Goal: Task Accomplishment & Management: Use online tool/utility

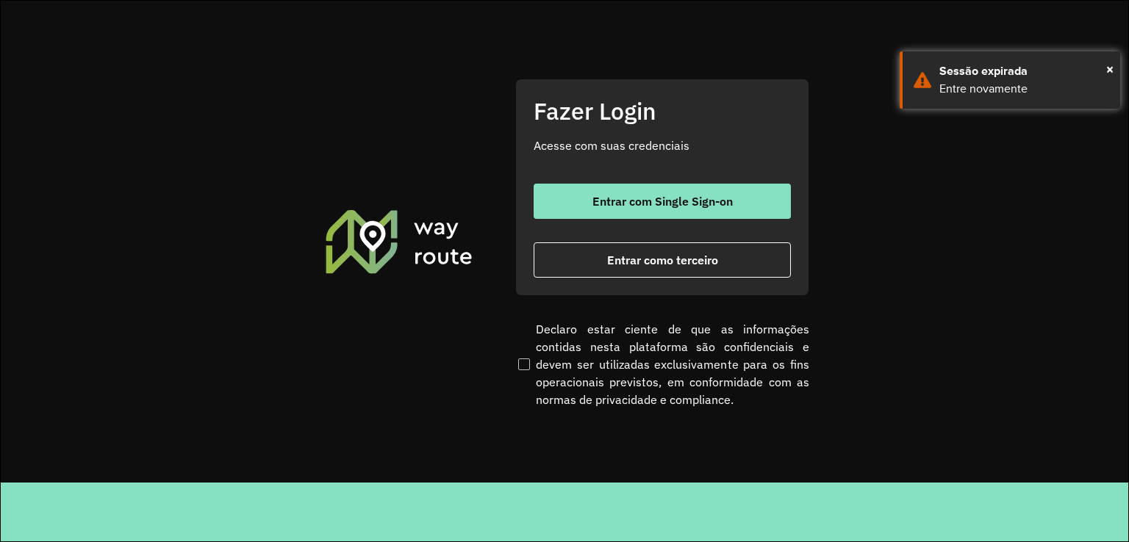
click at [603, 219] on div "Entrar com Single Sign-on Entrar como terceiro" at bounding box center [662, 231] width 257 height 94
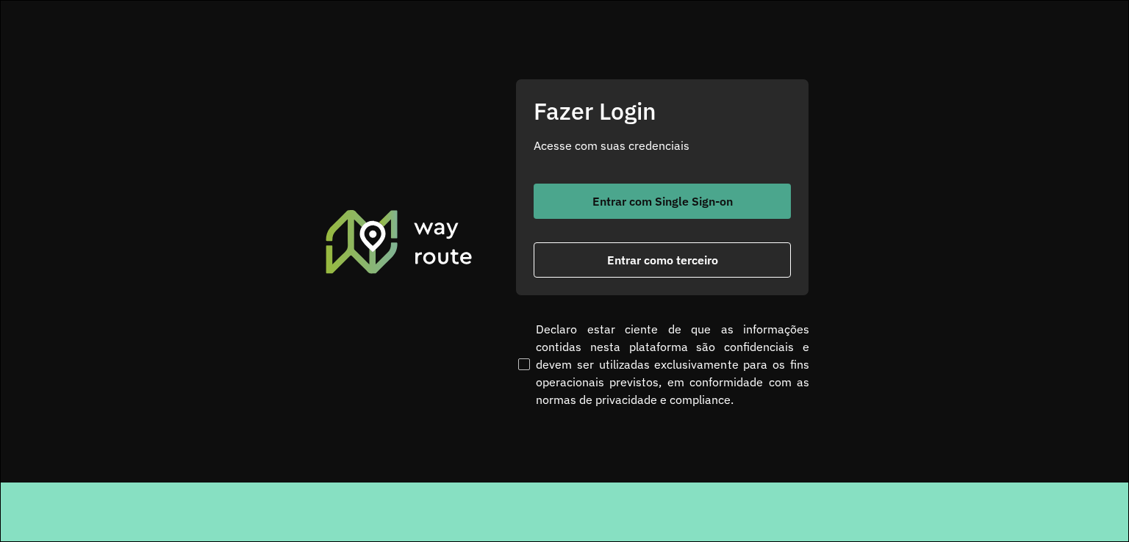
click at [597, 212] on button "Entrar com Single Sign-on" at bounding box center [662, 201] width 257 height 35
click at [653, 198] on span "Entrar com Single Sign-on" at bounding box center [662, 202] width 140 height 12
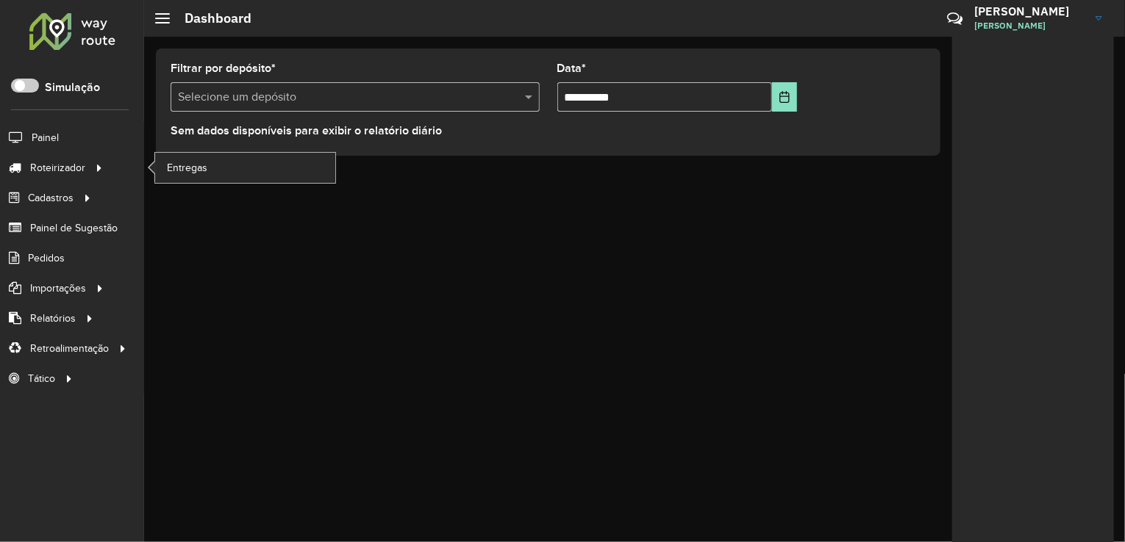
click at [154, 161] on li "Entregas" at bounding box center [244, 168] width 181 height 30
click at [185, 171] on span "Entregas" at bounding box center [188, 167] width 42 height 15
click at [215, 159] on link "Entregas" at bounding box center [245, 167] width 180 height 29
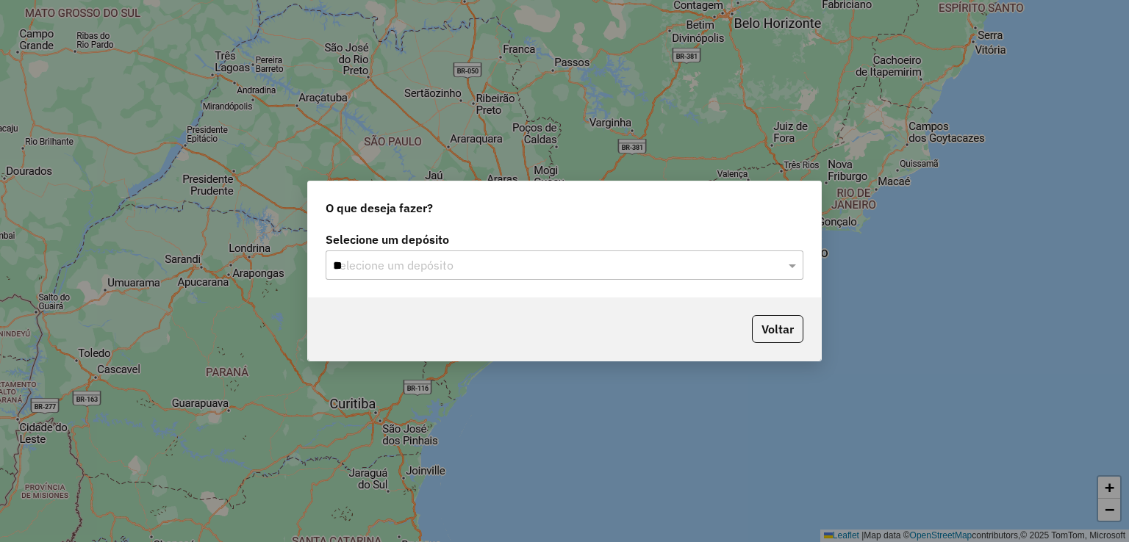
type input "***"
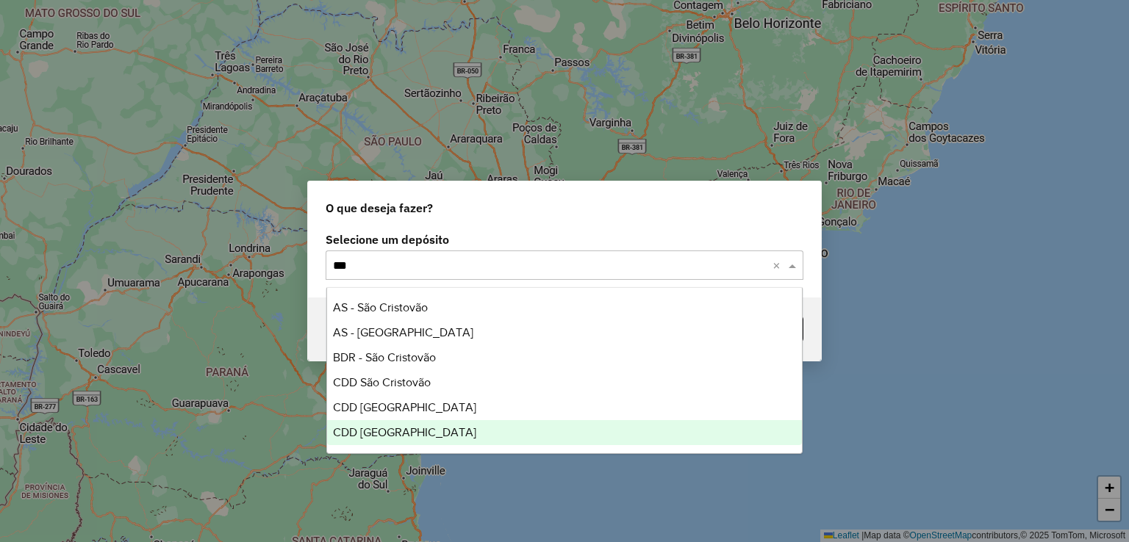
click at [417, 442] on div "CDD [GEOGRAPHIC_DATA]" at bounding box center [565, 432] width 476 height 25
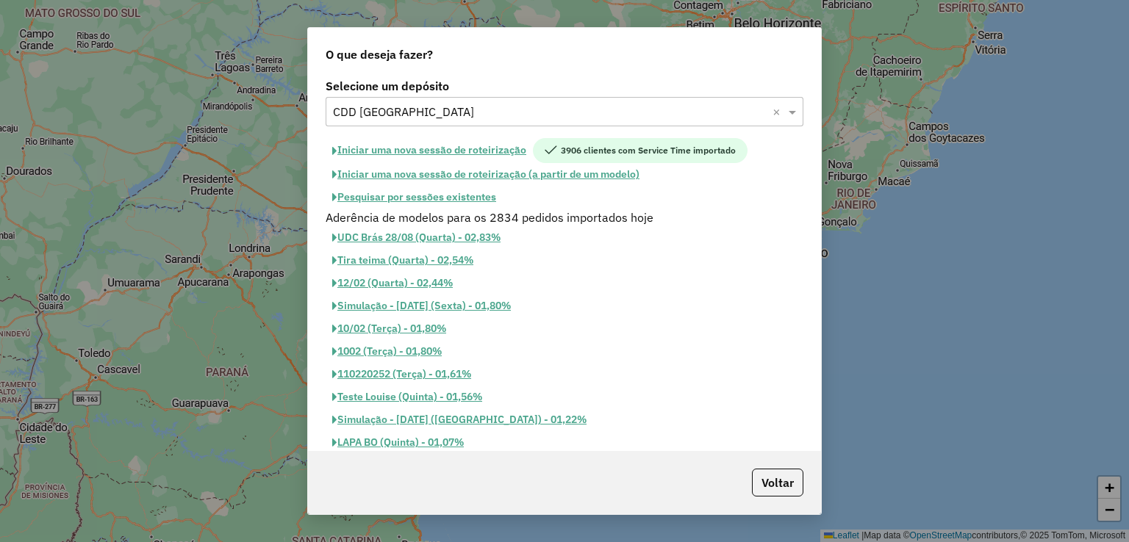
click at [487, 151] on button "Iniciar uma nova sessão de roteirização" at bounding box center [429, 150] width 207 height 25
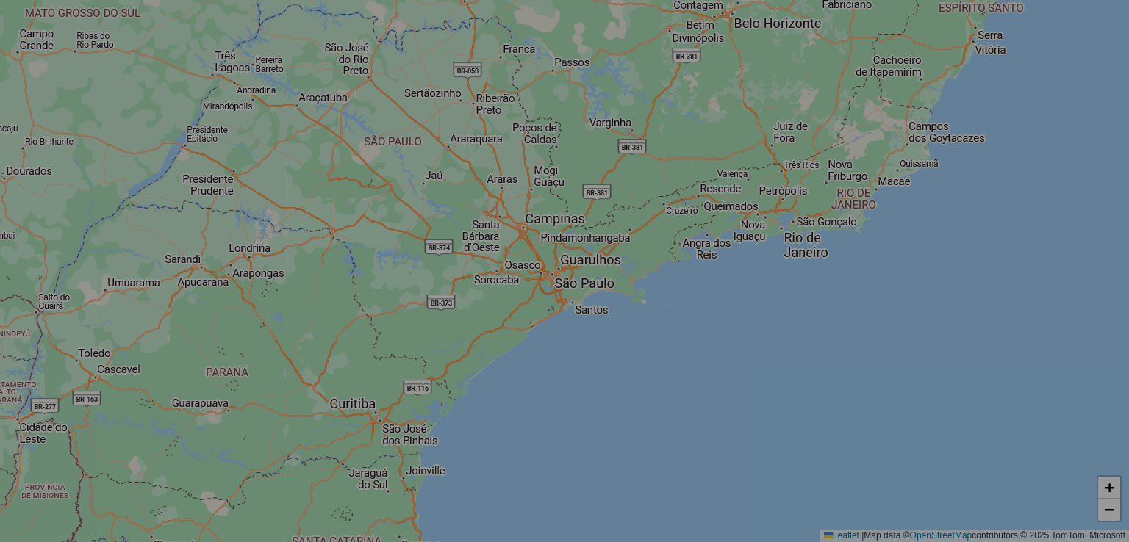
select select "*"
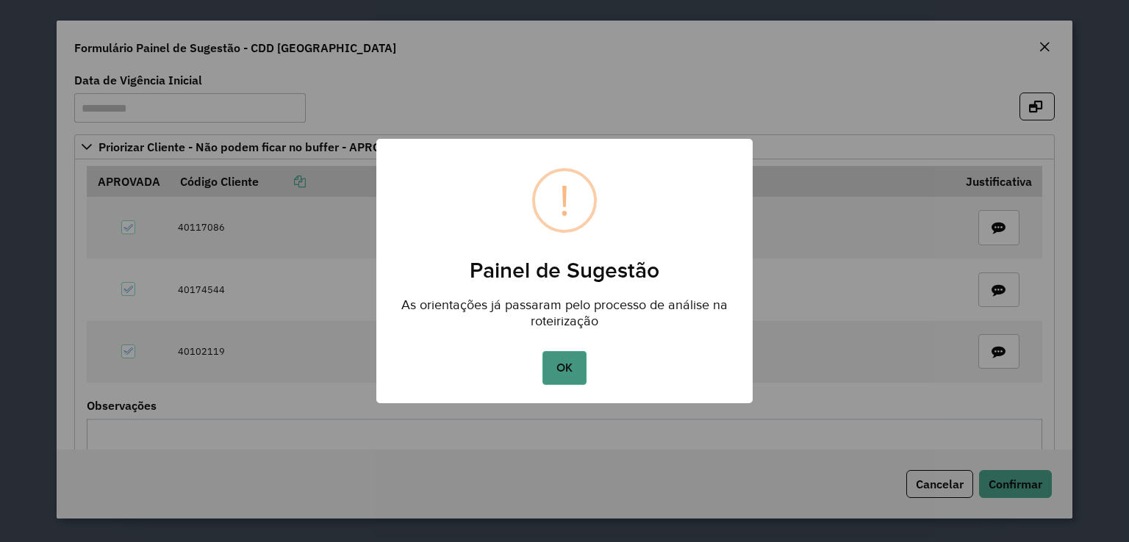
click at [569, 365] on button "OK" at bounding box center [563, 368] width 43 height 34
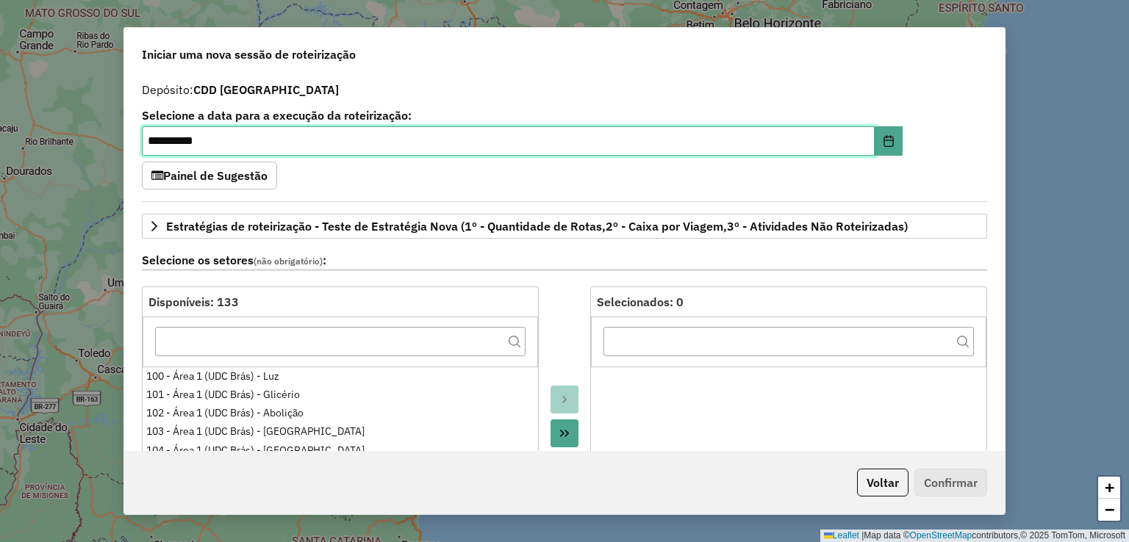
scroll to position [1607, 0]
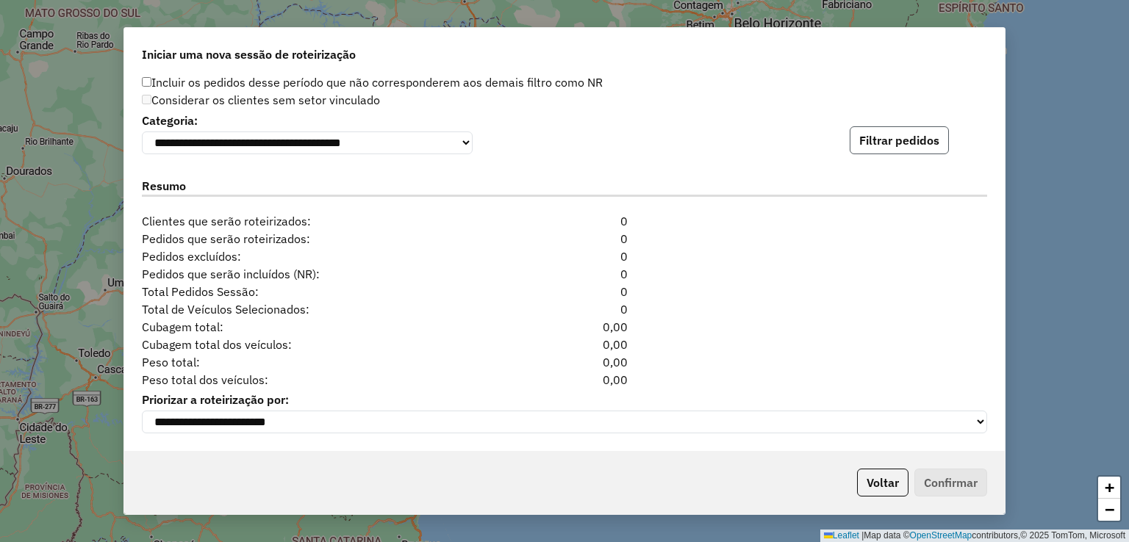
click at [890, 142] on button "Filtrar pedidos" at bounding box center [899, 140] width 99 height 28
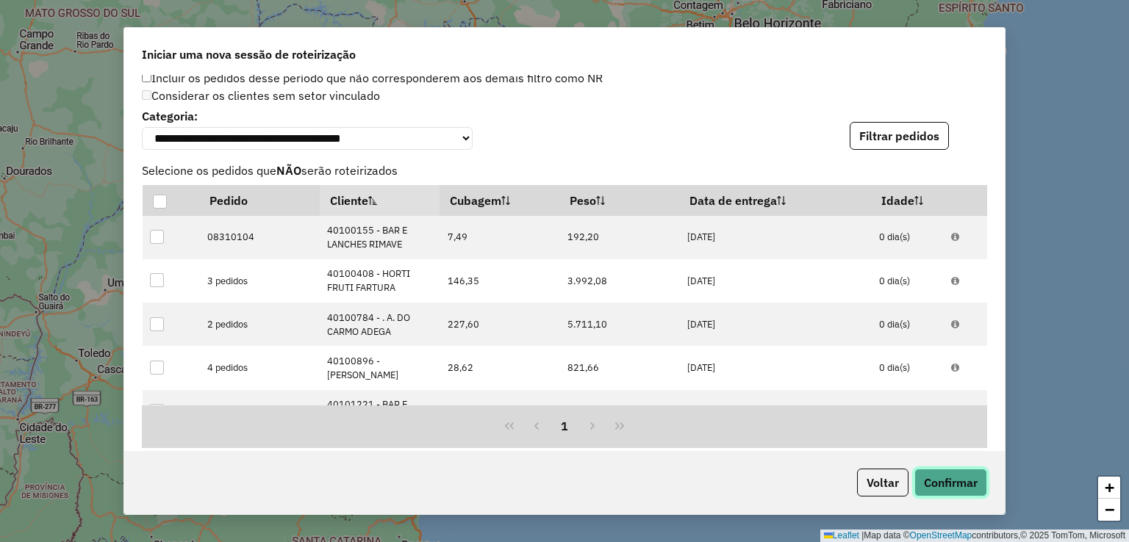
click at [929, 475] on button "Confirmar" at bounding box center [950, 483] width 73 height 28
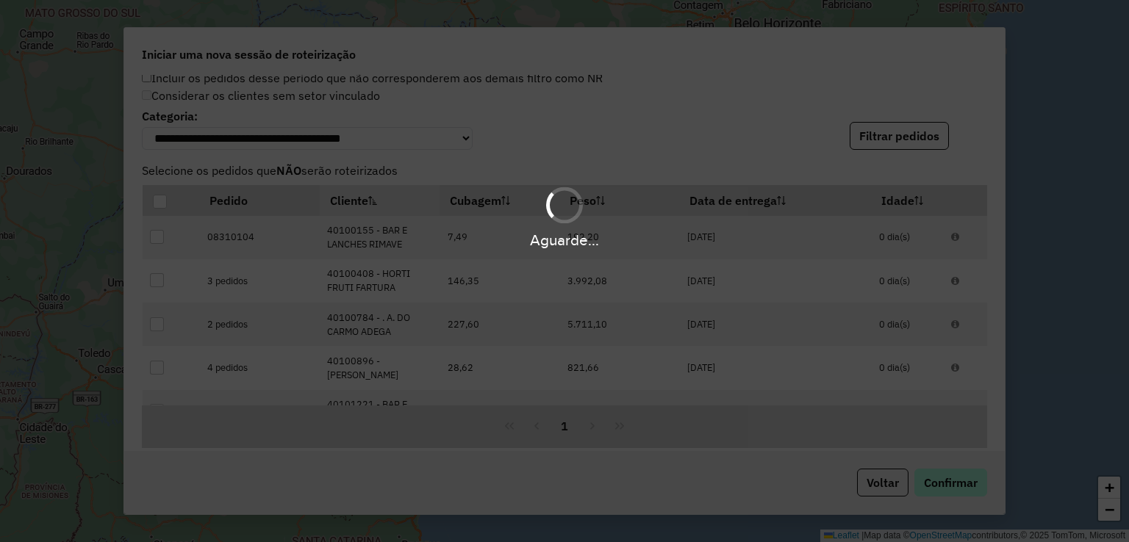
click at [929, 475] on div "Aguarde..." at bounding box center [564, 271] width 1129 height 542
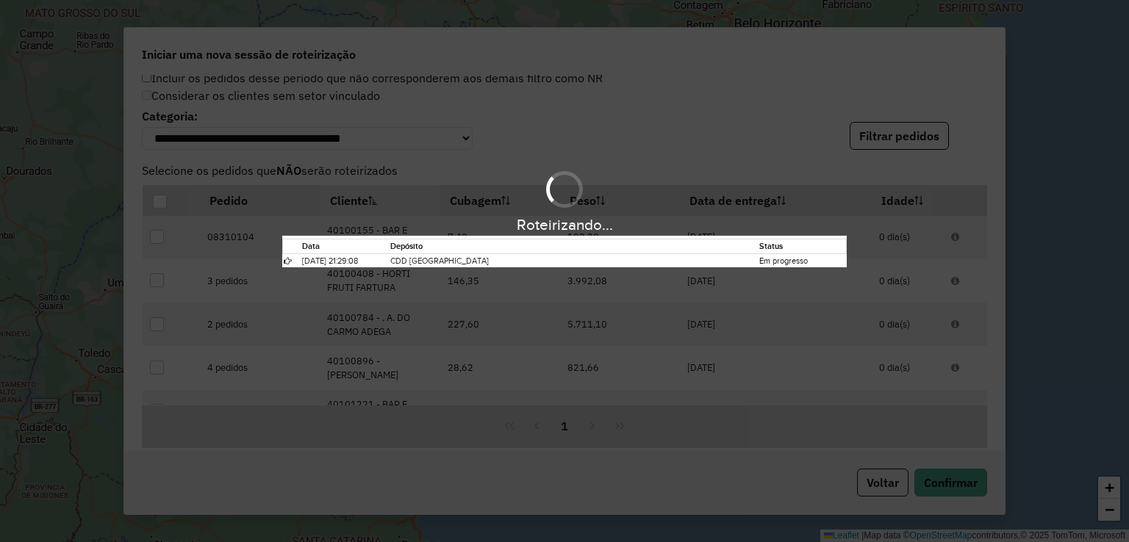
click at [844, 282] on div "Roteirizando... Data Depósito Status 06/09/2025 21:29:08 CDD São Paulo Em progr…" at bounding box center [564, 271] width 1129 height 542
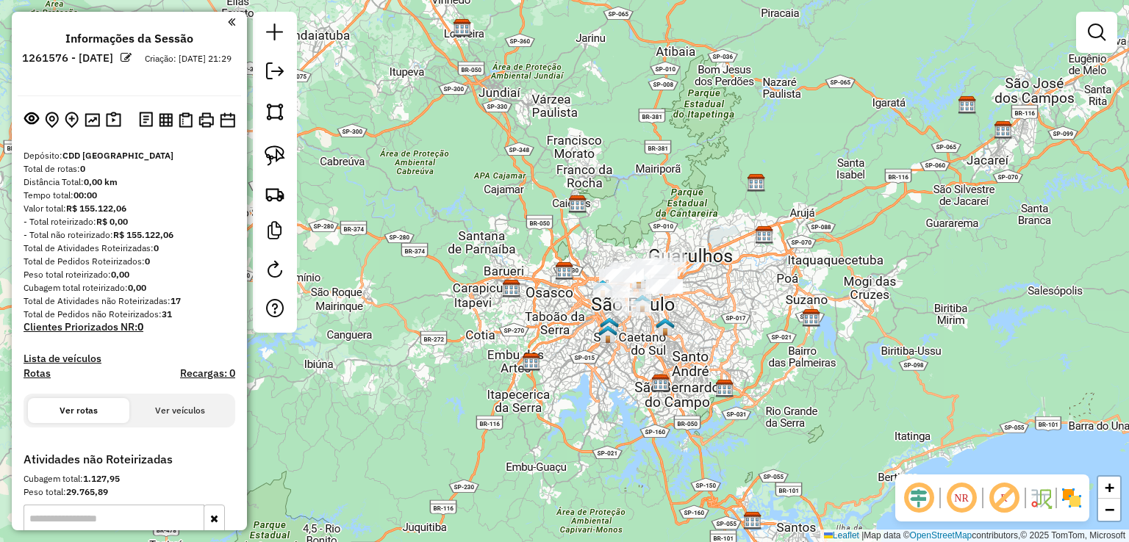
click at [920, 491] on em at bounding box center [918, 498] width 35 height 35
click at [1004, 492] on em at bounding box center [1003, 498] width 35 height 35
click at [1096, 22] on link at bounding box center [1096, 32] width 29 height 29
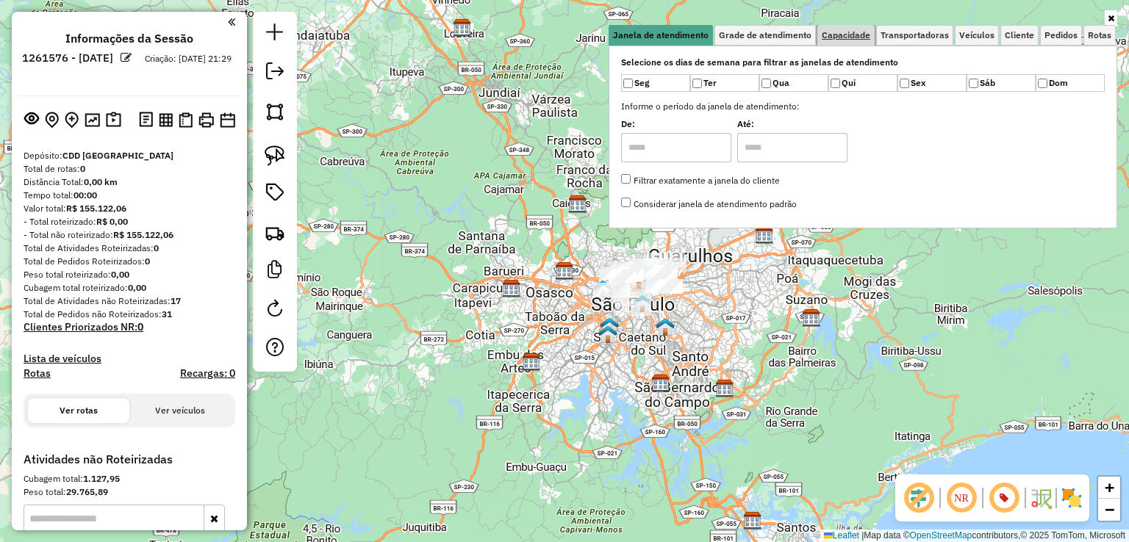
click at [860, 28] on link "Capacidade" at bounding box center [845, 35] width 57 height 21
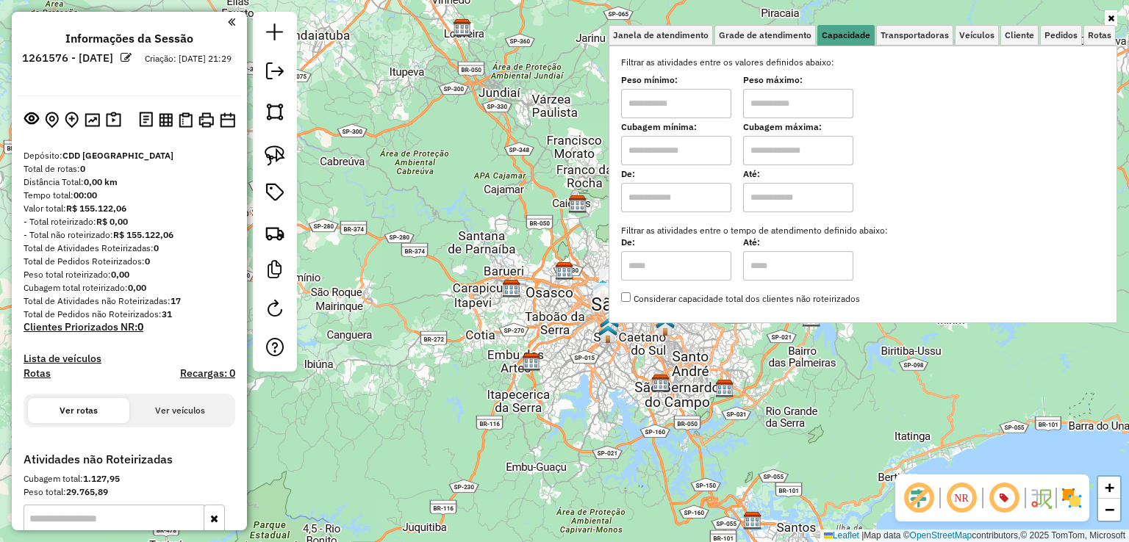
click at [694, 148] on input "text" at bounding box center [676, 150] width 110 height 29
type input "******"
click at [815, 146] on input "text" at bounding box center [798, 150] width 110 height 29
type input "**********"
click at [578, 248] on div "**********" at bounding box center [564, 271] width 1129 height 542
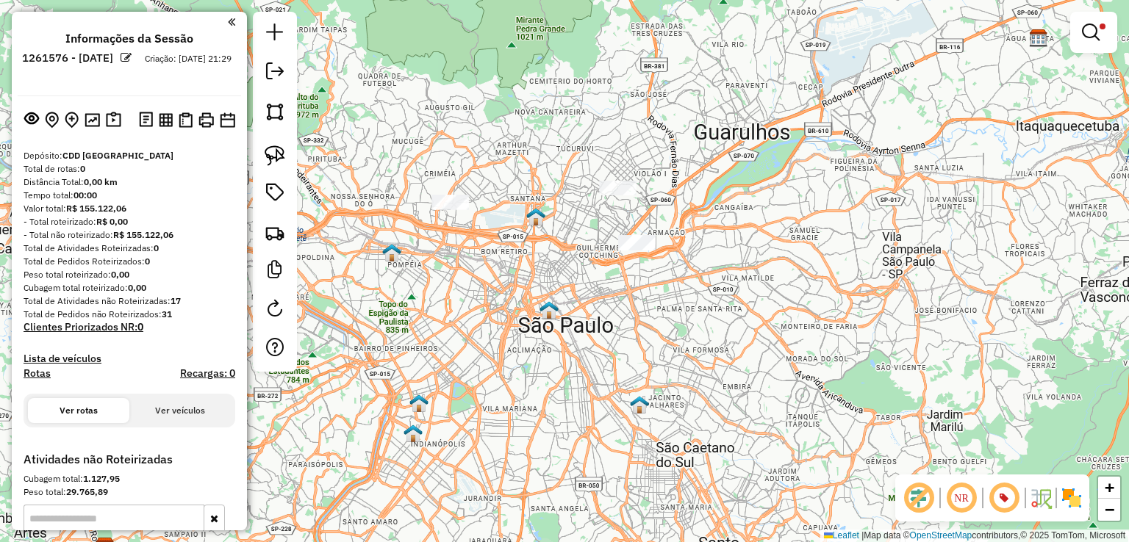
drag, startPoint x: 465, startPoint y: 270, endPoint x: 544, endPoint y: 283, distance: 80.4
click at [544, 283] on div "**********" at bounding box center [564, 271] width 1129 height 542
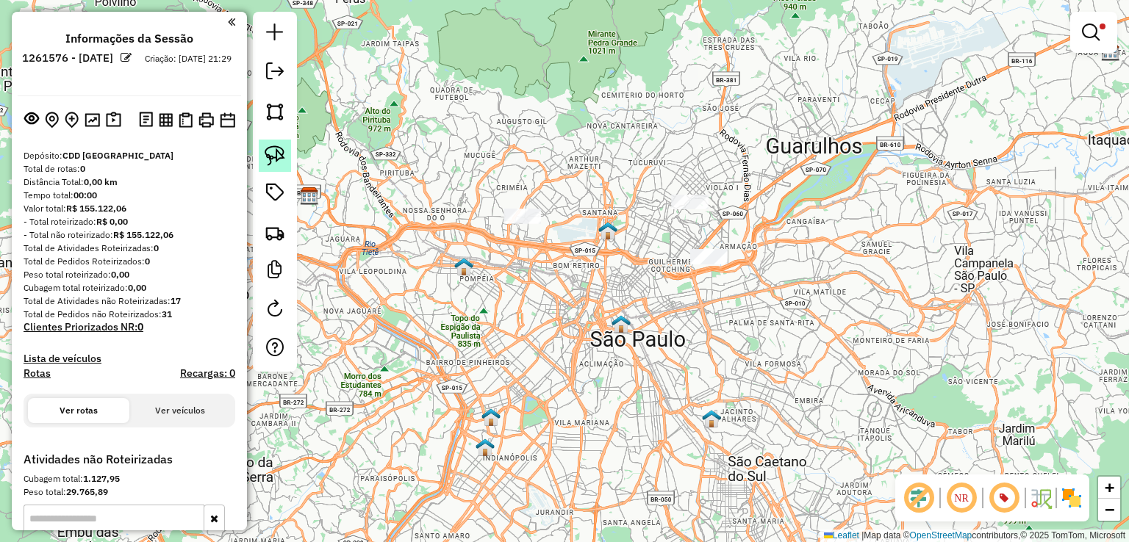
click at [273, 152] on img at bounding box center [275, 156] width 21 height 21
drag, startPoint x: 484, startPoint y: 193, endPoint x: 545, endPoint y: 133, distance: 86.3
click at [278, 169] on link at bounding box center [275, 156] width 32 height 32
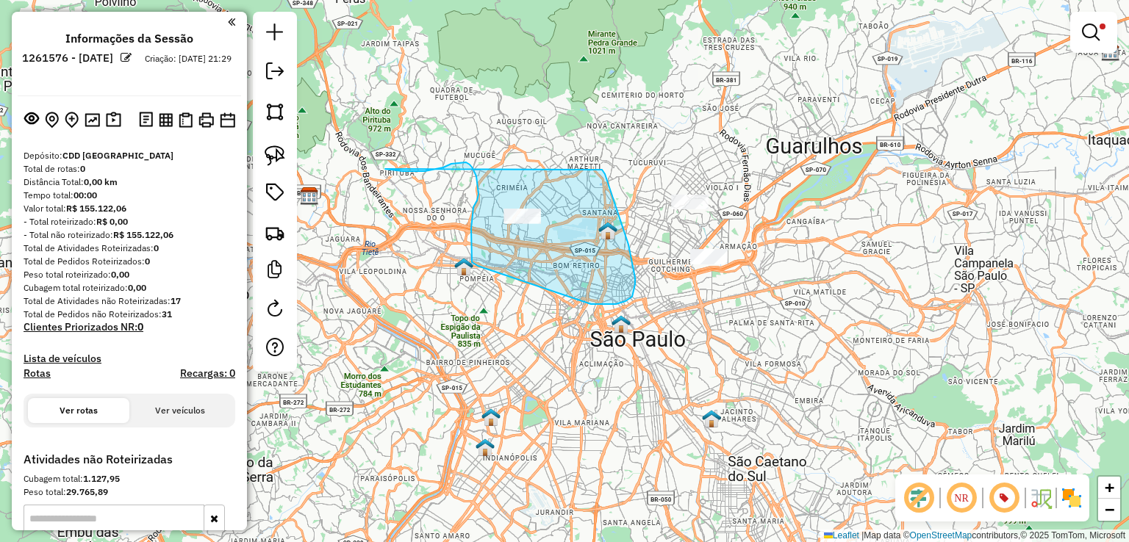
drag, startPoint x: 385, startPoint y: 169, endPoint x: 588, endPoint y: 170, distance: 202.9
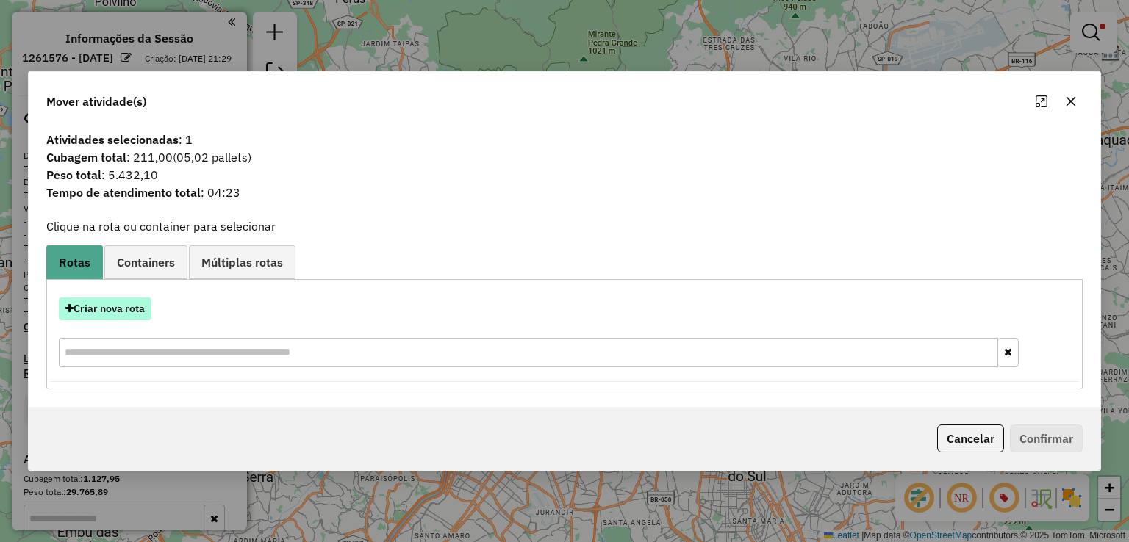
click at [127, 307] on button "Criar nova rota" at bounding box center [105, 309] width 93 height 23
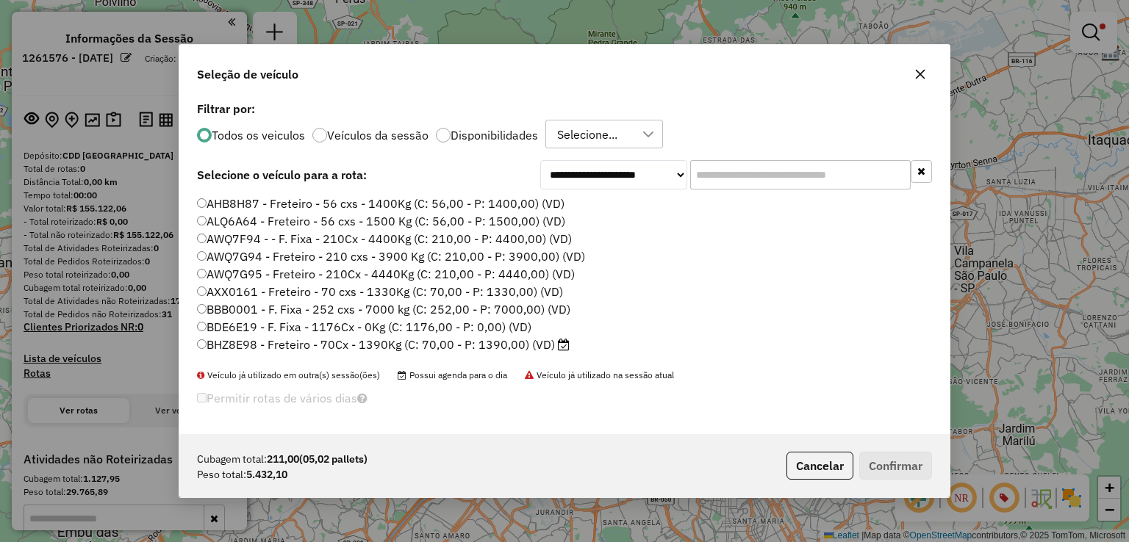
click at [338, 317] on label "BBB0001 - F. Fixa - 252 cxs - 7000 kg (C: 252,00 - P: 7000,00) (VD)" at bounding box center [383, 310] width 373 height 18
click at [749, 160] on input "text" at bounding box center [800, 174] width 220 height 29
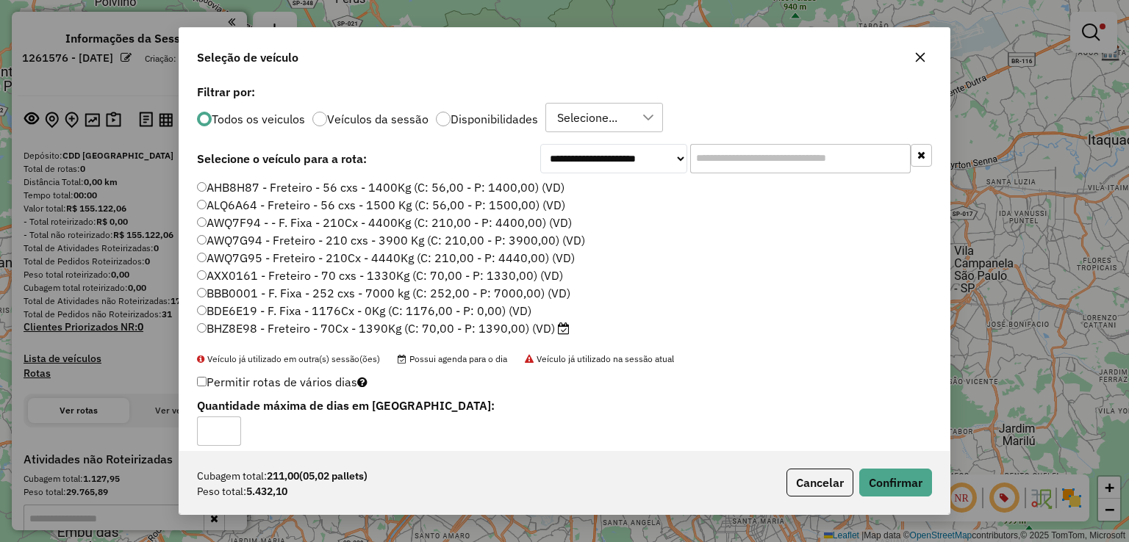
click at [745, 173] on input "text" at bounding box center [800, 158] width 220 height 29
click at [728, 157] on input "text" at bounding box center [800, 158] width 220 height 29
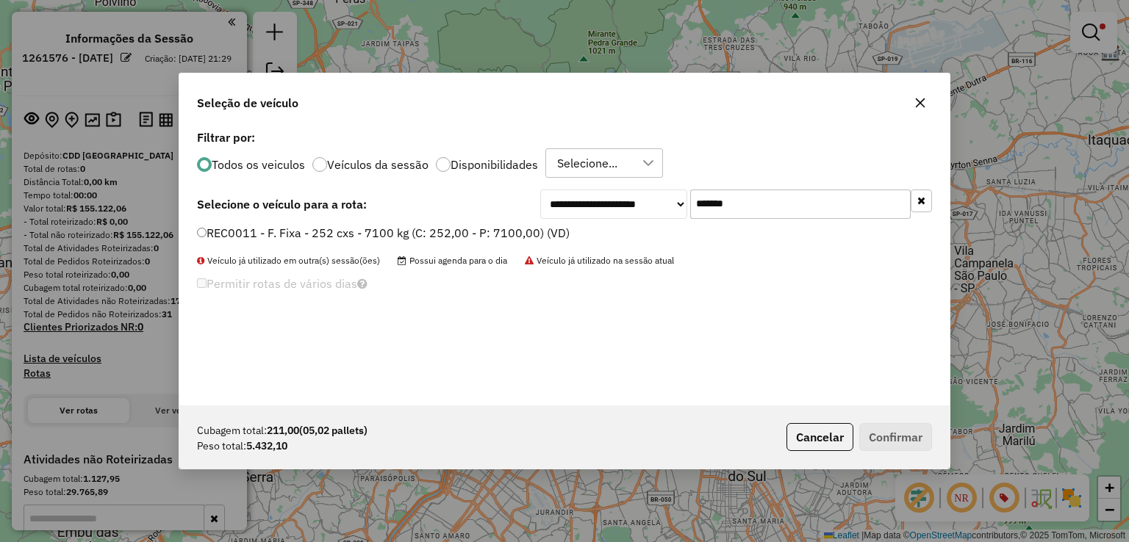
type input "*******"
click at [394, 236] on label "REC0011 - F. Fixa - 252 cxs - 7100 kg (C: 252,00 - P: 7100,00) (VD)" at bounding box center [383, 233] width 373 height 18
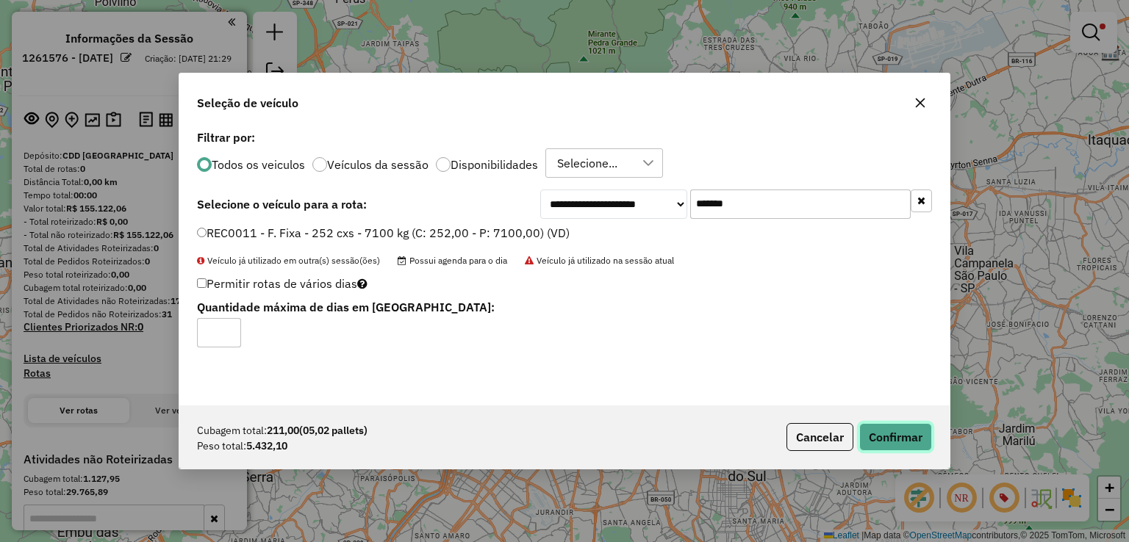
click at [882, 445] on button "Confirmar" at bounding box center [895, 437] width 73 height 28
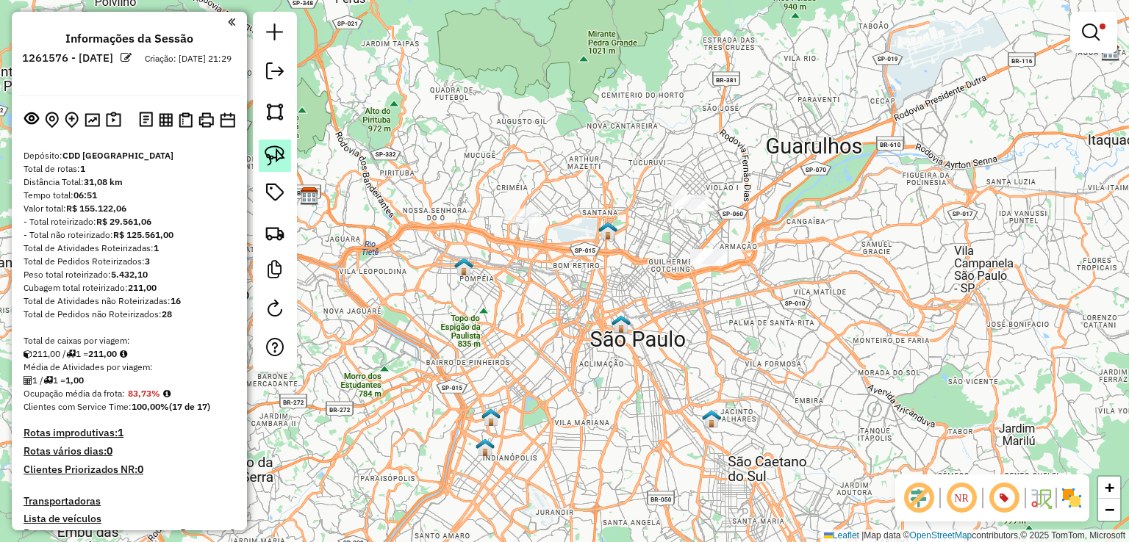
click at [262, 165] on link at bounding box center [275, 156] width 32 height 32
drag, startPoint x: 690, startPoint y: 239, endPoint x: 759, endPoint y: 248, distance: 69.7
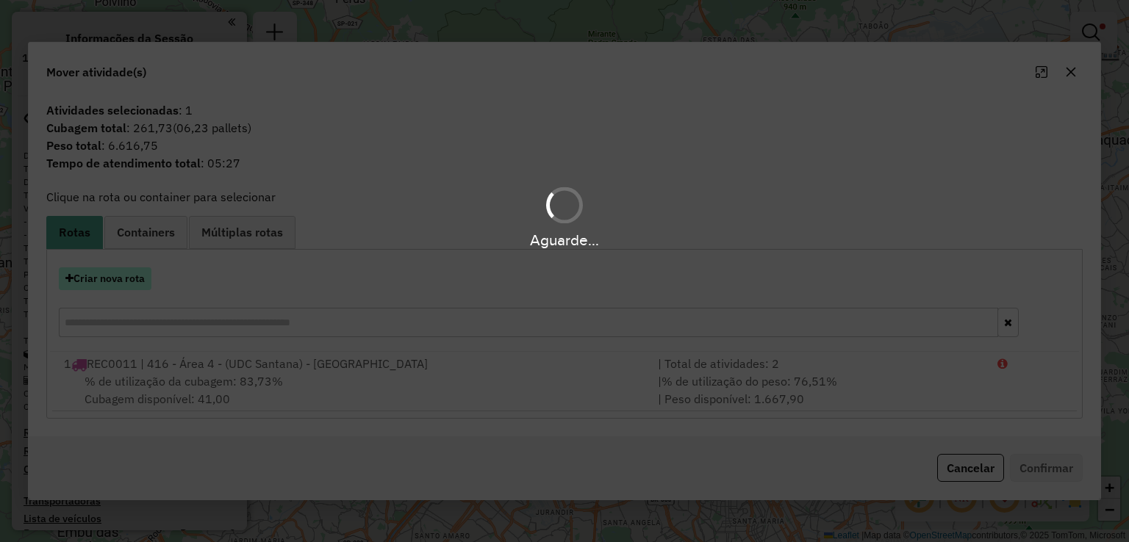
click at [135, 277] on button "Criar nova rota" at bounding box center [105, 279] width 93 height 23
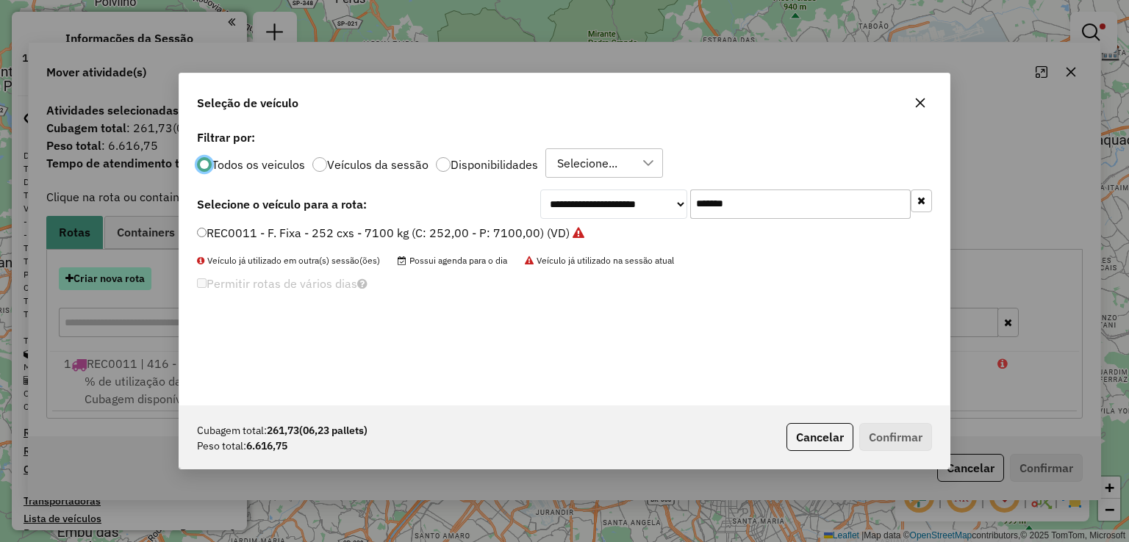
scroll to position [7, 4]
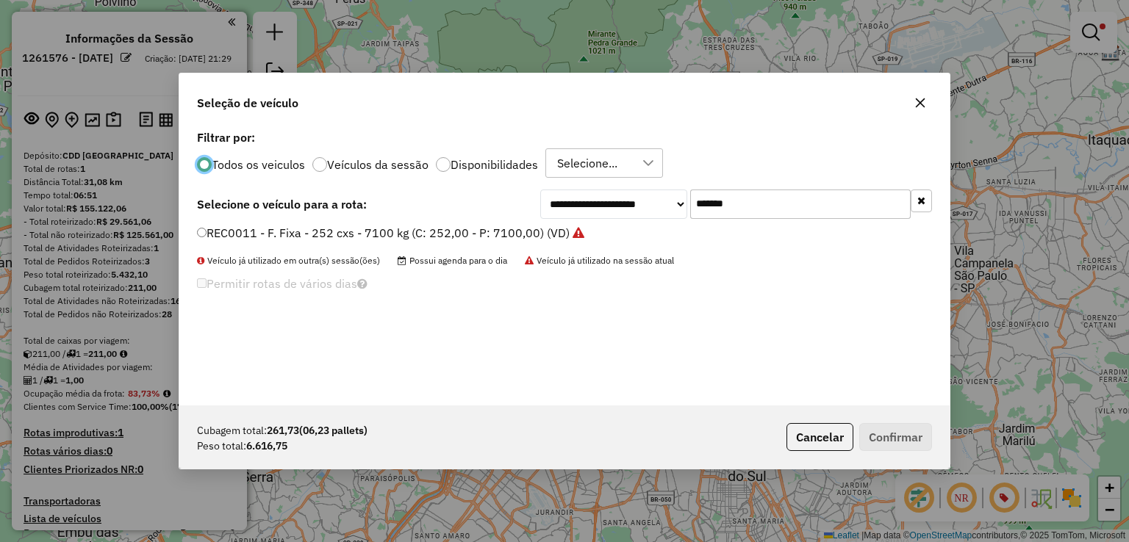
click at [376, 244] on div "REC0011 - F. Fixa - 252 cxs - 7100 kg (C: 252,00 - P: 7100,00) (VD)" at bounding box center [564, 239] width 753 height 29
click at [356, 231] on label "REC0011 - F. Fixa - 252 cxs - 7100 kg (C: 252,00 - P: 7100,00) (VD)" at bounding box center [390, 233] width 387 height 18
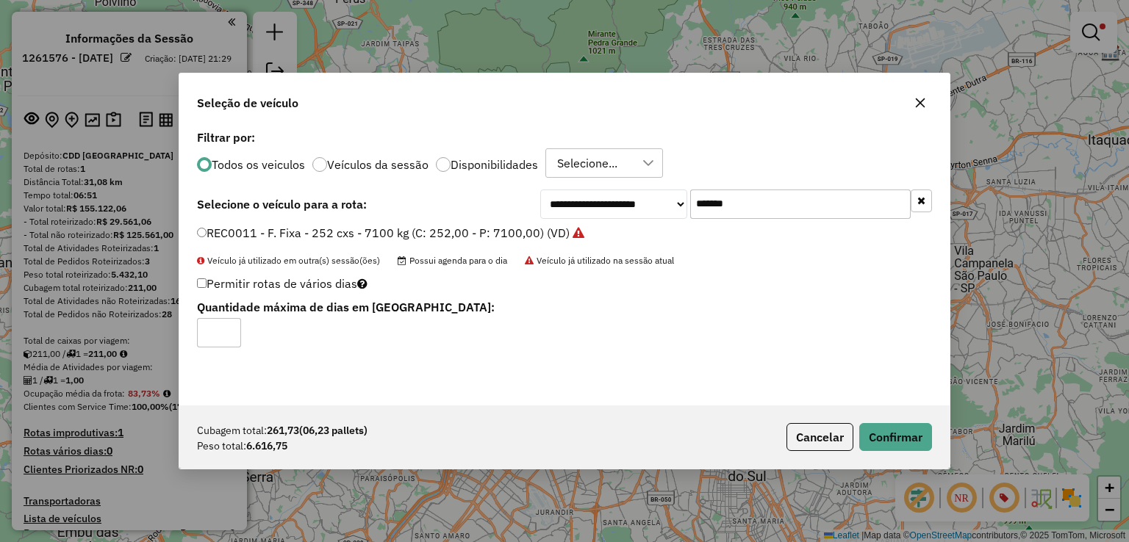
click at [906, 453] on div "Cubagem total: 261,73 (06,23 pallets) Peso total: 6.616,75 Cancelar Confirmar" at bounding box center [564, 437] width 770 height 63
click at [897, 443] on button "Confirmar" at bounding box center [895, 437] width 73 height 28
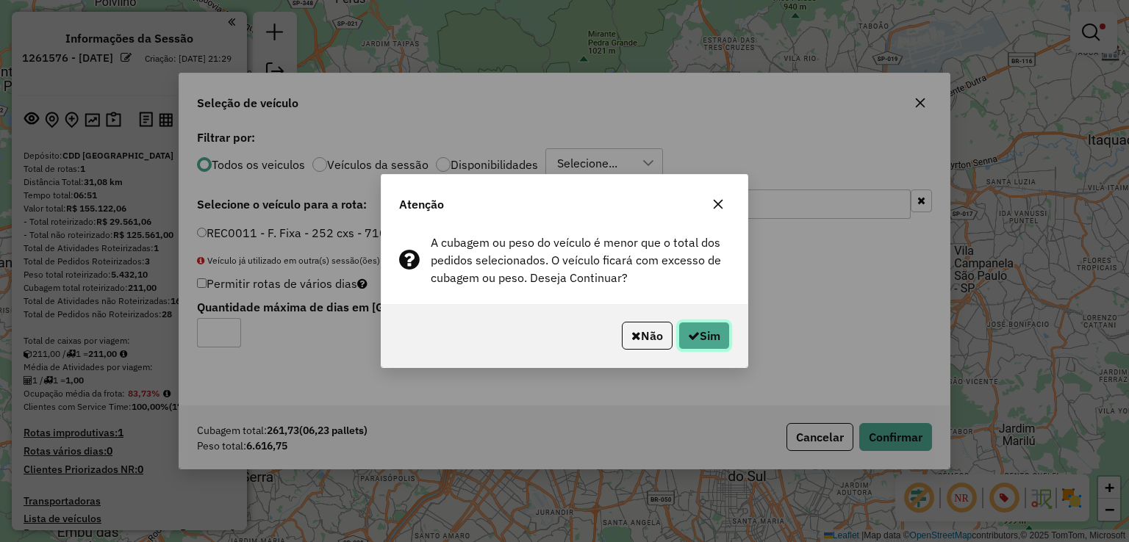
click at [688, 331] on icon "button" at bounding box center [694, 336] width 12 height 12
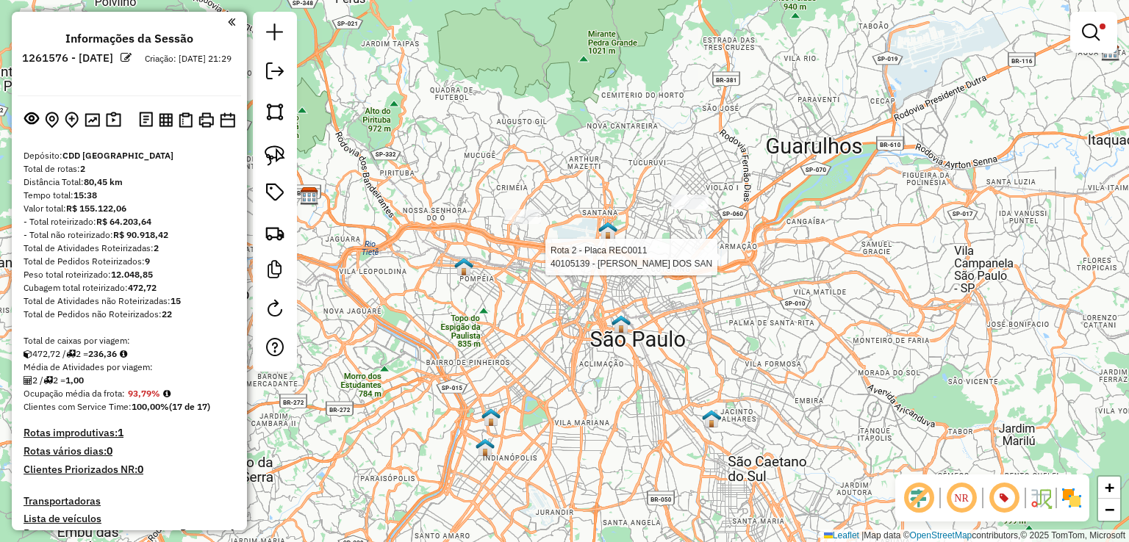
select select "**********"
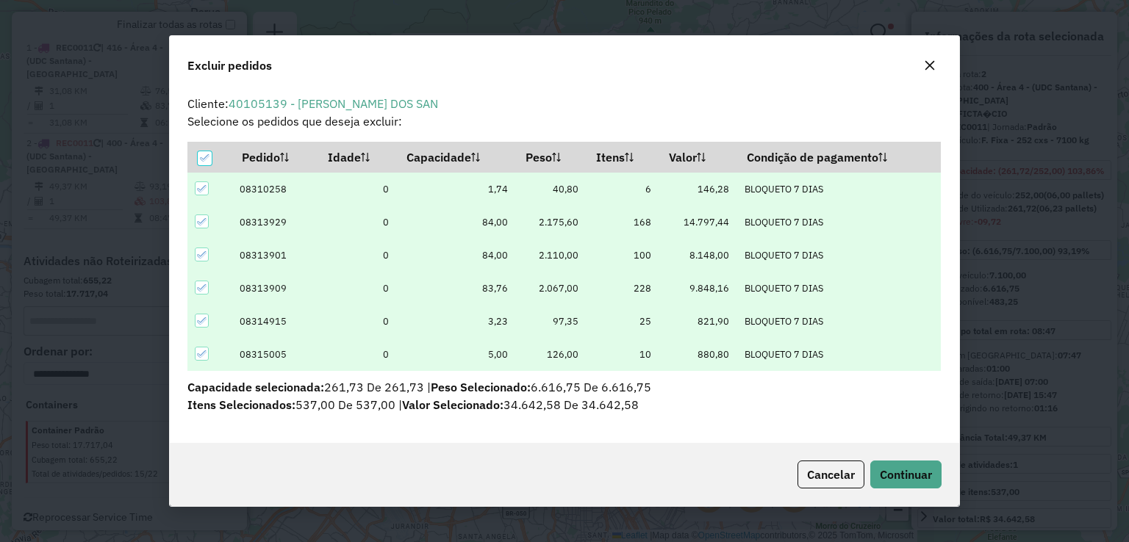
scroll to position [0, 0]
click at [207, 161] on icon at bounding box center [205, 158] width 10 height 10
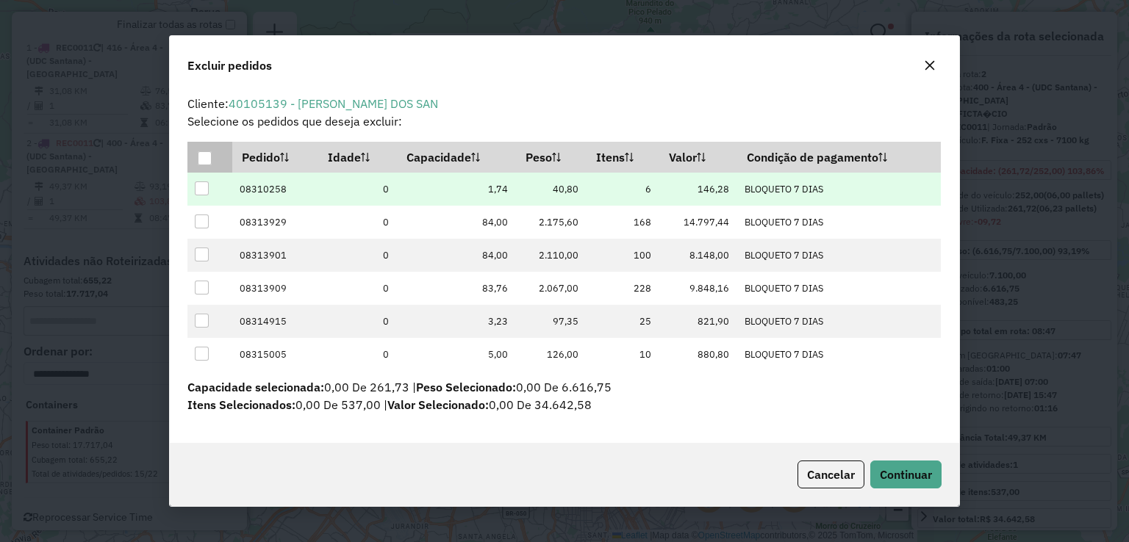
click at [201, 189] on div at bounding box center [202, 189] width 14 height 14
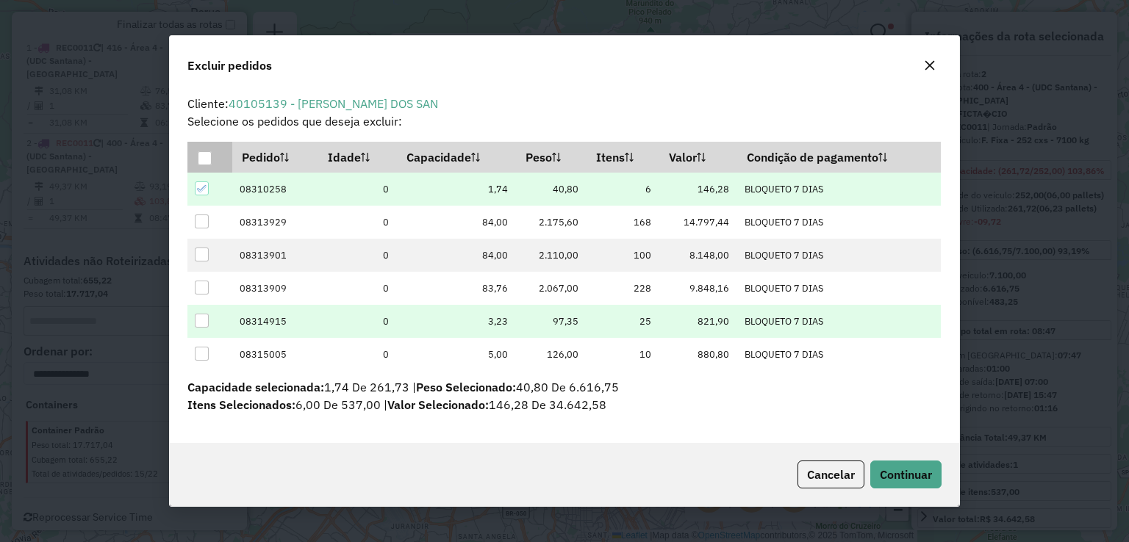
click at [196, 321] on div at bounding box center [202, 321] width 14 height 14
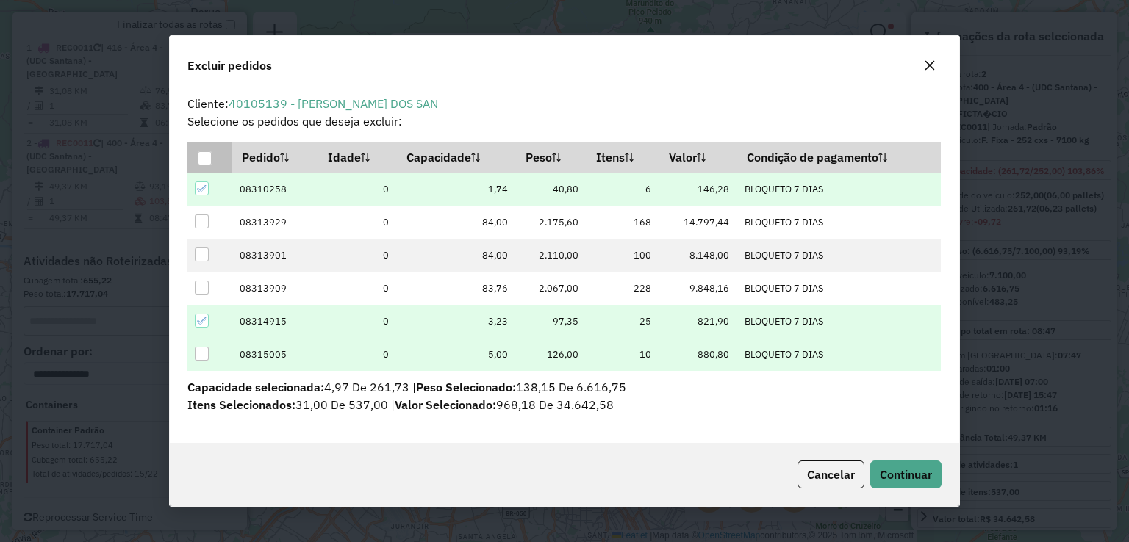
click at [204, 356] on div at bounding box center [202, 354] width 14 height 14
click at [888, 472] on span "Continuar" at bounding box center [906, 474] width 52 height 15
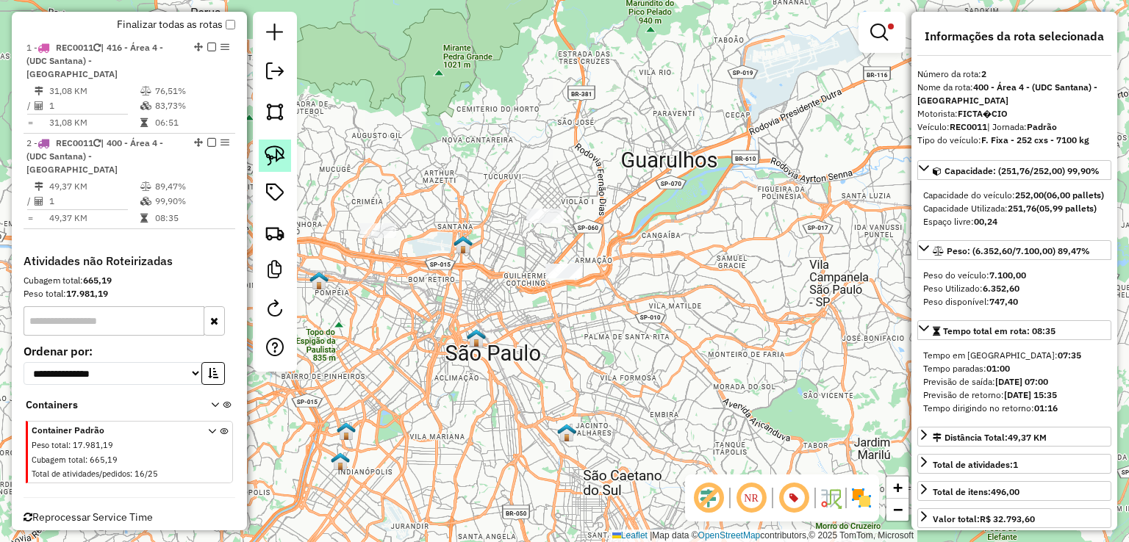
click at [280, 159] on img at bounding box center [275, 156] width 21 height 21
drag, startPoint x: 526, startPoint y: 195, endPoint x: 582, endPoint y: 208, distance: 58.1
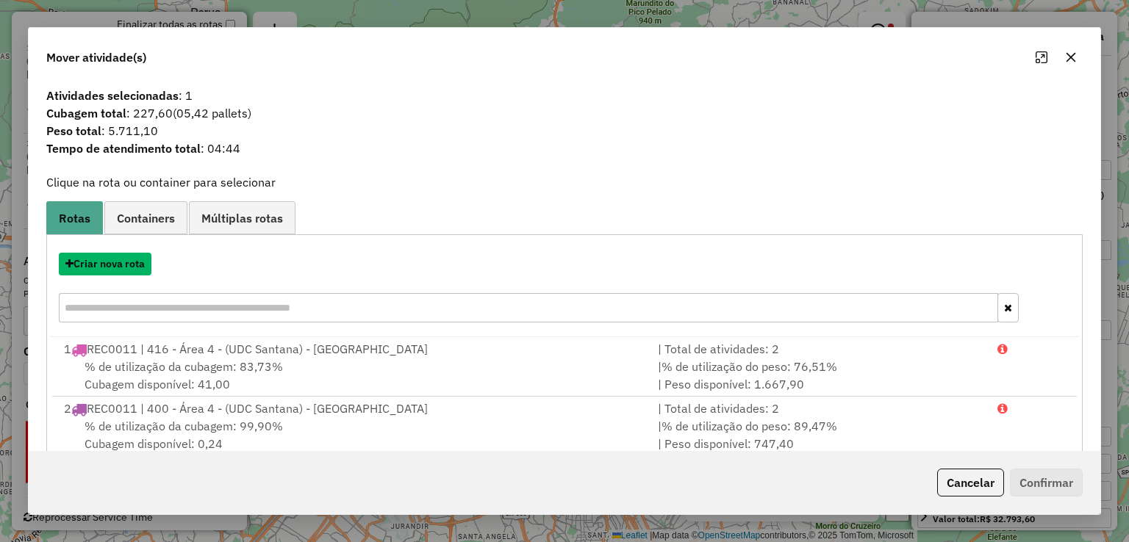
click at [110, 268] on button "Criar nova rota" at bounding box center [105, 264] width 93 height 23
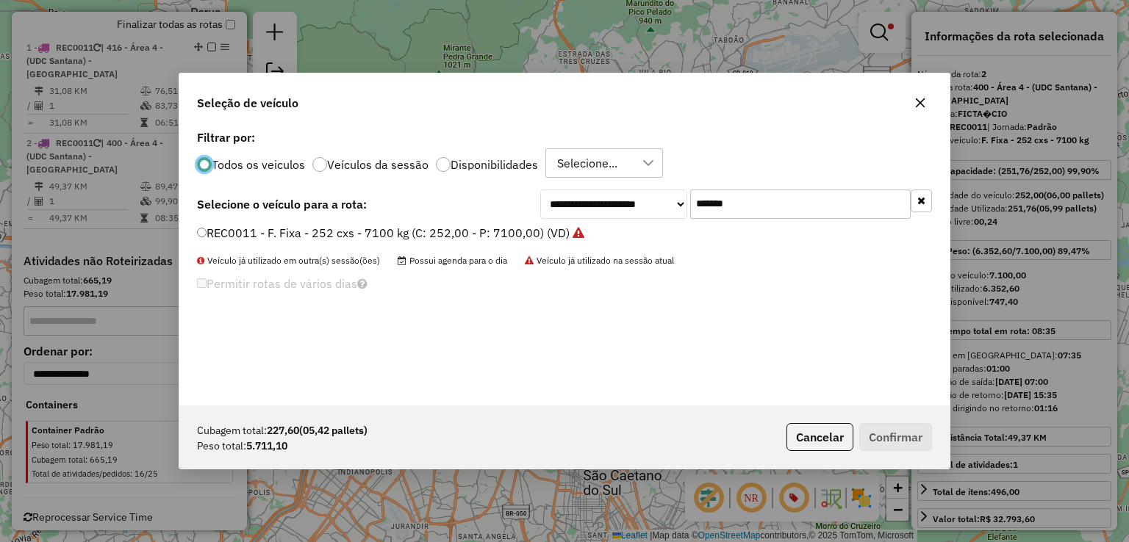
scroll to position [7, 4]
click at [322, 230] on label "REC0011 - F. Fixa - 252 cxs - 7100 kg (C: 252,00 - P: 7100,00) (VD)" at bounding box center [390, 233] width 387 height 18
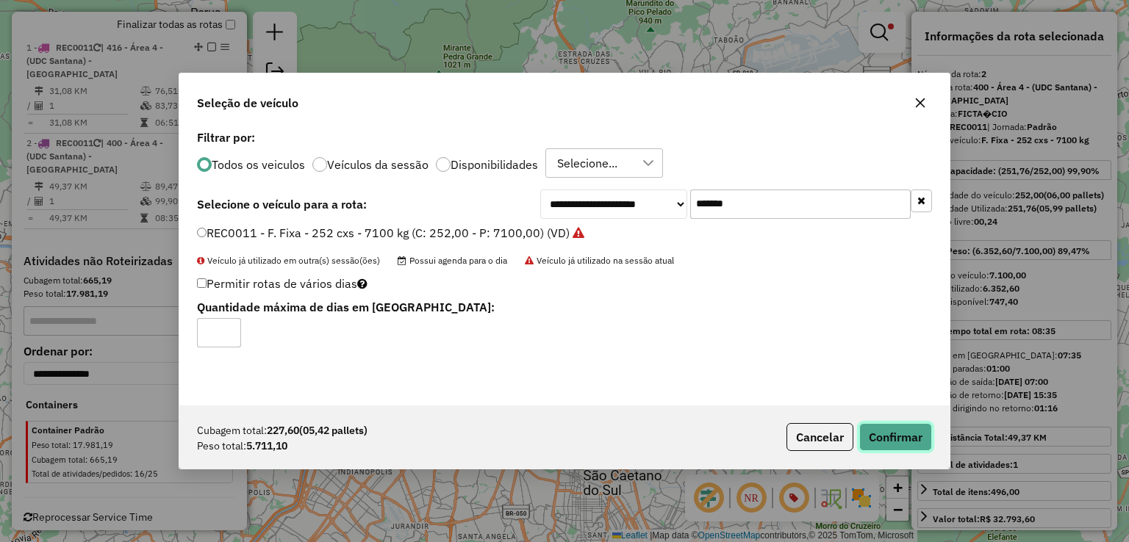
click at [900, 442] on button "Confirmar" at bounding box center [895, 437] width 73 height 28
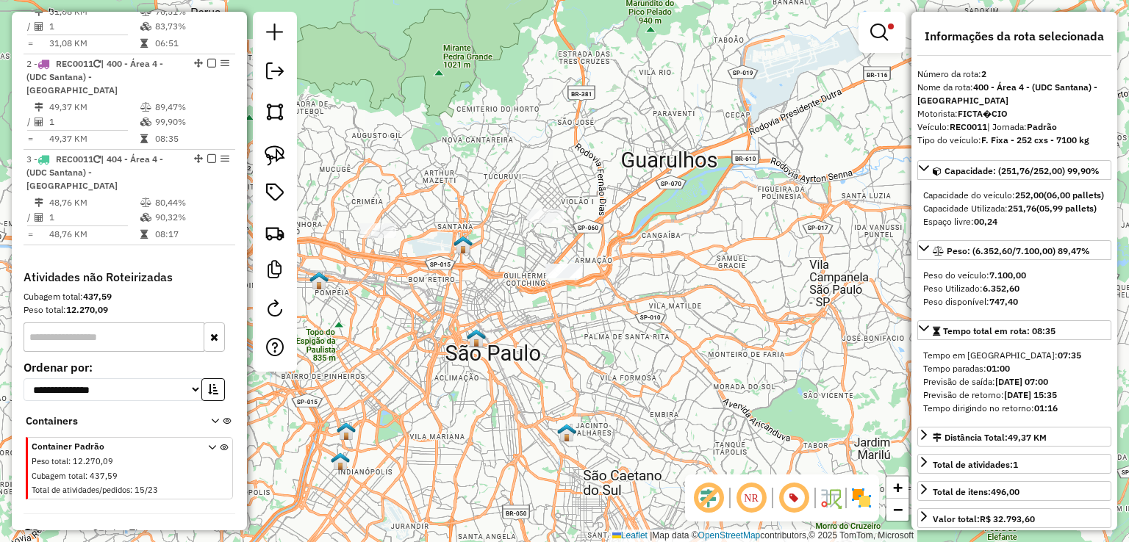
scroll to position [661, 0]
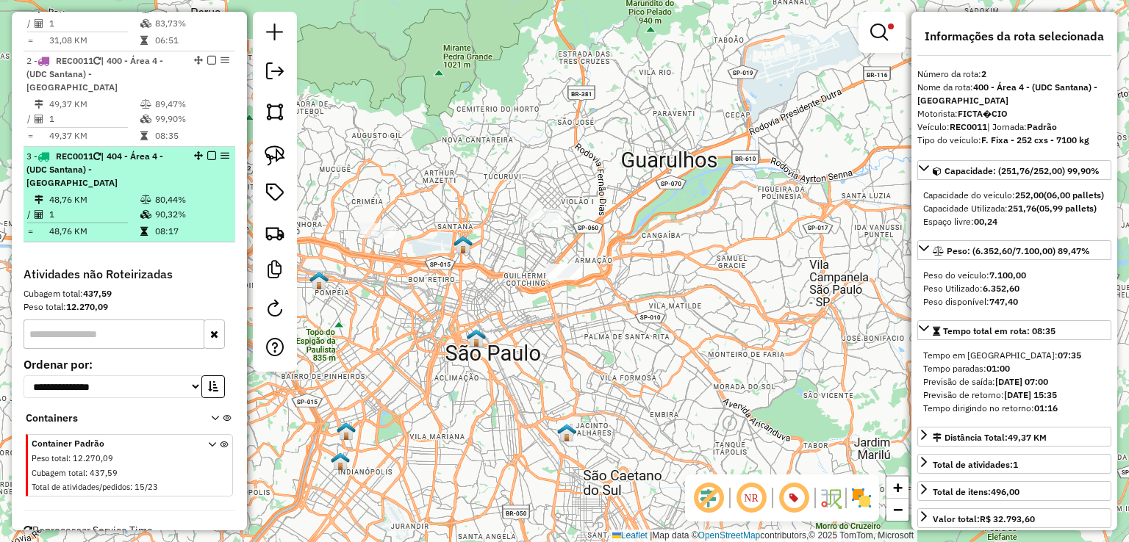
click at [209, 151] on em at bounding box center [211, 155] width 9 height 9
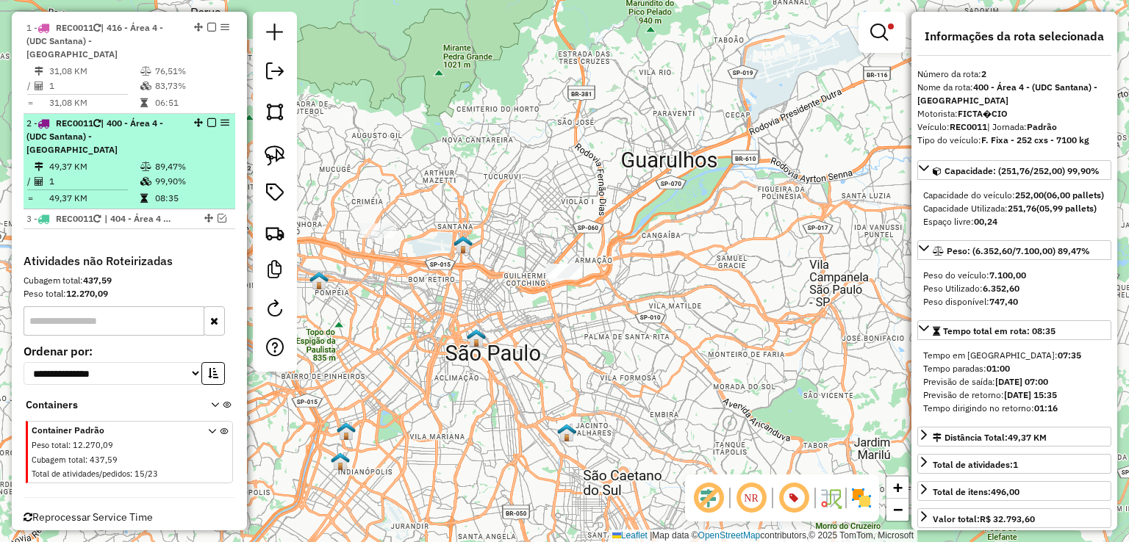
click at [208, 118] on em at bounding box center [211, 122] width 9 height 9
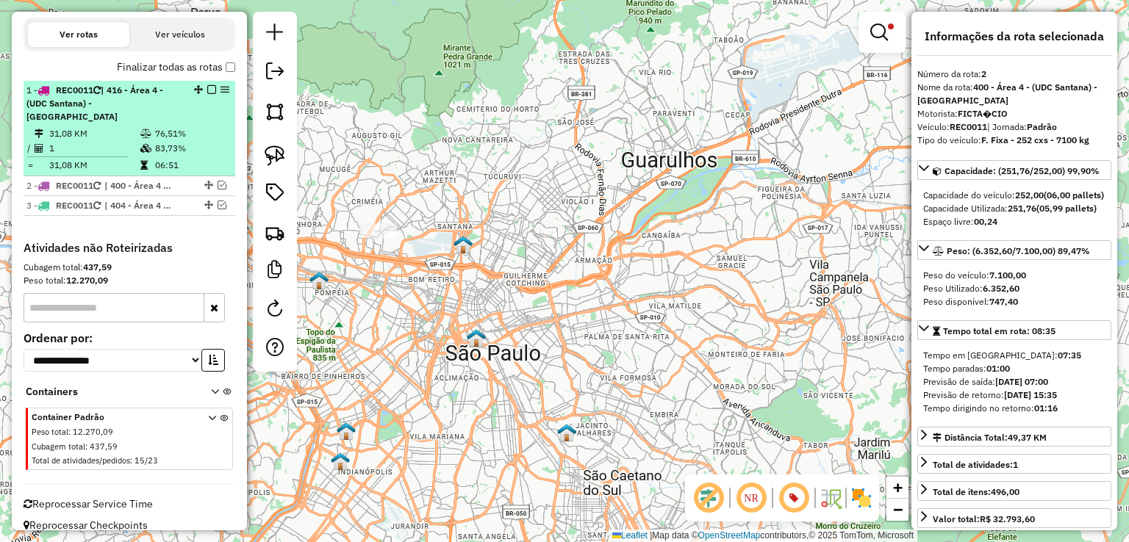
click at [208, 87] on em at bounding box center [211, 89] width 9 height 9
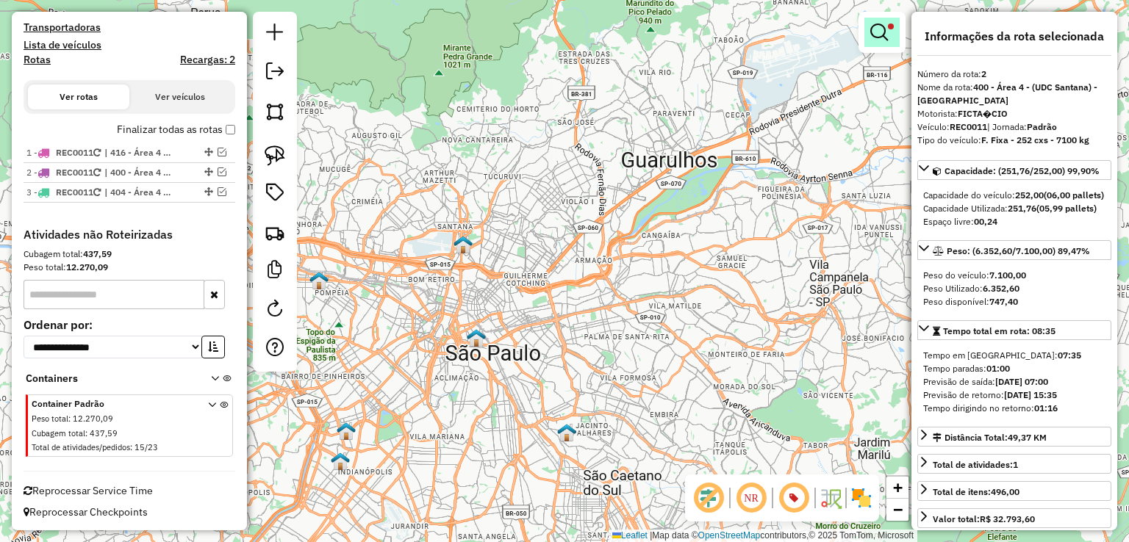
click at [877, 32] on em at bounding box center [879, 33] width 18 height 18
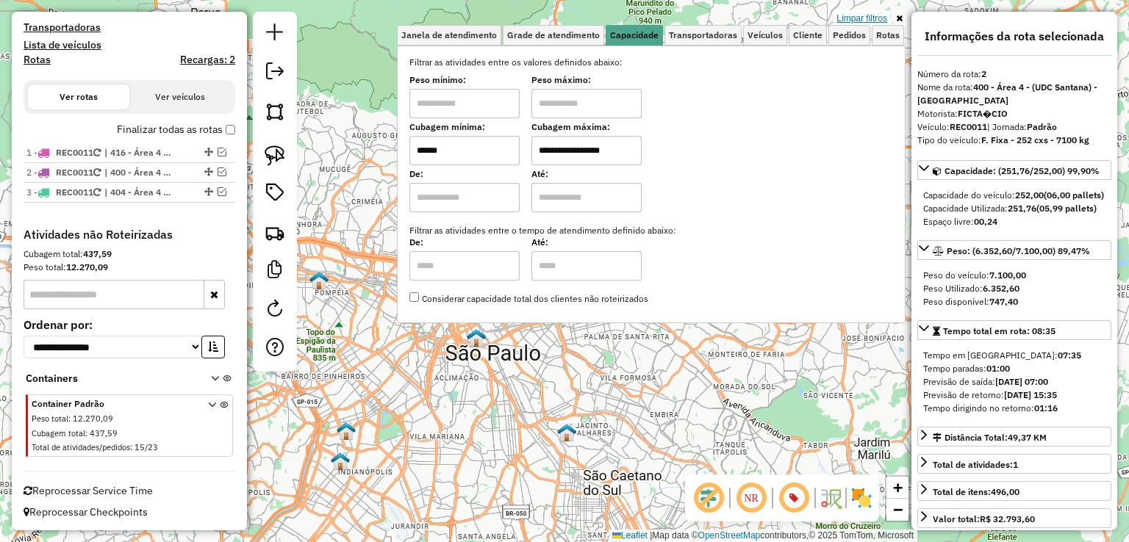
click at [860, 12] on link "Limpar filtros" at bounding box center [861, 18] width 57 height 16
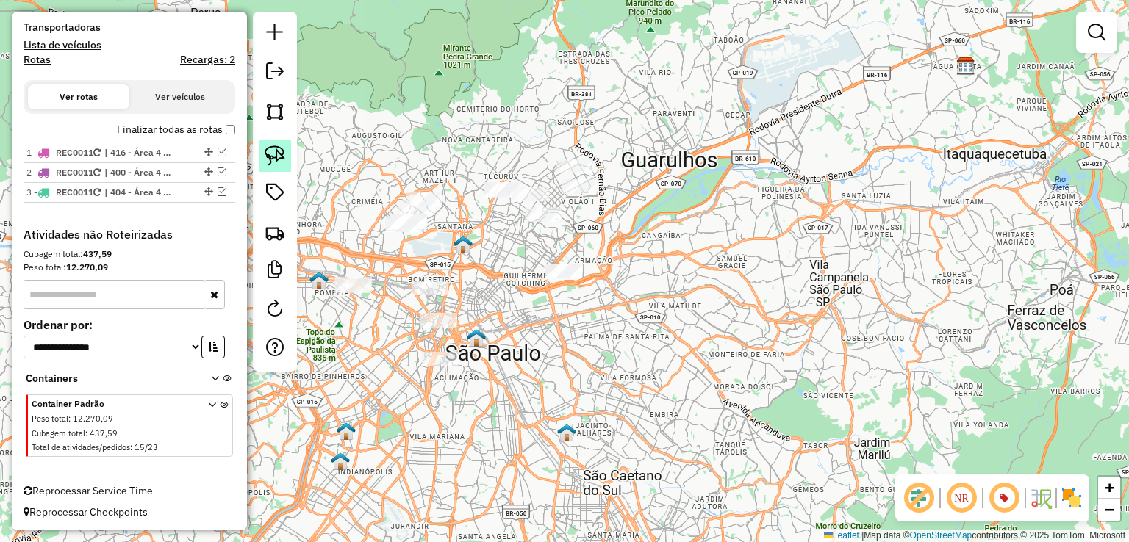
click at [276, 157] on img at bounding box center [275, 156] width 21 height 21
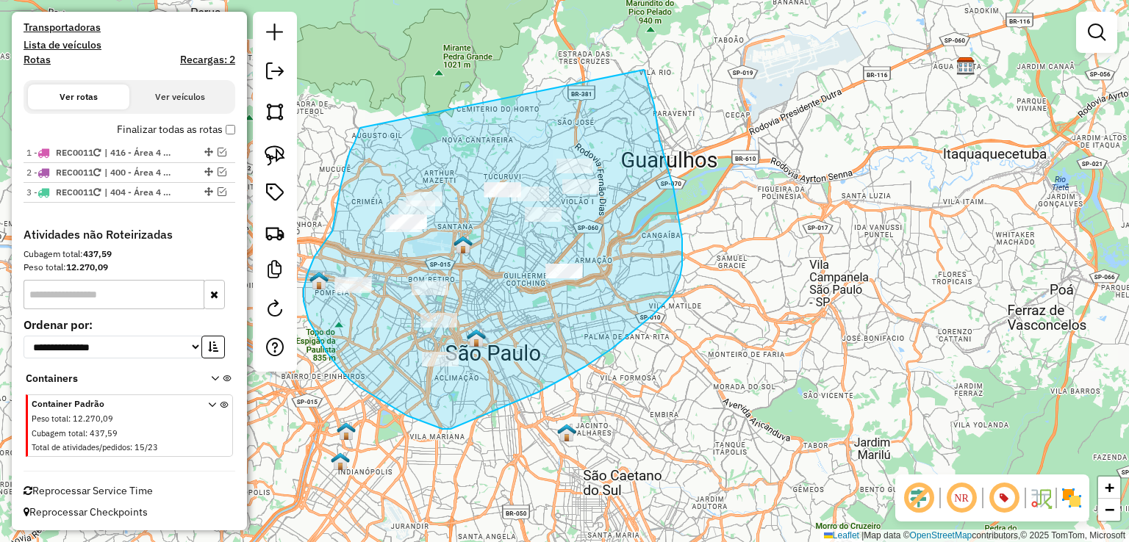
drag, startPoint x: 360, startPoint y: 128, endPoint x: 642, endPoint y: 68, distance: 287.9
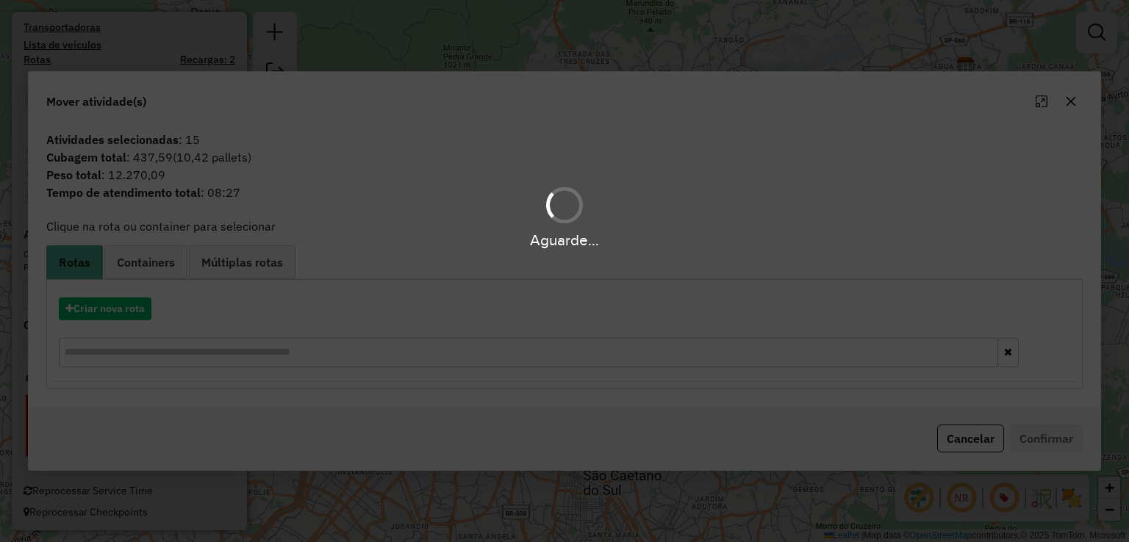
click at [642, 68] on div "Aguarde..." at bounding box center [564, 271] width 1129 height 542
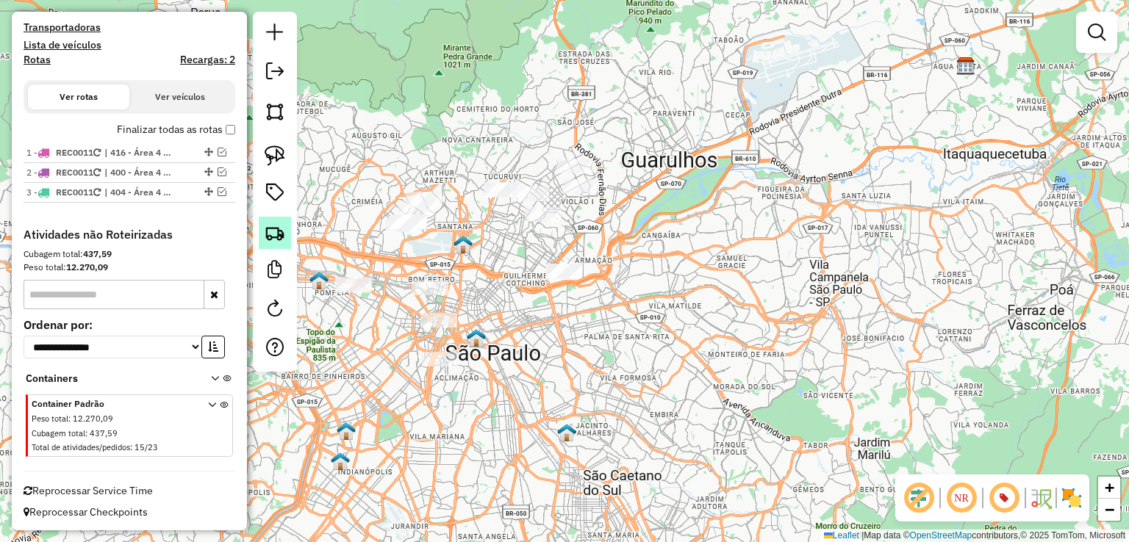
click at [276, 231] on img at bounding box center [275, 233] width 21 height 21
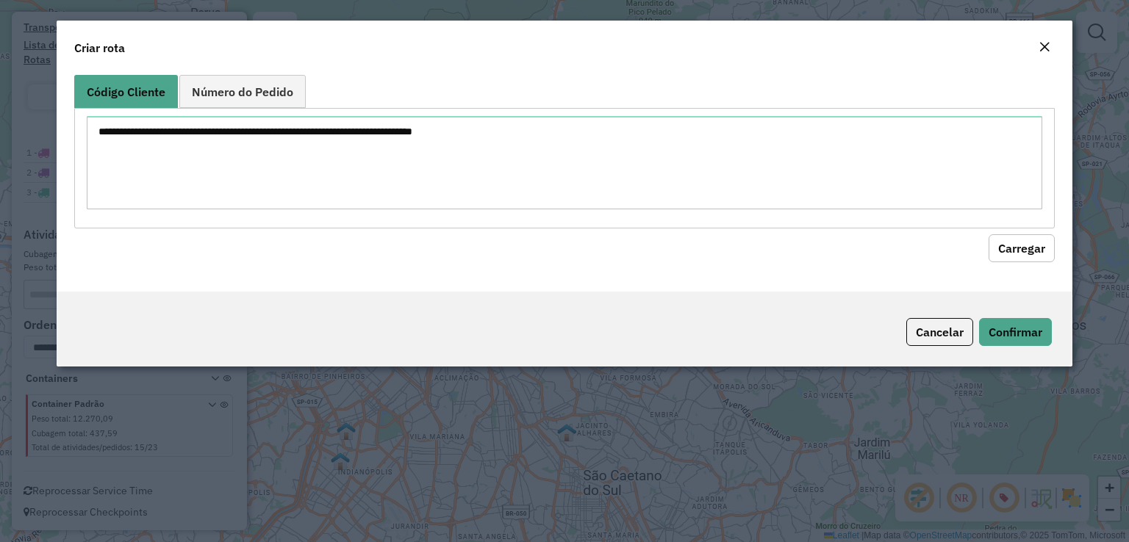
click at [1045, 42] on em "Close" at bounding box center [1045, 47] width 12 height 12
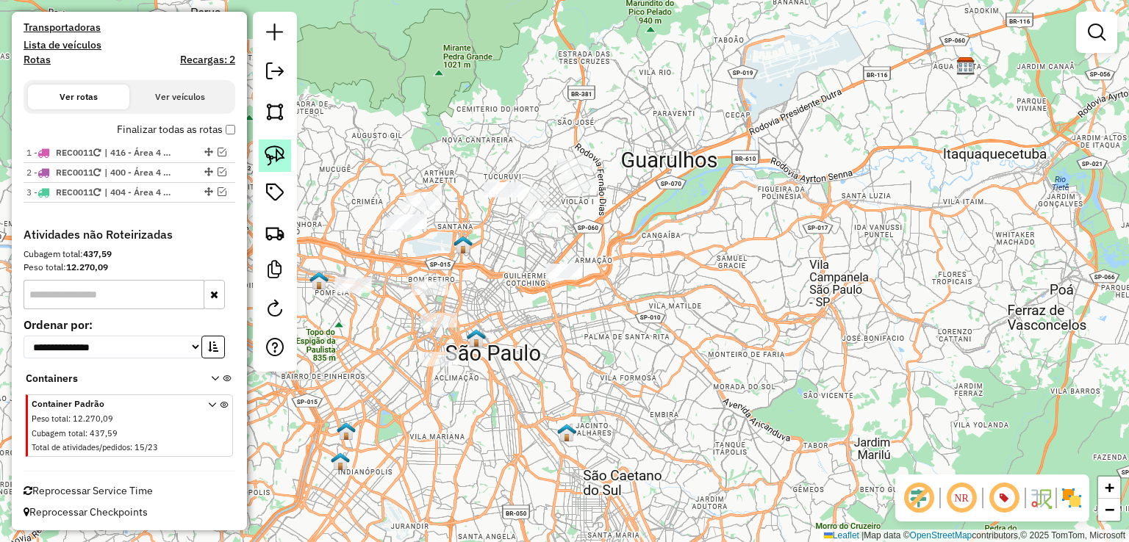
click at [286, 157] on link at bounding box center [275, 156] width 32 height 32
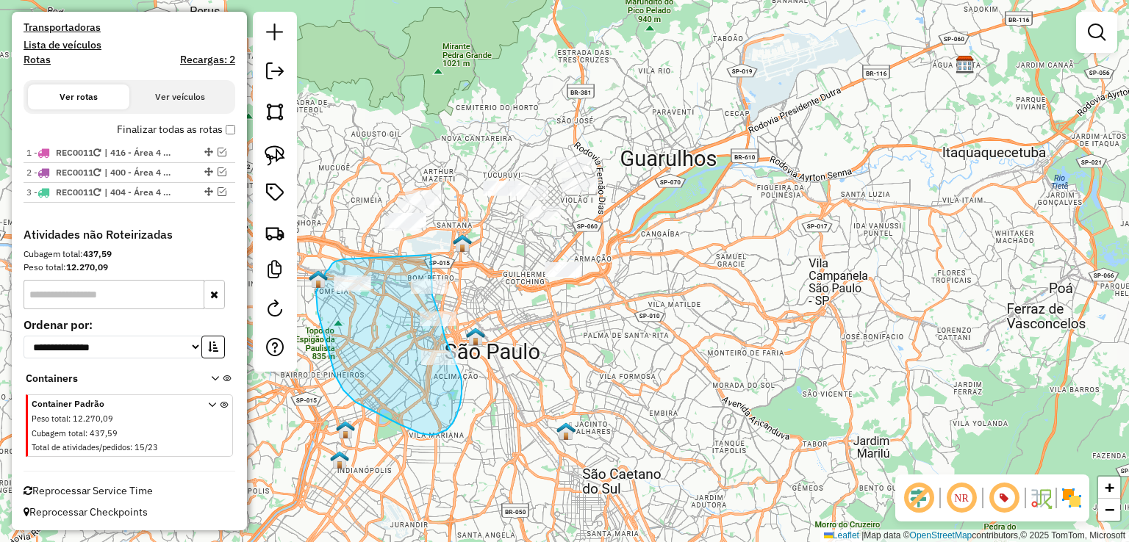
drag, startPoint x: 343, startPoint y: 259, endPoint x: 431, endPoint y: 255, distance: 87.6
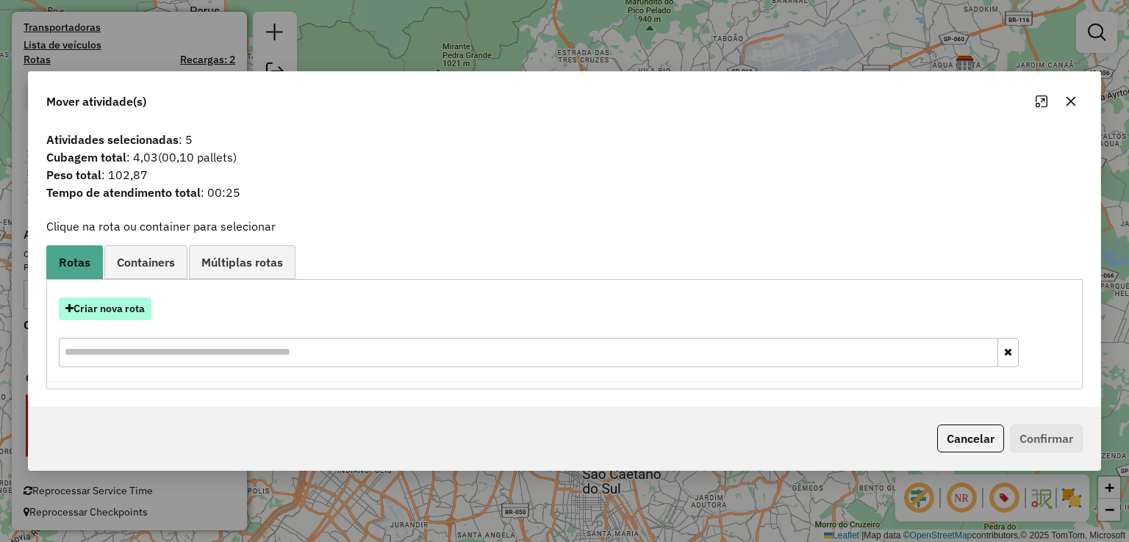
click at [125, 311] on button "Criar nova rota" at bounding box center [105, 309] width 93 height 23
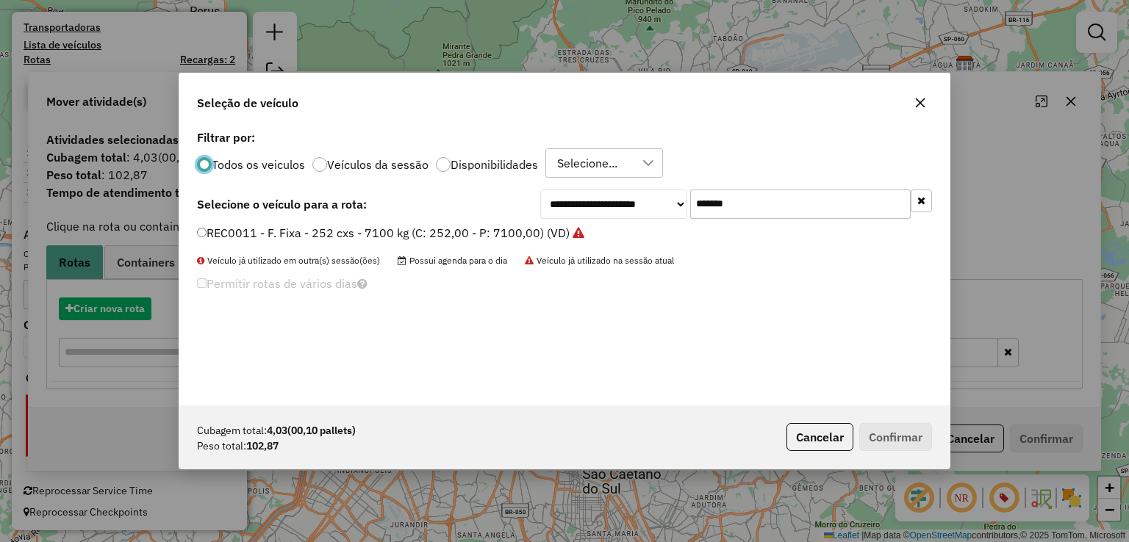
scroll to position [7, 4]
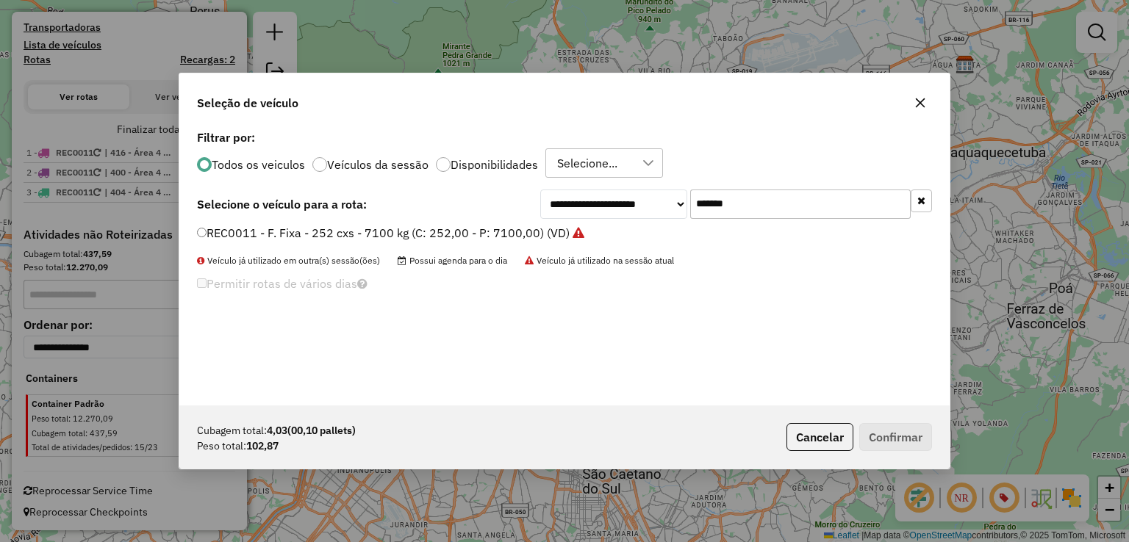
drag, startPoint x: 753, startPoint y: 207, endPoint x: 644, endPoint y: 204, distance: 108.8
click at [644, 204] on div "**********" at bounding box center [736, 204] width 392 height 29
paste input "text"
type input "*******"
click at [476, 239] on label "SWP4H29 - Freteiro - 70Cx - 1390Kg (C: 70,00 - P: 1390,00) (VD)" at bounding box center [385, 233] width 376 height 18
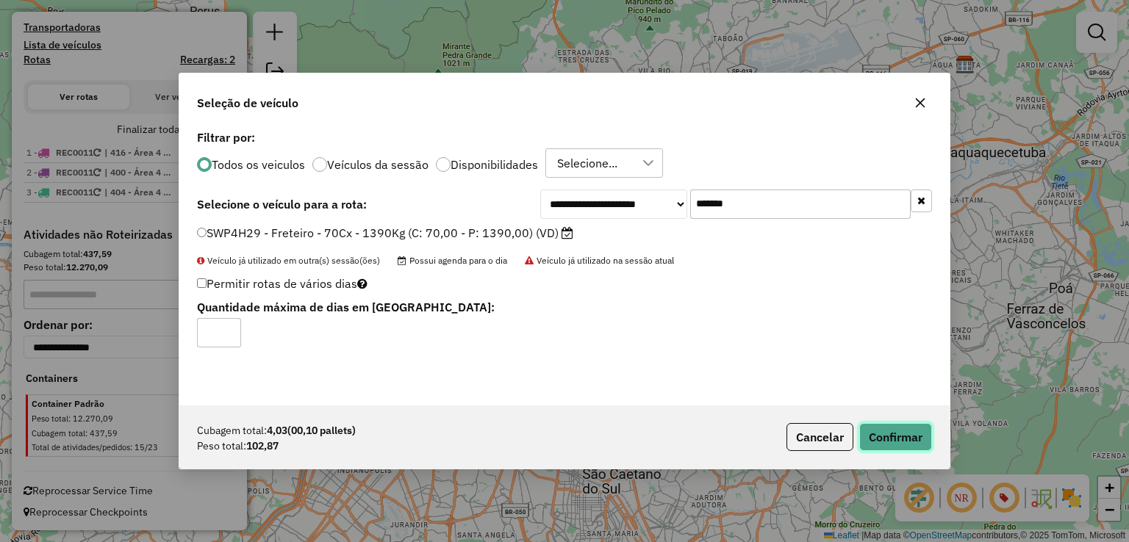
click at [903, 437] on button "Confirmar" at bounding box center [895, 437] width 73 height 28
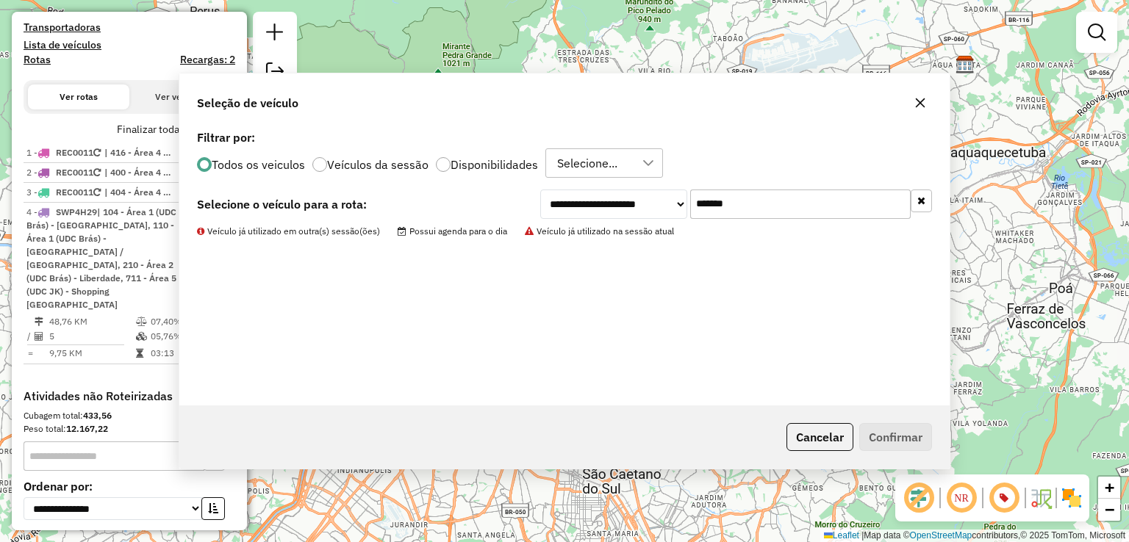
scroll to position [537, 0]
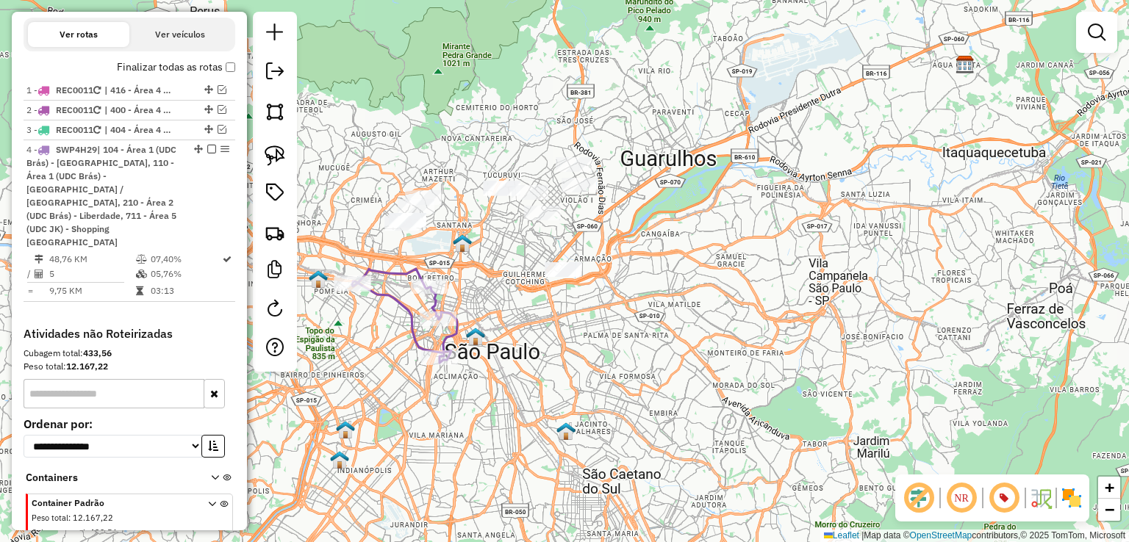
click at [403, 273] on icon at bounding box center [404, 316] width 105 height 94
select select "**********"
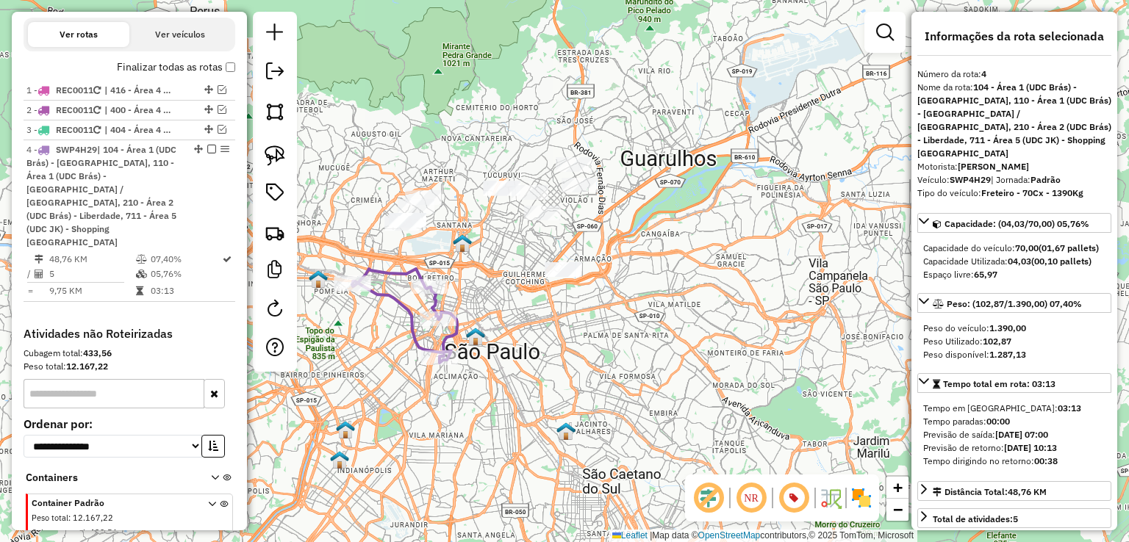
scroll to position [609, 0]
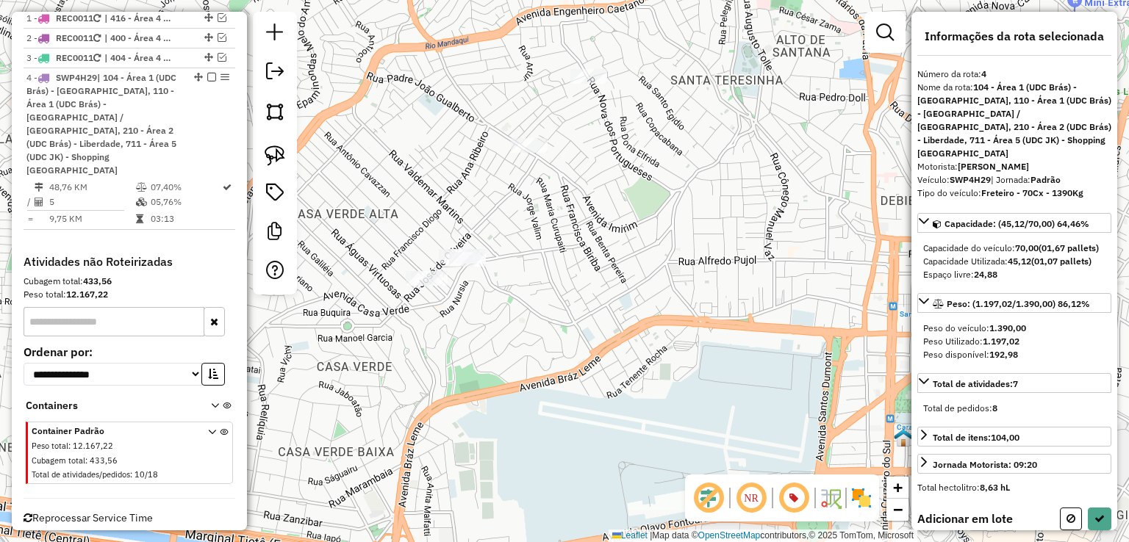
drag, startPoint x: 594, startPoint y: 122, endPoint x: 567, endPoint y: 223, distance: 105.0
click at [567, 223] on div "Janela de atendimento Grade de atendimento Capacidade Transportadoras Veículos …" at bounding box center [564, 271] width 1129 height 542
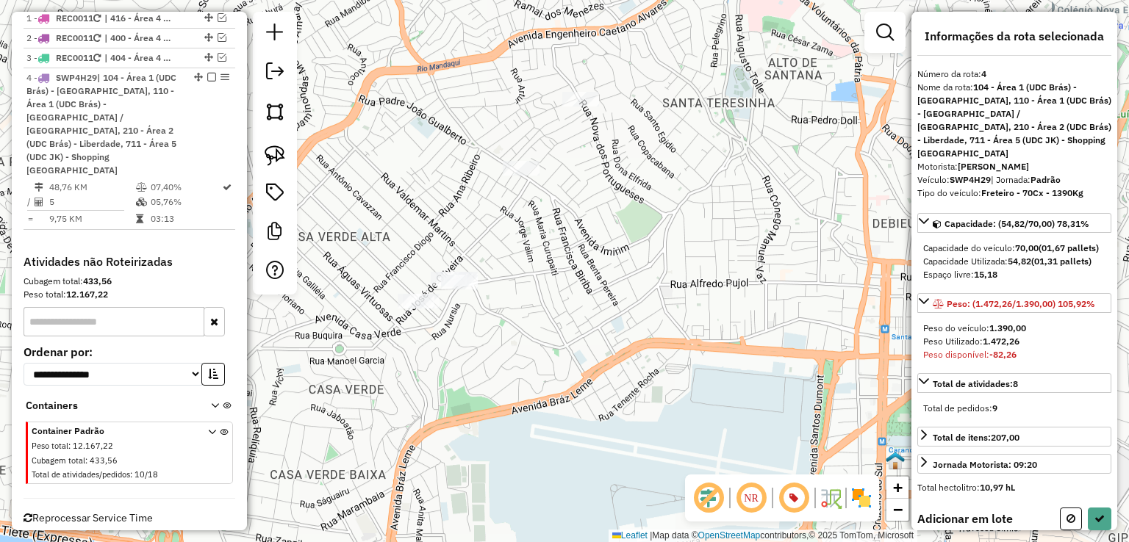
scroll to position [341, 0]
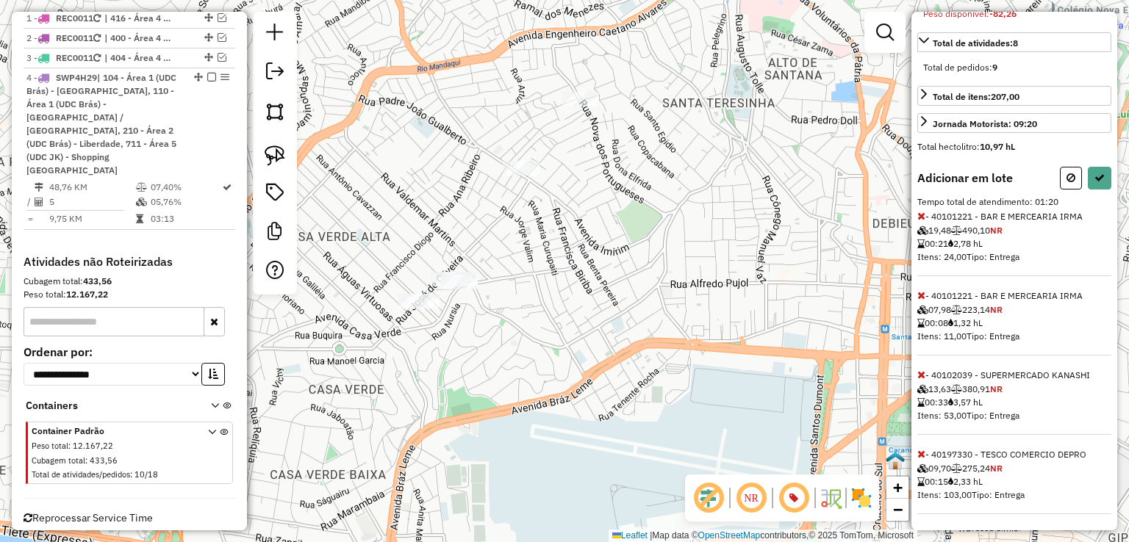
click at [919, 456] on icon at bounding box center [921, 454] width 8 height 10
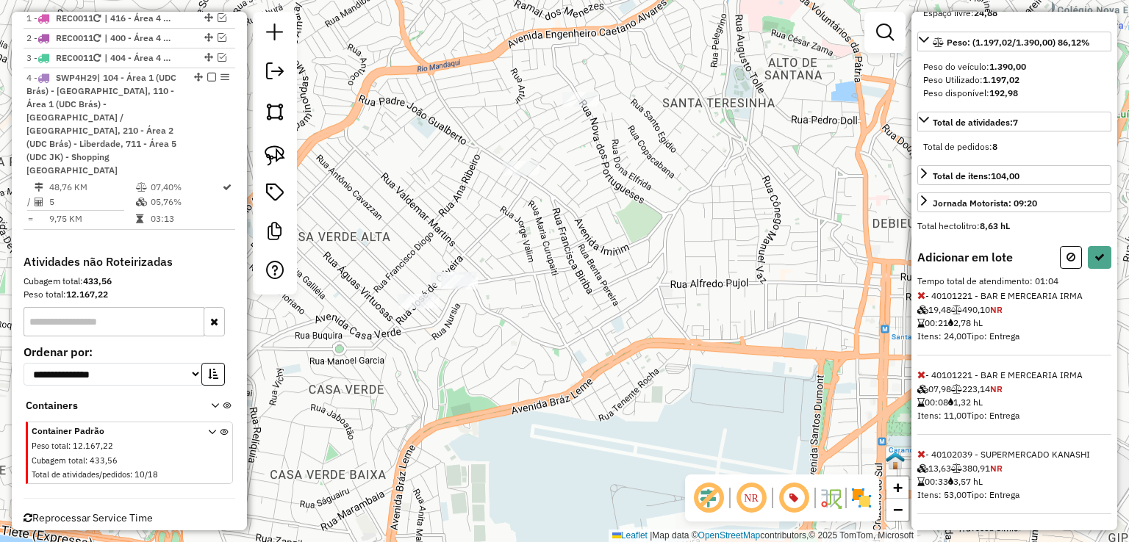
select select "**********"
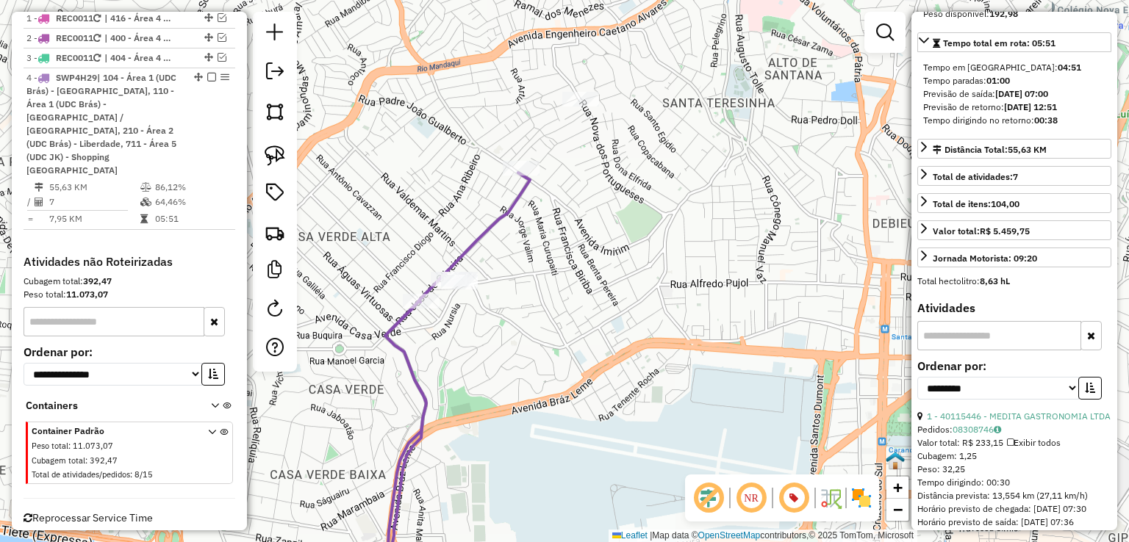
click at [477, 232] on icon at bounding box center [456, 385] width 148 height 424
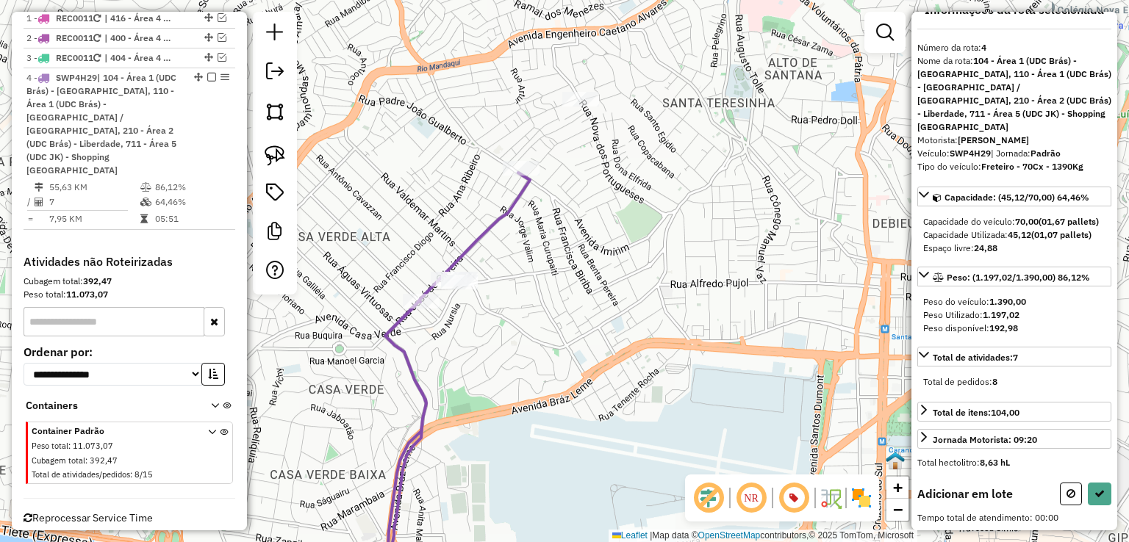
scroll to position [0, 0]
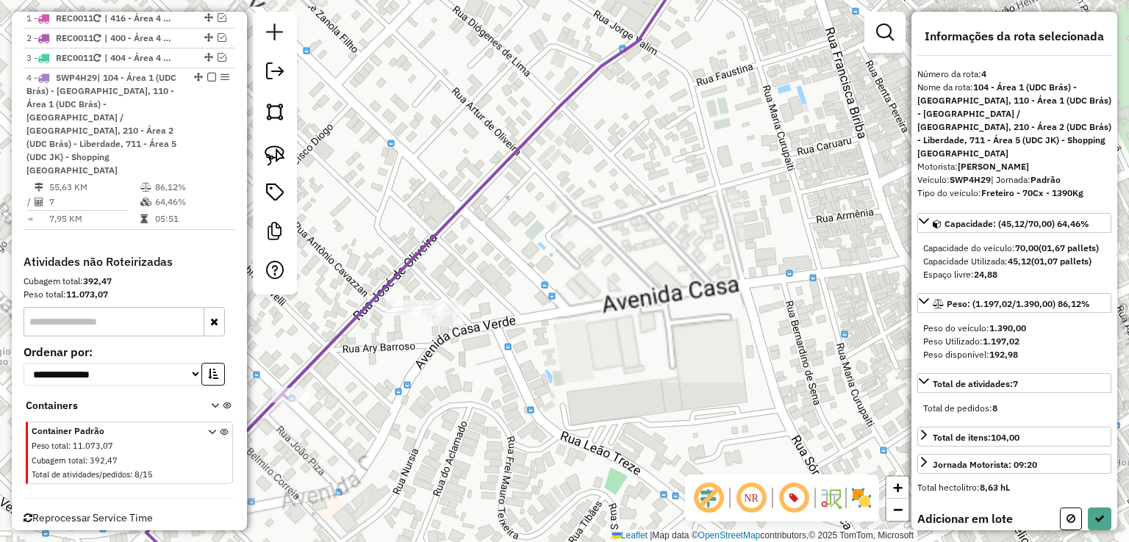
click at [407, 315] on div at bounding box center [403, 308] width 37 height 15
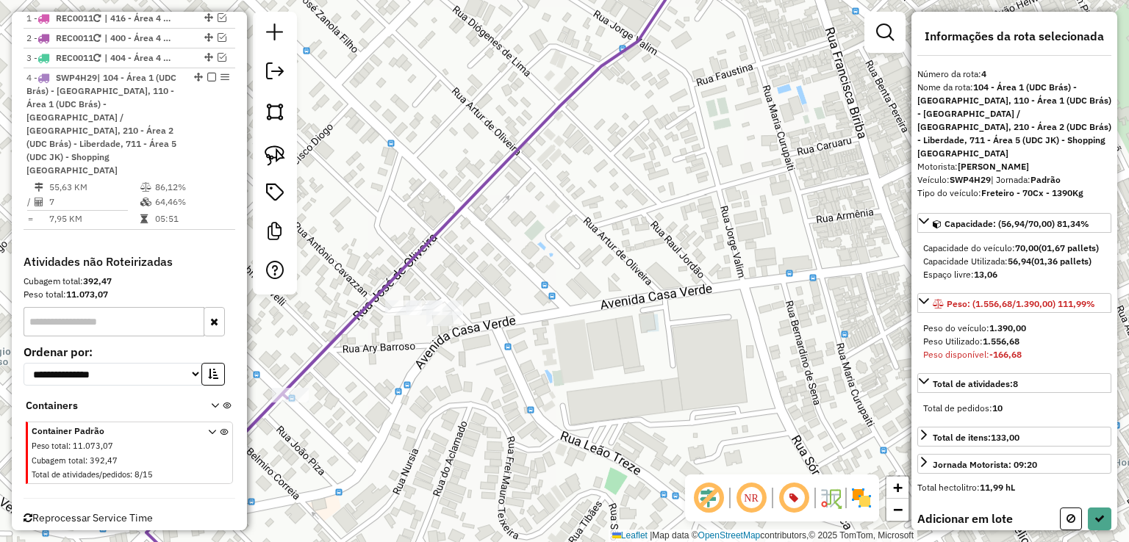
scroll to position [182, 0]
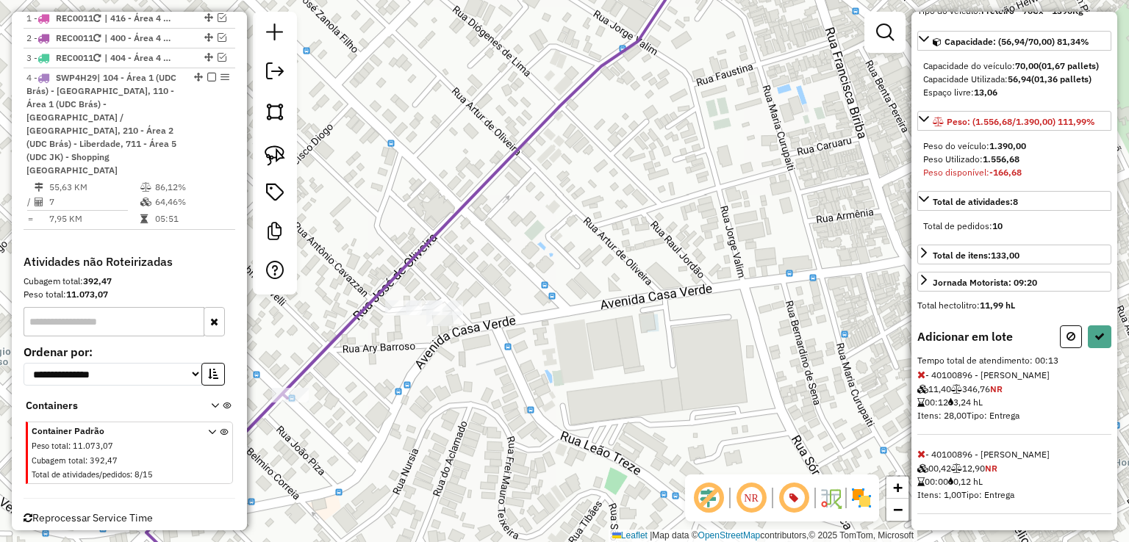
click at [920, 375] on icon at bounding box center [921, 375] width 8 height 10
click at [917, 454] on icon at bounding box center [921, 454] width 8 height 10
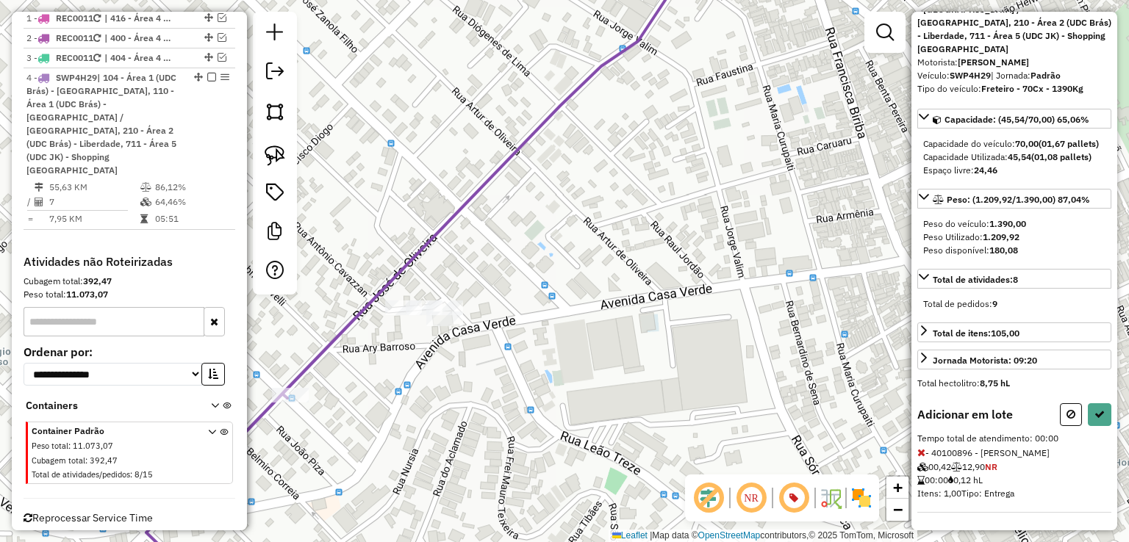
select select "**********"
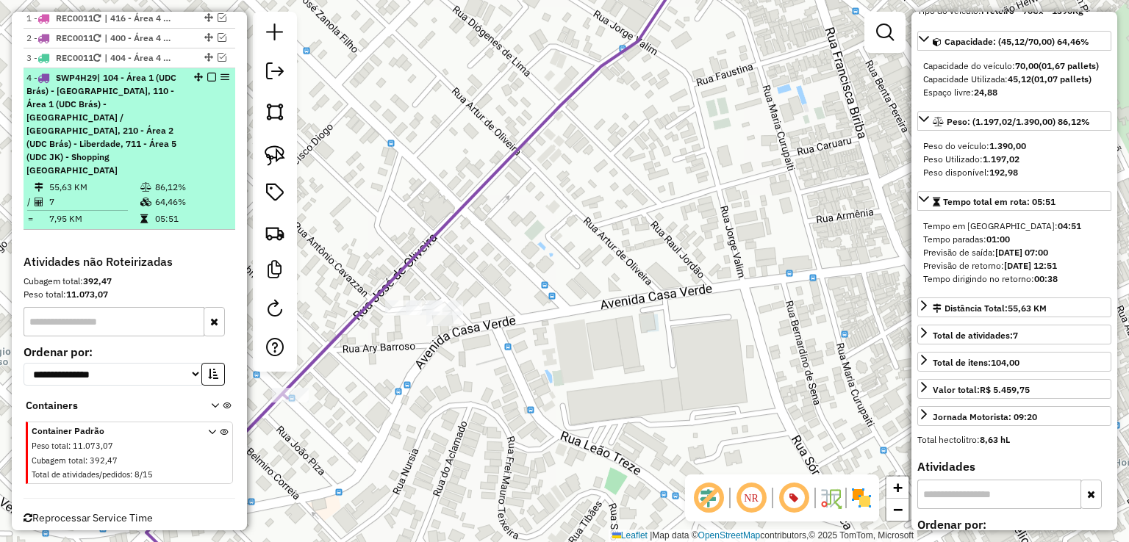
click at [140, 142] on div "4 - SWP4H29 | 104 - Área 1 (UDC Brás) - Santa Efigênia, 110 - Área 1 (UDC Brás)…" at bounding box center [104, 124] width 156 height 106
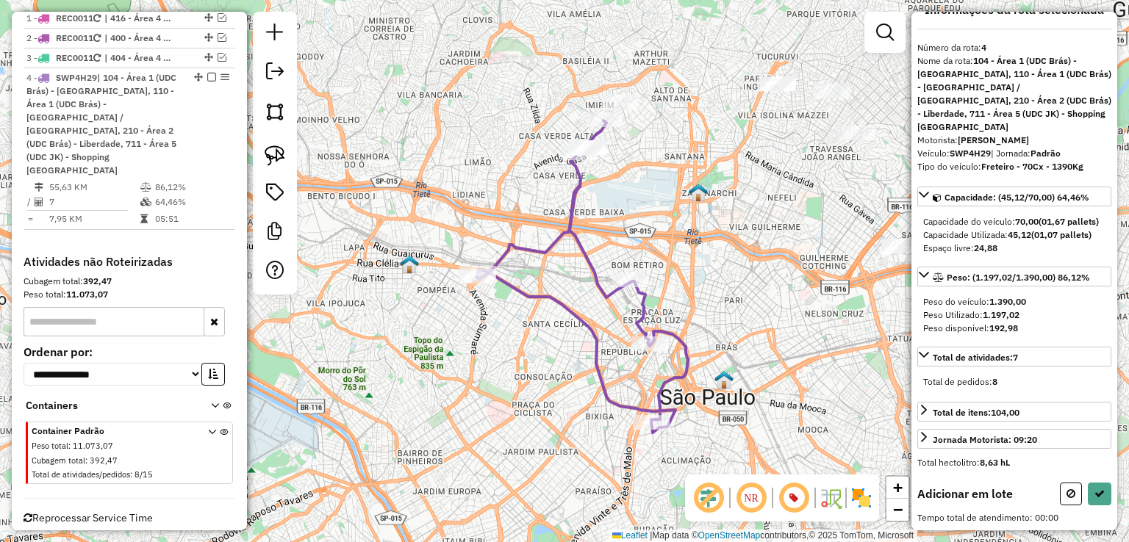
scroll to position [0, 0]
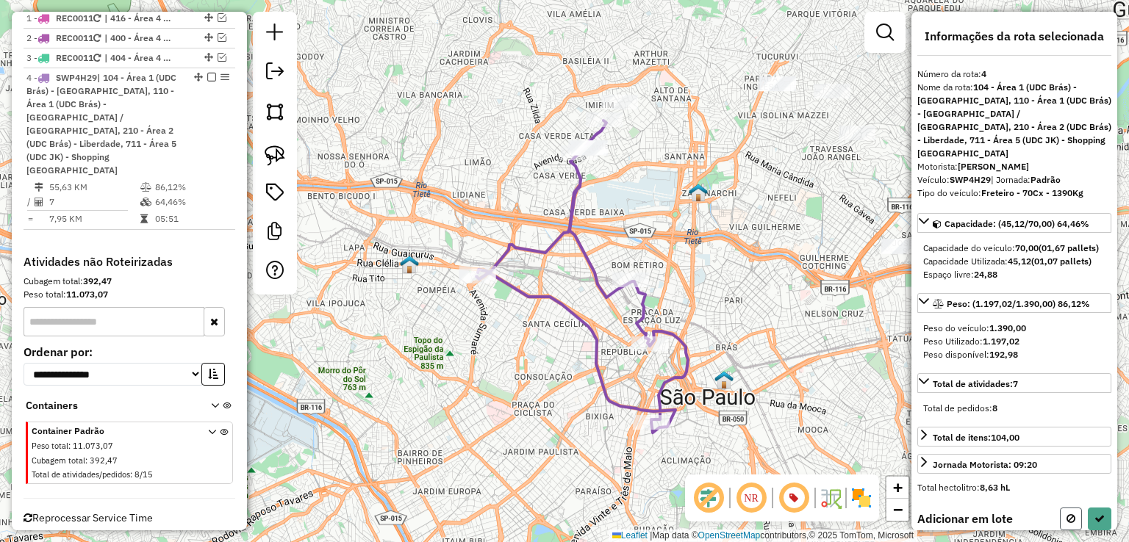
click at [1066, 522] on icon at bounding box center [1070, 519] width 9 height 10
select select "**********"
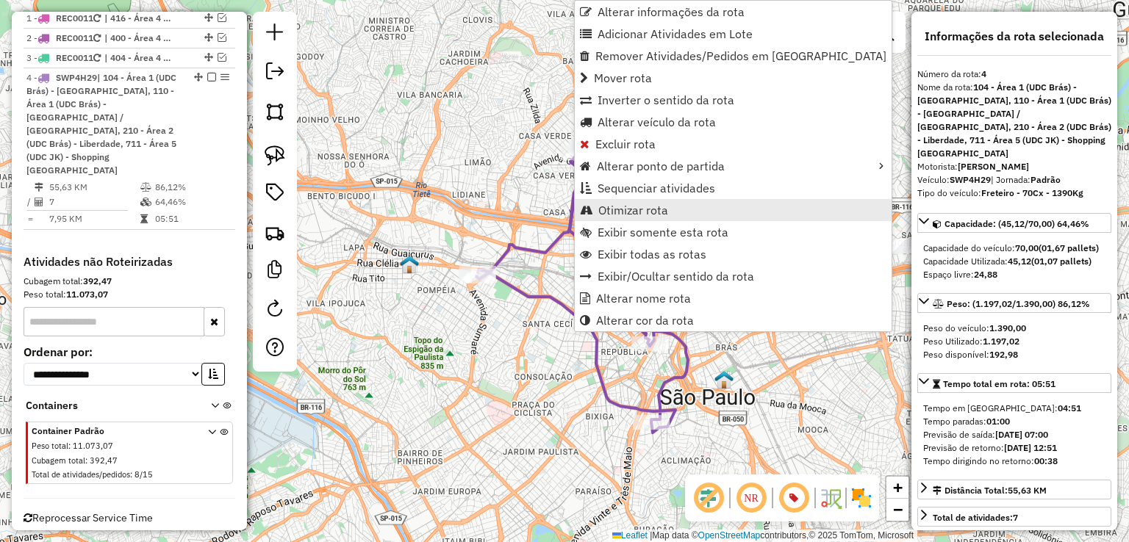
click at [606, 207] on span "Otimizar rota" at bounding box center [633, 210] width 70 height 12
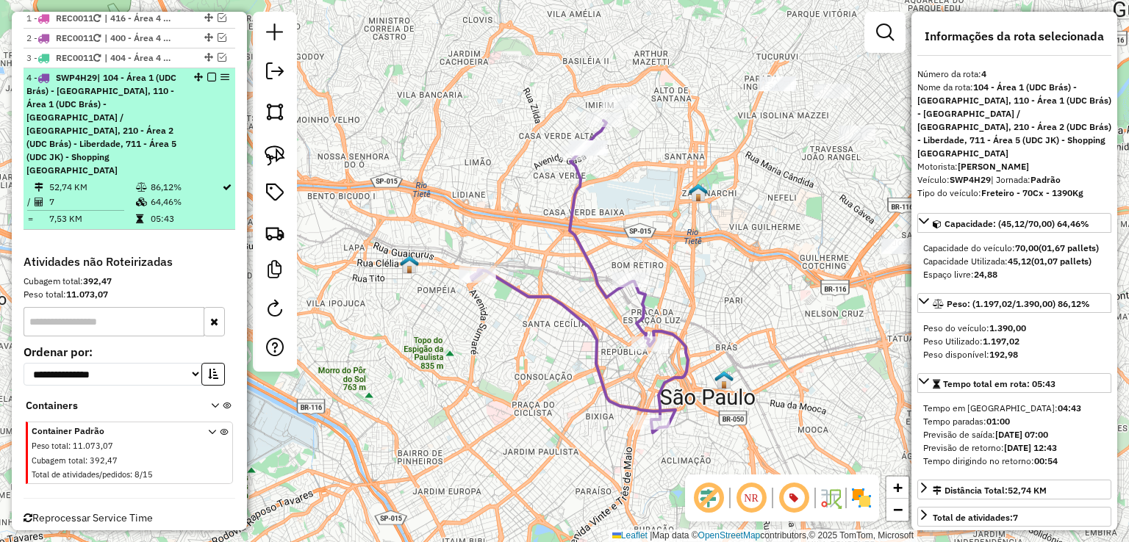
click at [209, 76] on em at bounding box center [211, 77] width 9 height 9
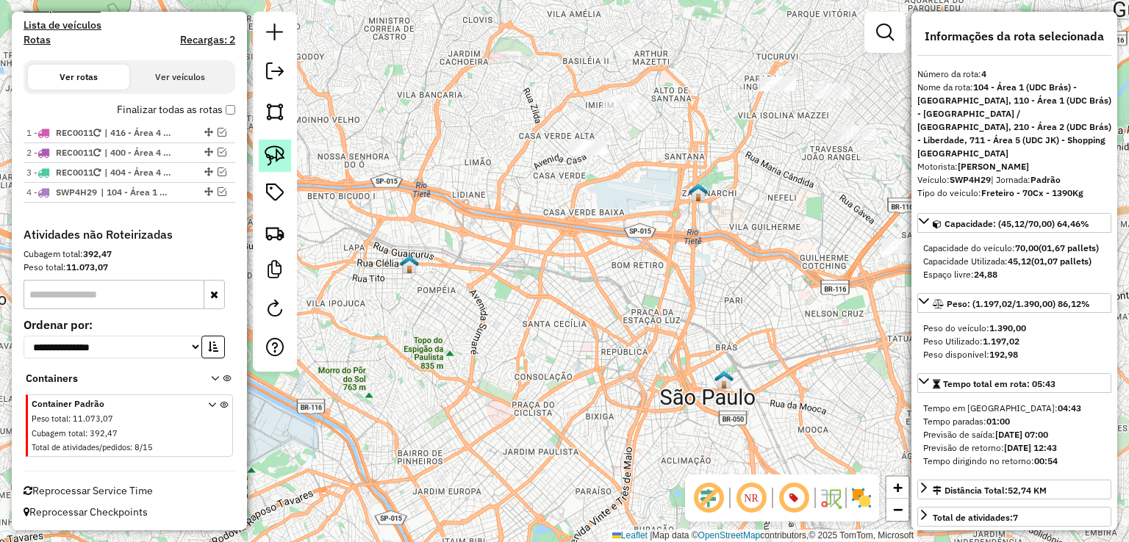
click at [284, 162] on img at bounding box center [275, 156] width 21 height 21
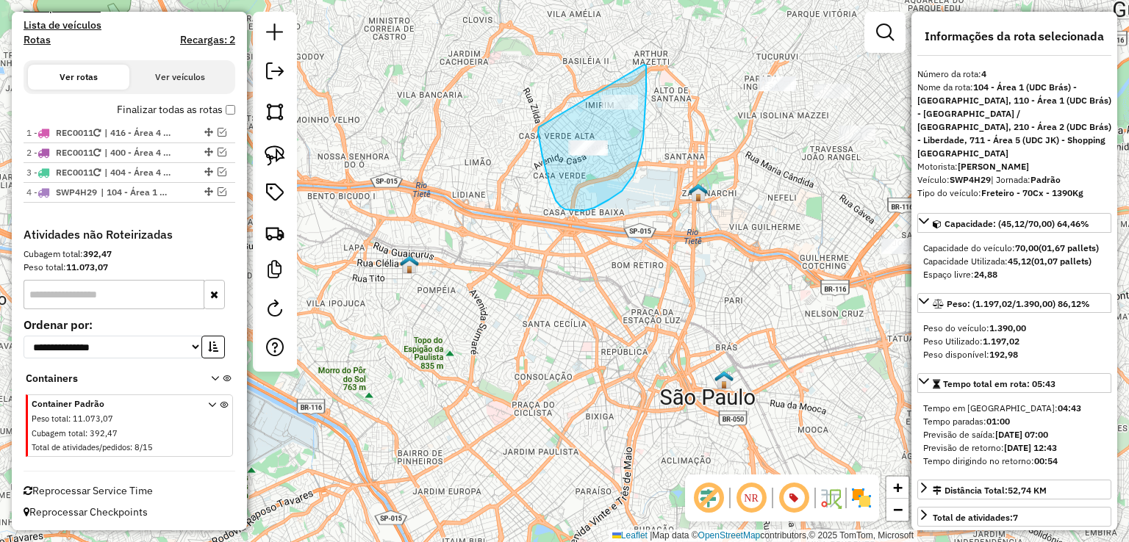
drag, startPoint x: 539, startPoint y: 127, endPoint x: 643, endPoint y: 65, distance: 121.6
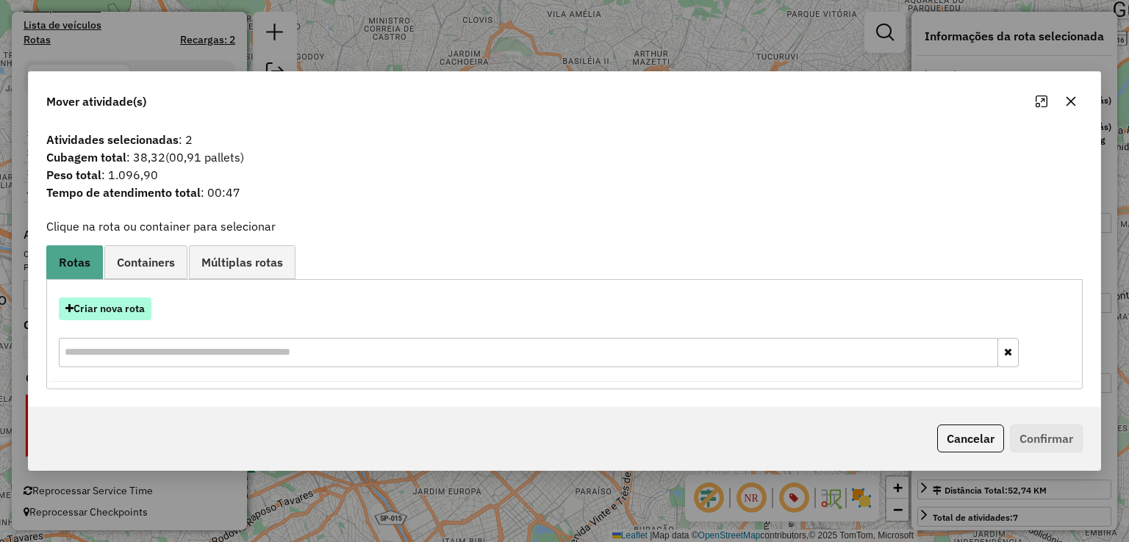
click at [134, 303] on button "Criar nova rota" at bounding box center [105, 309] width 93 height 23
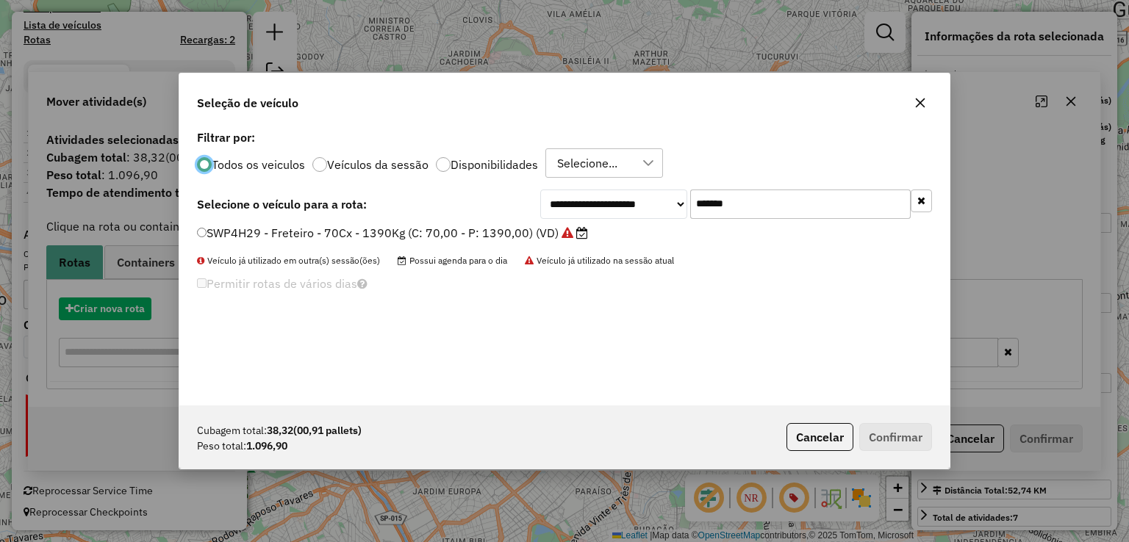
scroll to position [7, 4]
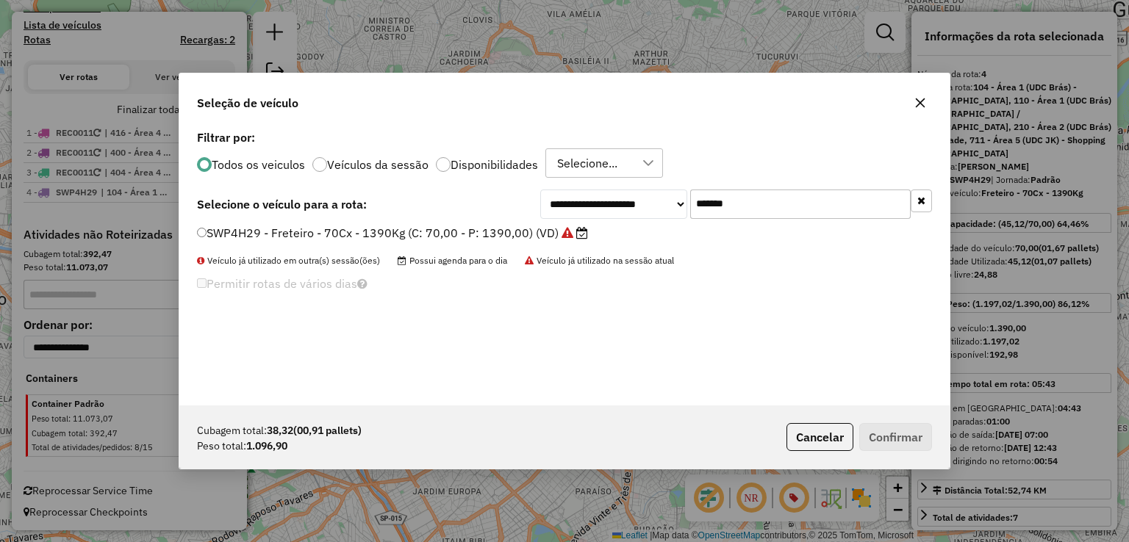
drag, startPoint x: 793, startPoint y: 217, endPoint x: 628, endPoint y: 226, distance: 164.9
click at [628, 226] on div "**********" at bounding box center [564, 265] width 770 height 279
paste input "text"
type input "*******"
click at [512, 225] on label "SVX6J99 - Freteiro - 70Cx - 1390Kg (C: 70,00 - P: 1390,00) (VD)" at bounding box center [382, 233] width 371 height 18
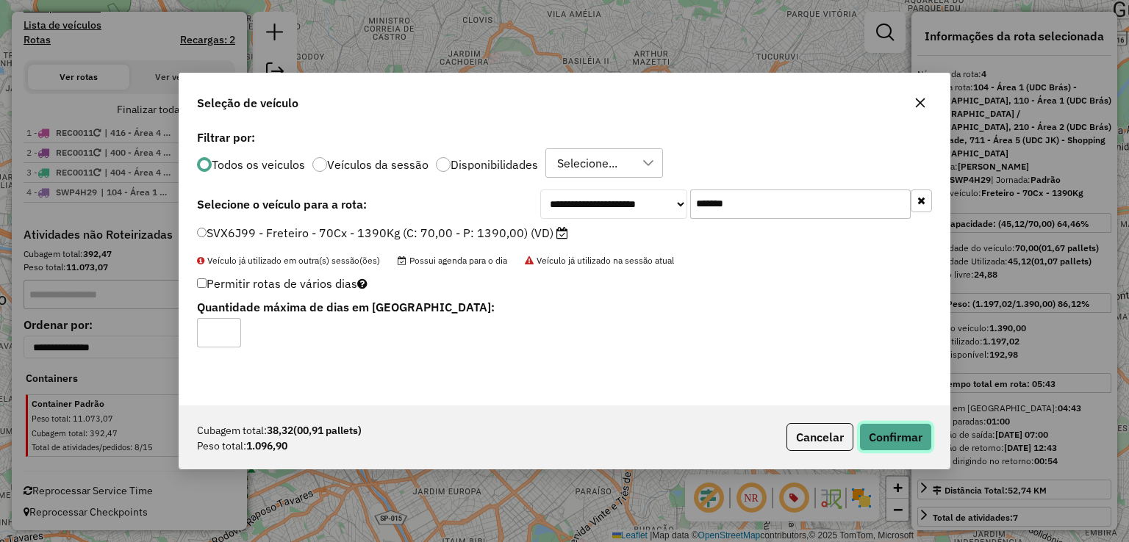
click at [910, 433] on button "Confirmar" at bounding box center [895, 437] width 73 height 28
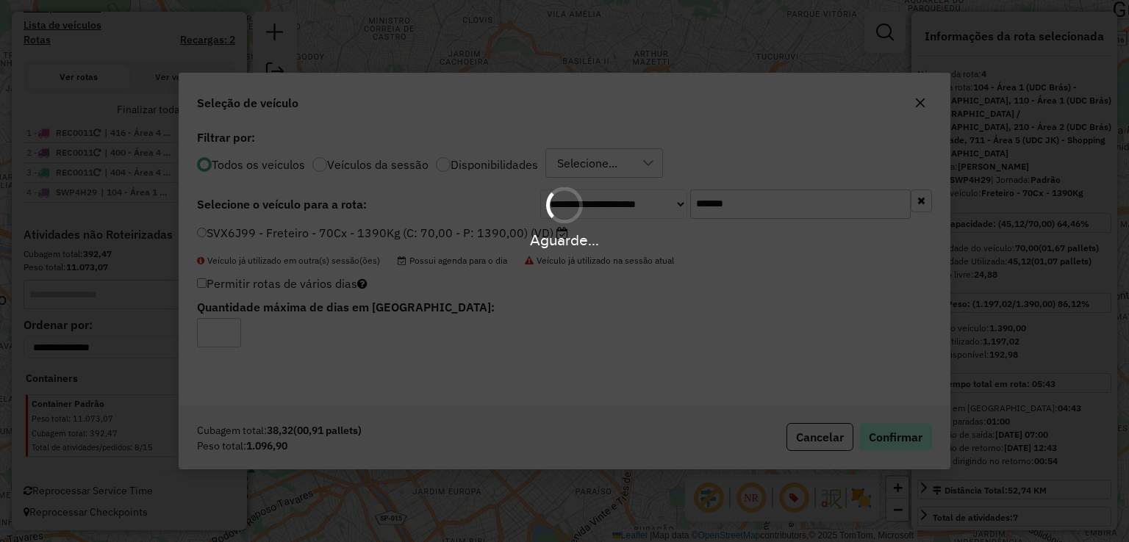
scroll to position [576, 0]
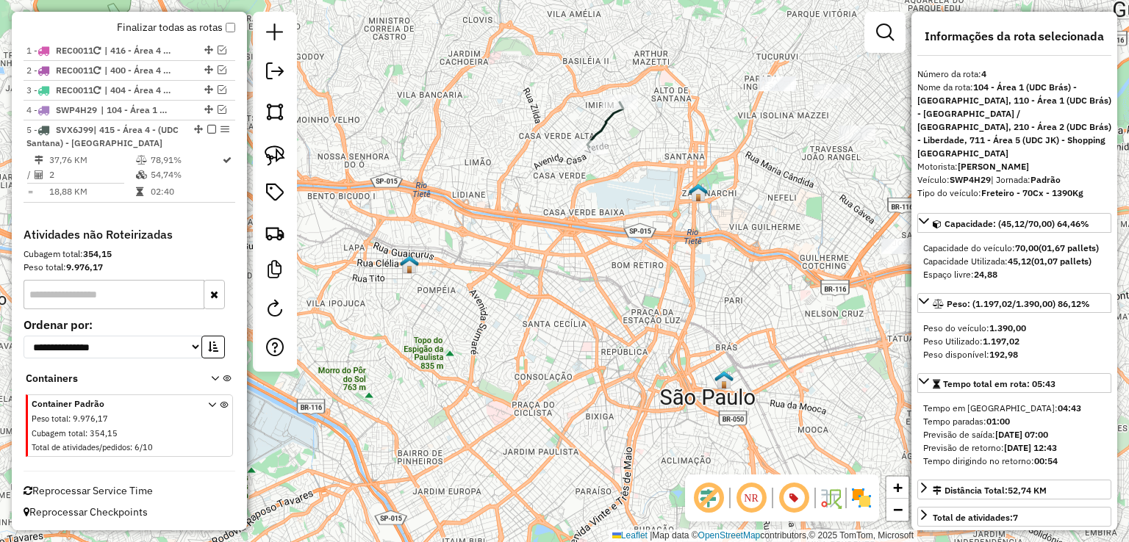
click at [609, 116] on icon at bounding box center [605, 124] width 36 height 45
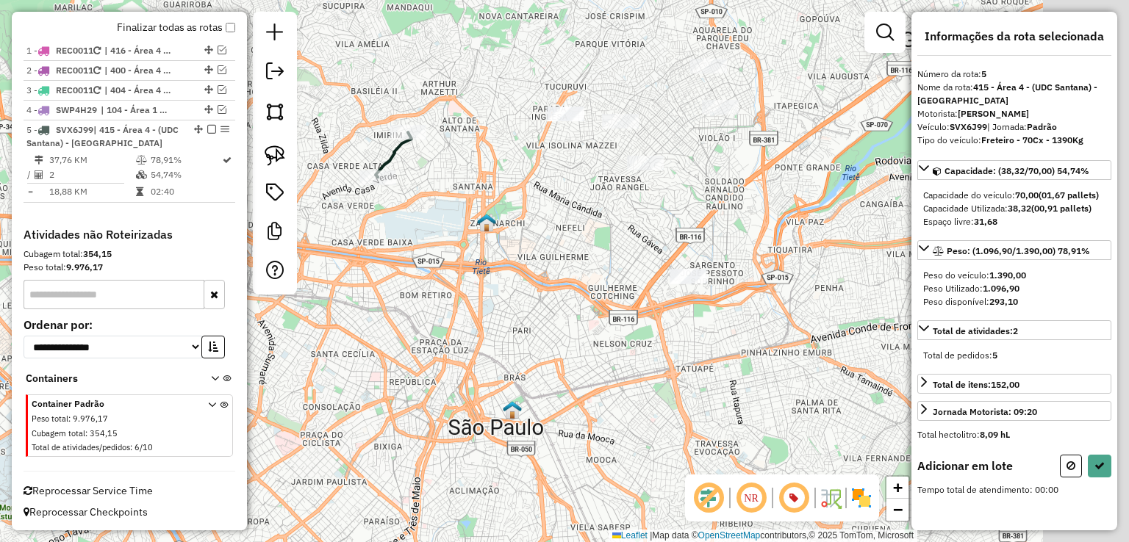
drag, startPoint x: 832, startPoint y: 150, endPoint x: 612, endPoint y: 188, distance: 223.1
click at [612, 188] on div "Janela de atendimento Grade de atendimento Capacidade Transportadoras Veículos …" at bounding box center [564, 271] width 1129 height 542
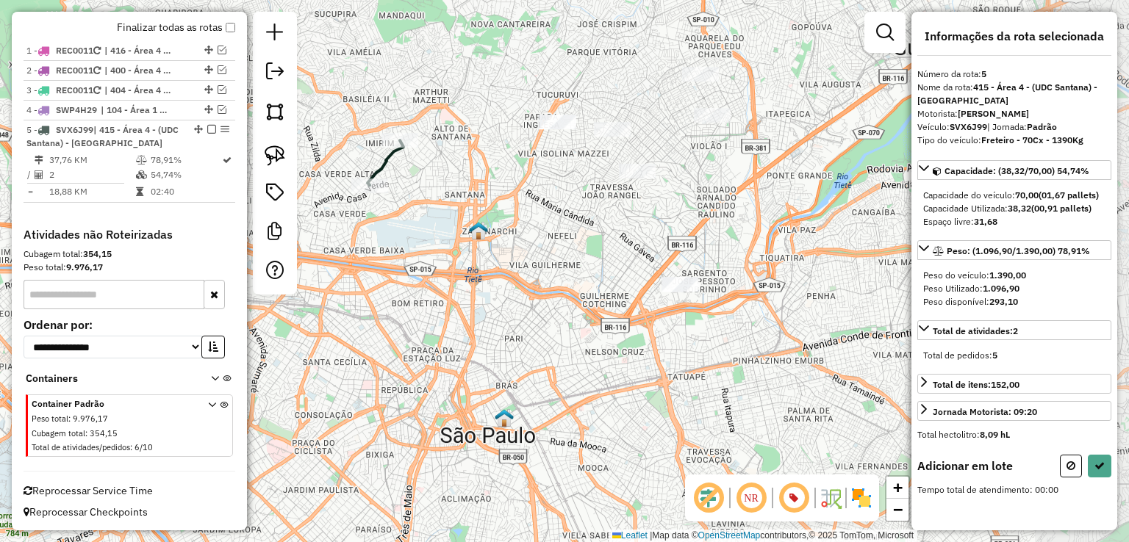
click at [613, 188] on div "Janela de atendimento Grade de atendimento Capacidade Transportadoras Veículos …" at bounding box center [564, 271] width 1129 height 542
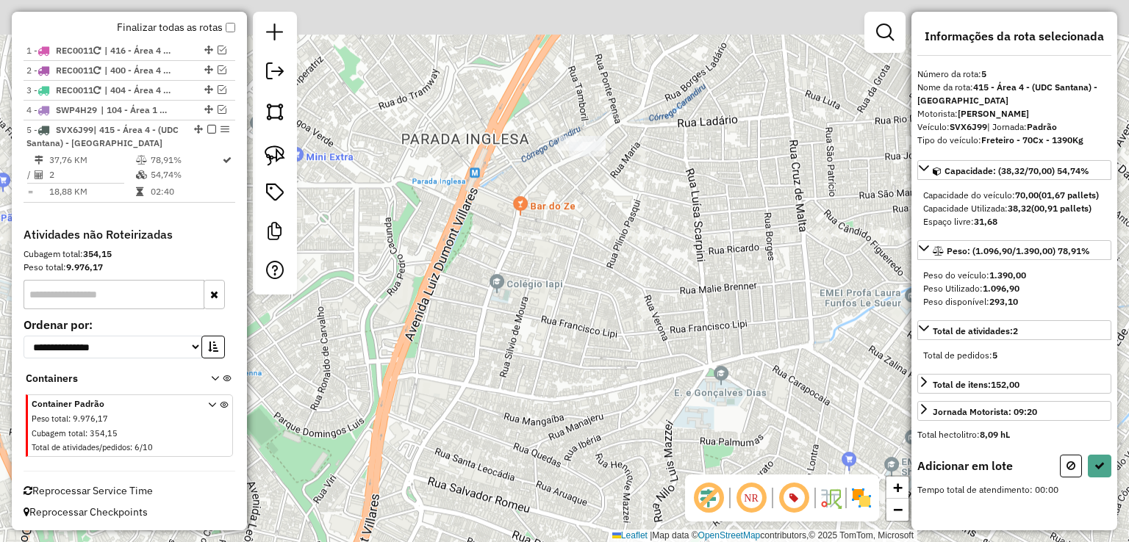
drag, startPoint x: 563, startPoint y: 51, endPoint x: 615, endPoint y: 211, distance: 167.8
click at [615, 211] on div "Janela de atendimento Grade de atendimento Capacidade Transportadoras Veículos …" at bounding box center [564, 271] width 1129 height 542
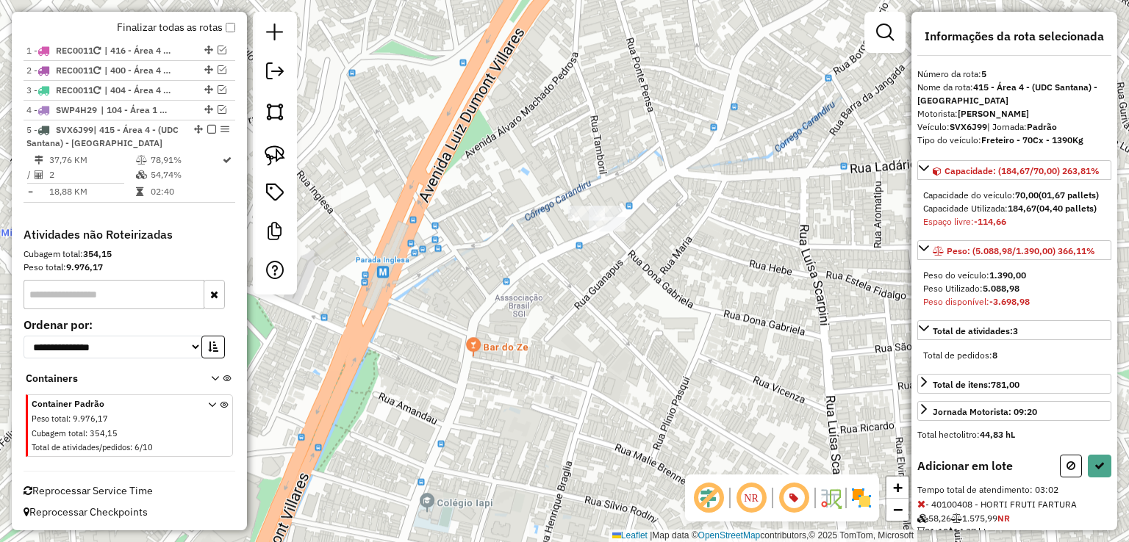
drag, startPoint x: 1117, startPoint y: 223, endPoint x: 1128, endPoint y: 308, distance: 86.0
click at [1128, 308] on div "Janela de atendimento Grade de atendimento Capacidade Transportadoras Veículos …" at bounding box center [564, 271] width 1129 height 542
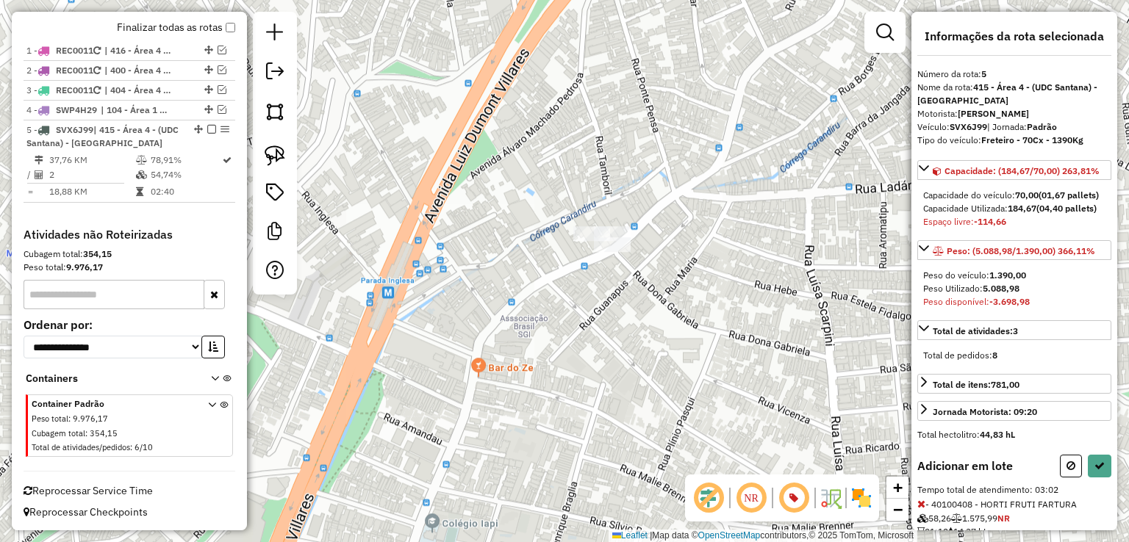
drag, startPoint x: 1112, startPoint y: 281, endPoint x: 1127, endPoint y: 454, distance: 174.1
click at [1127, 454] on hb-router-mapa "Informações da Sessão 1261576 - 08/09/2025 Criação: 06/09/2025 21:29 Depósito: …" at bounding box center [564, 271] width 1129 height 542
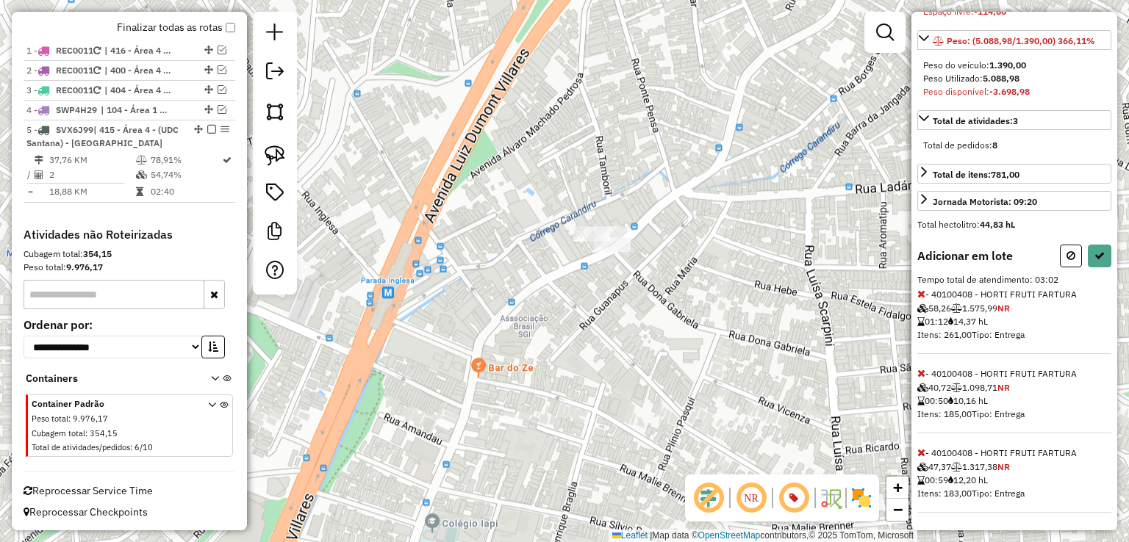
scroll to position [235, 0]
click at [1067, 269] on div "Adicionar em lote Tempo total de atendimento: 03:02 - 40100408 - HORTI FRUTI FA…" at bounding box center [1014, 379] width 194 height 268
click at [1067, 262] on button at bounding box center [1071, 256] width 22 height 23
select select "**********"
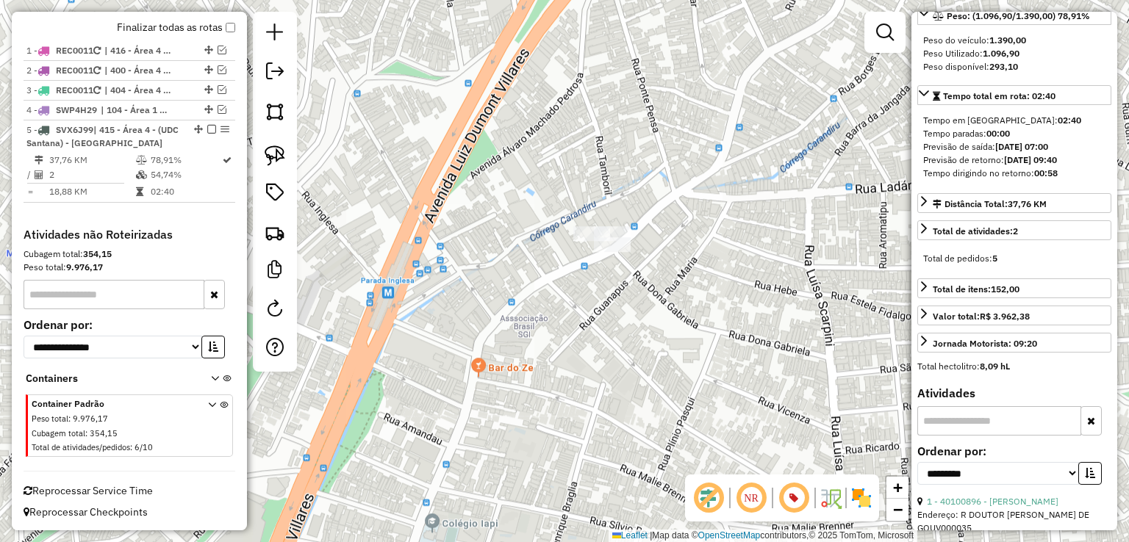
scroll to position [223, 0]
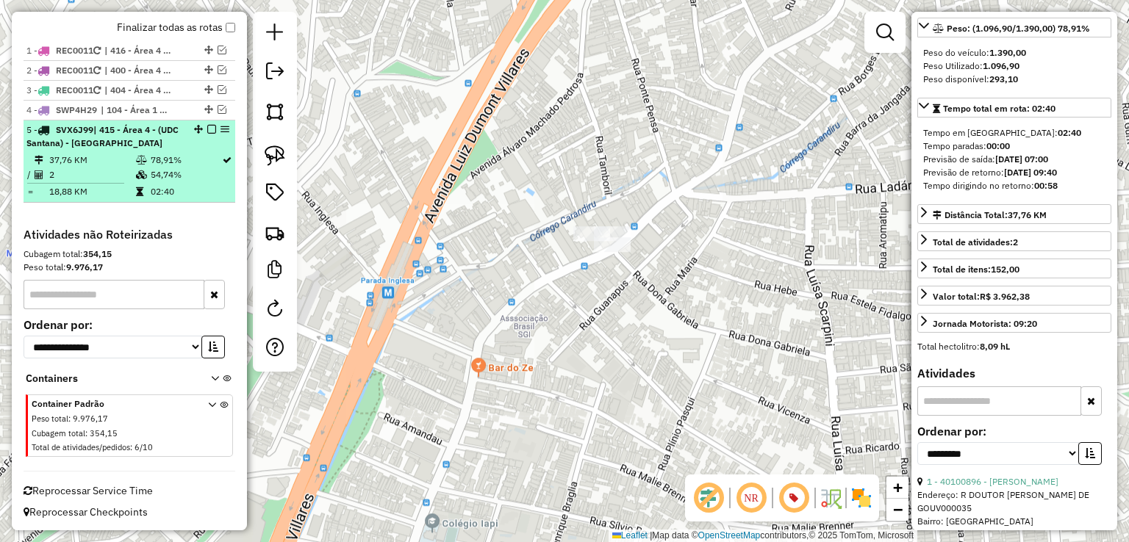
click at [117, 153] on td "37,76 KM" at bounding box center [92, 160] width 87 height 15
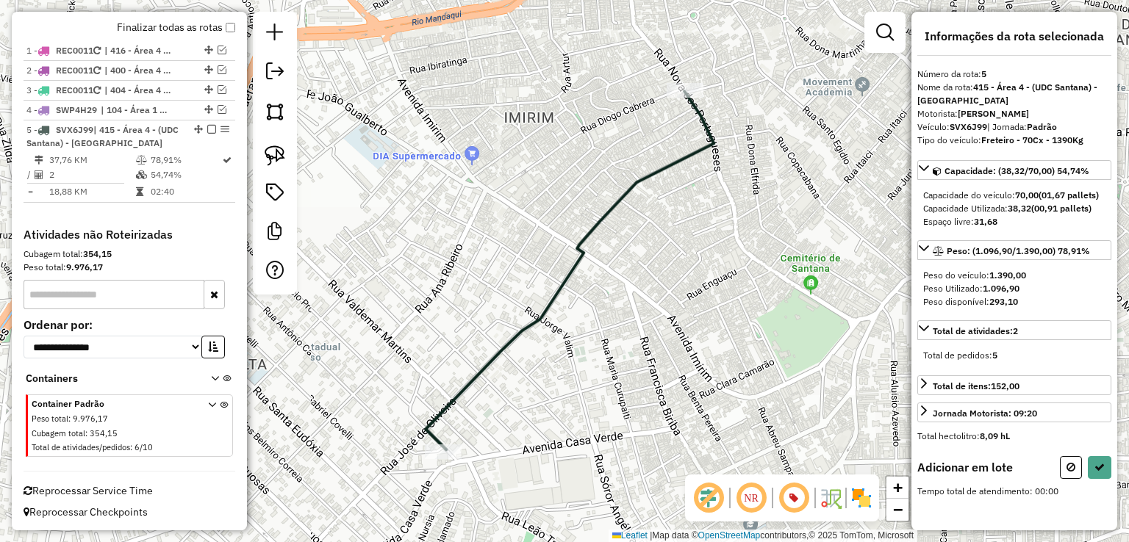
scroll to position [0, 0]
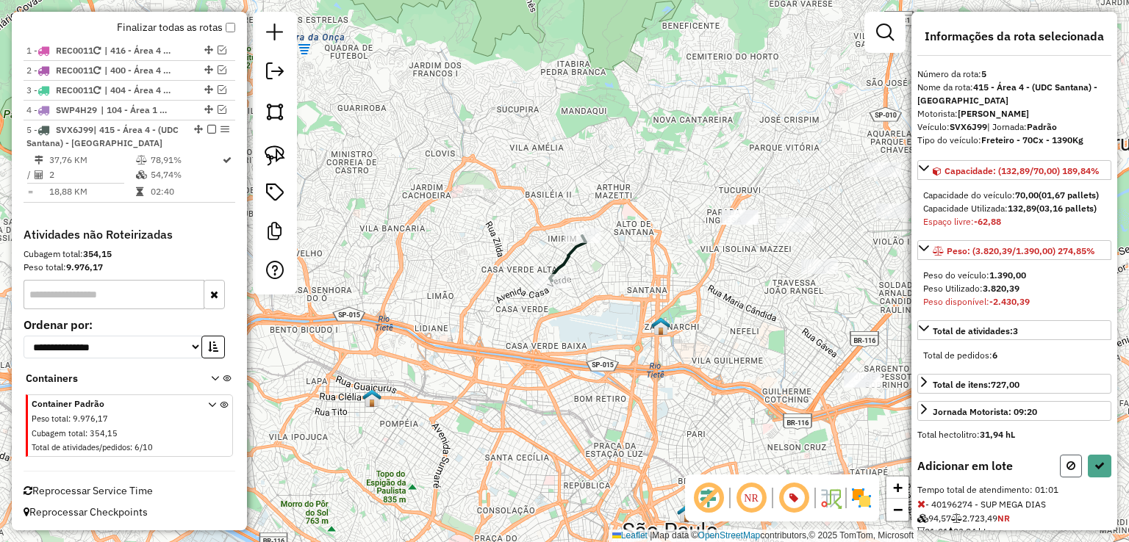
click at [1066, 471] on icon at bounding box center [1070, 466] width 9 height 10
select select "**********"
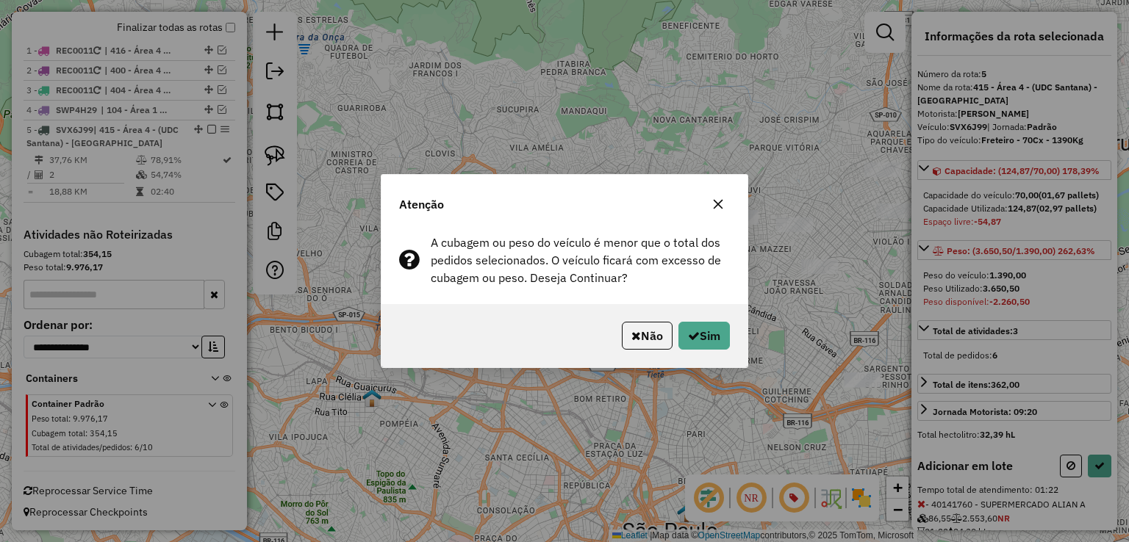
click at [713, 202] on icon "button" at bounding box center [718, 204] width 12 height 12
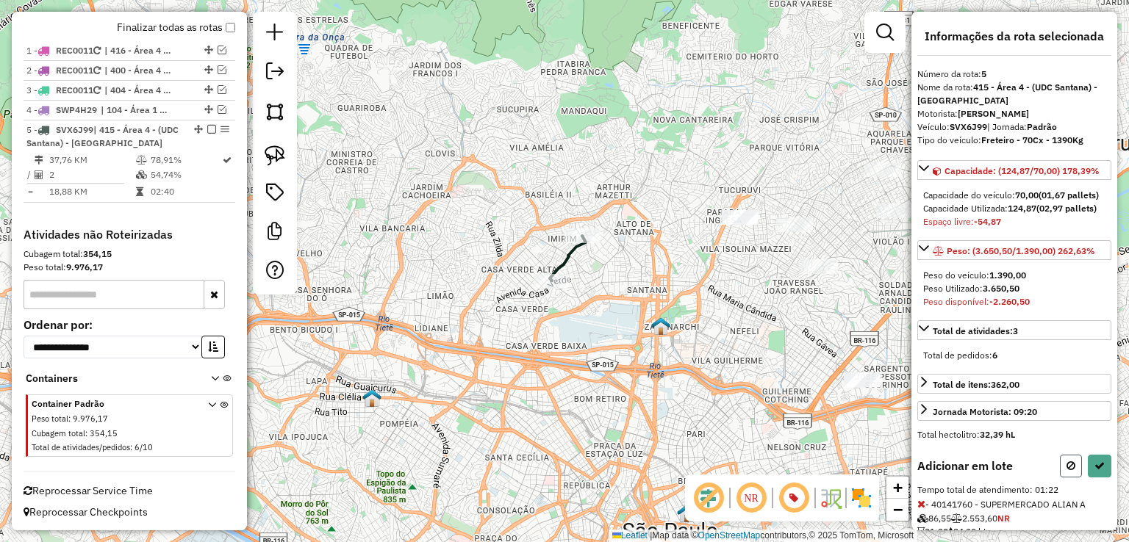
click at [1060, 478] on button at bounding box center [1071, 466] width 22 height 23
select select "**********"
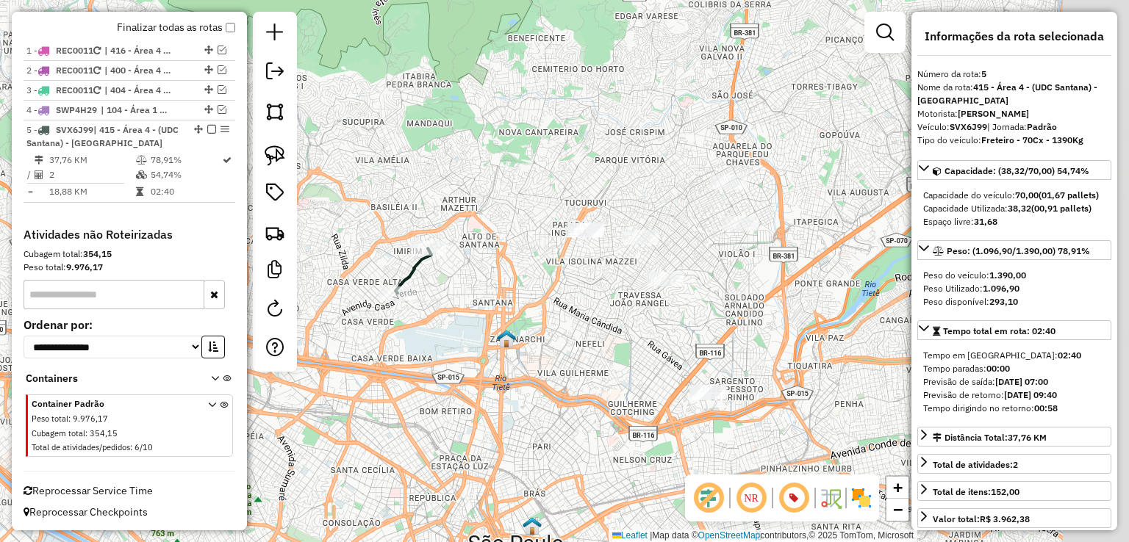
drag, startPoint x: 733, startPoint y: 333, endPoint x: 578, endPoint y: 345, distance: 154.9
click at [578, 345] on div "Janela de atendimento Grade de atendimento Capacidade Transportadoras Veículos …" at bounding box center [564, 271] width 1129 height 542
click at [279, 164] on img at bounding box center [275, 156] width 21 height 21
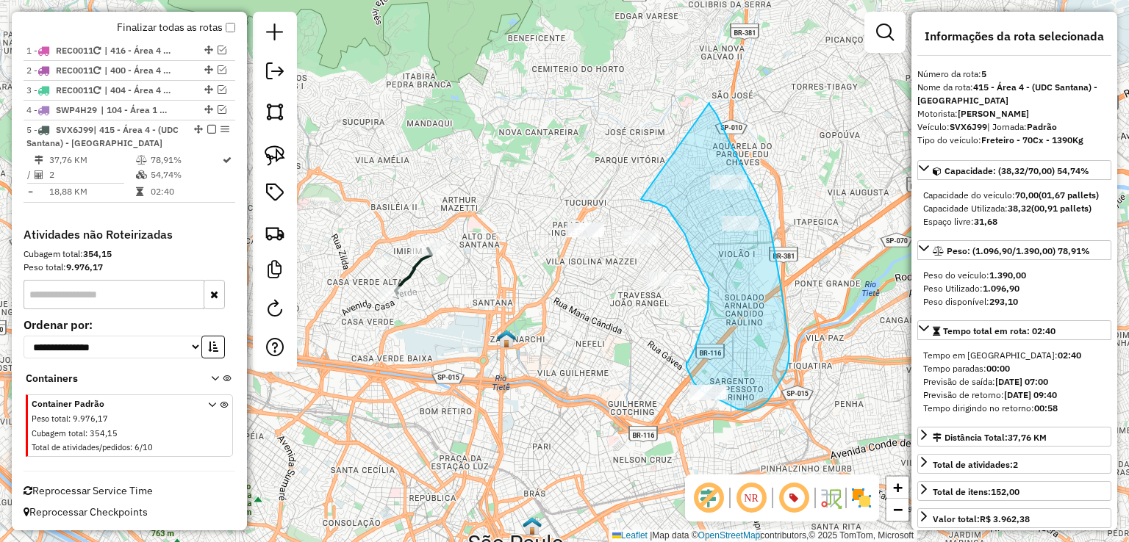
drag, startPoint x: 641, startPoint y: 199, endPoint x: 709, endPoint y: 103, distance: 118.1
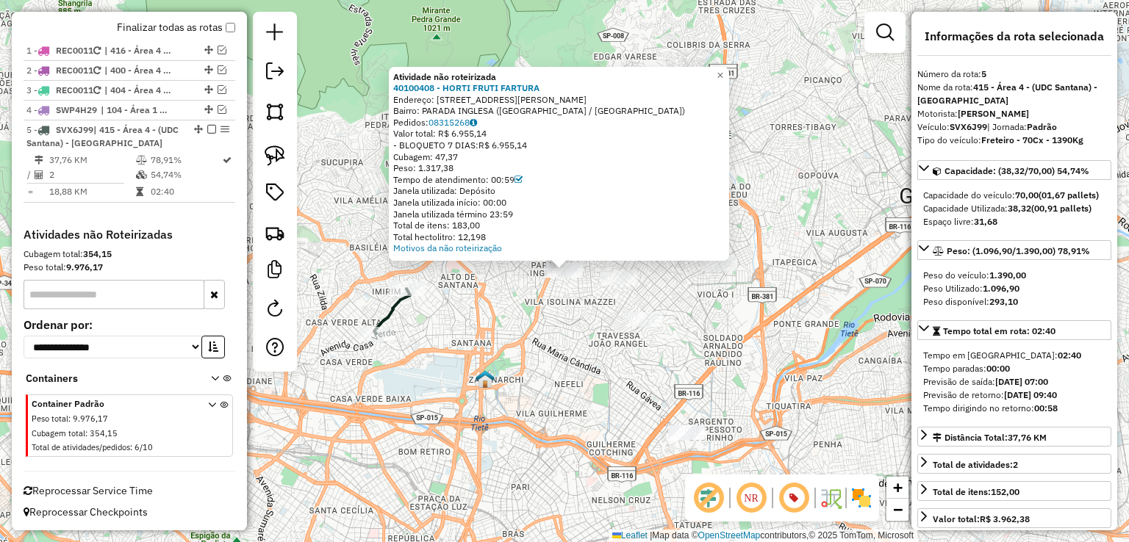
click at [561, 317] on div "Atividade não roteirizada 40100408 - HORTI FRUTI FARTURA Endereço: AV GENERAL A…" at bounding box center [564, 271] width 1129 height 542
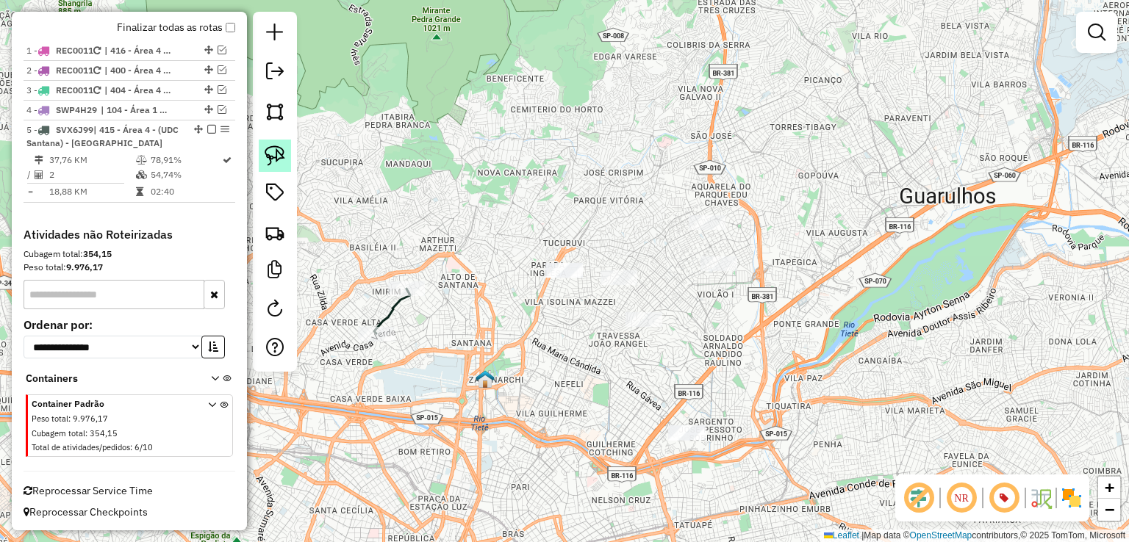
click at [276, 163] on img at bounding box center [275, 156] width 21 height 21
drag, startPoint x: 520, startPoint y: 251, endPoint x: 587, endPoint y: 236, distance: 68.5
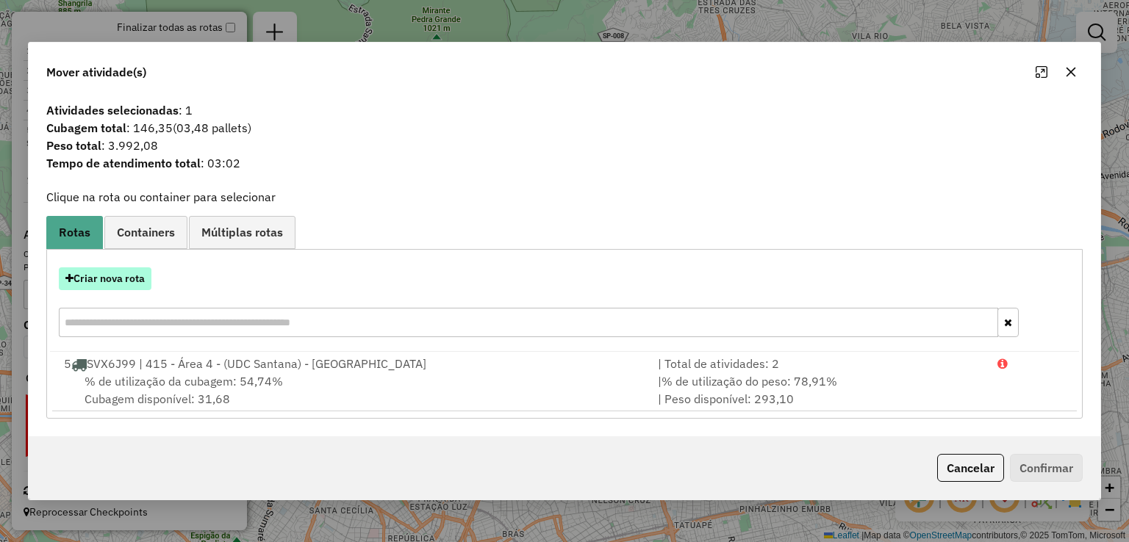
click at [133, 274] on button "Criar nova rota" at bounding box center [105, 279] width 93 height 23
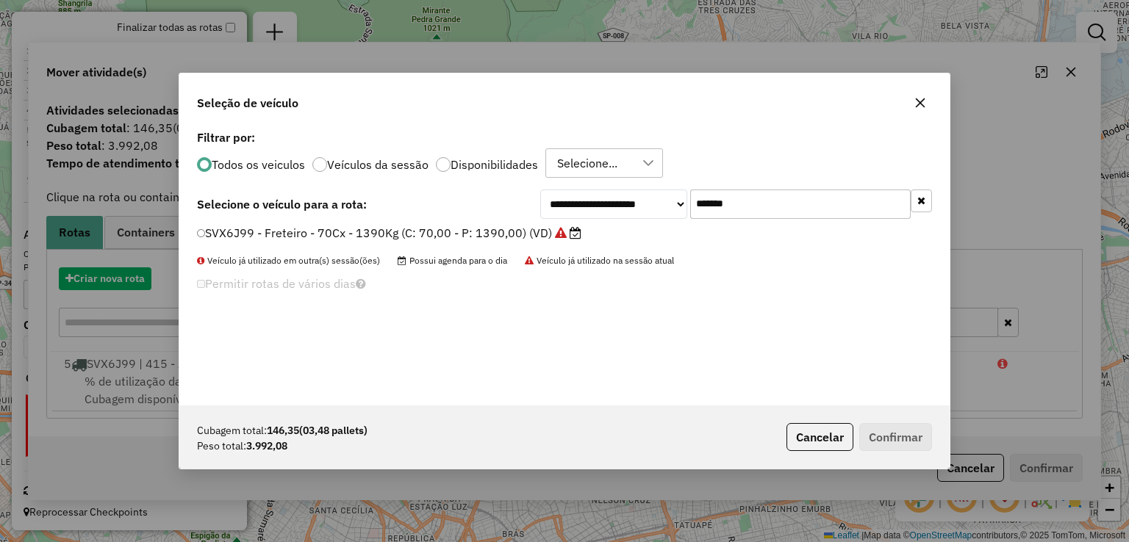
scroll to position [7, 4]
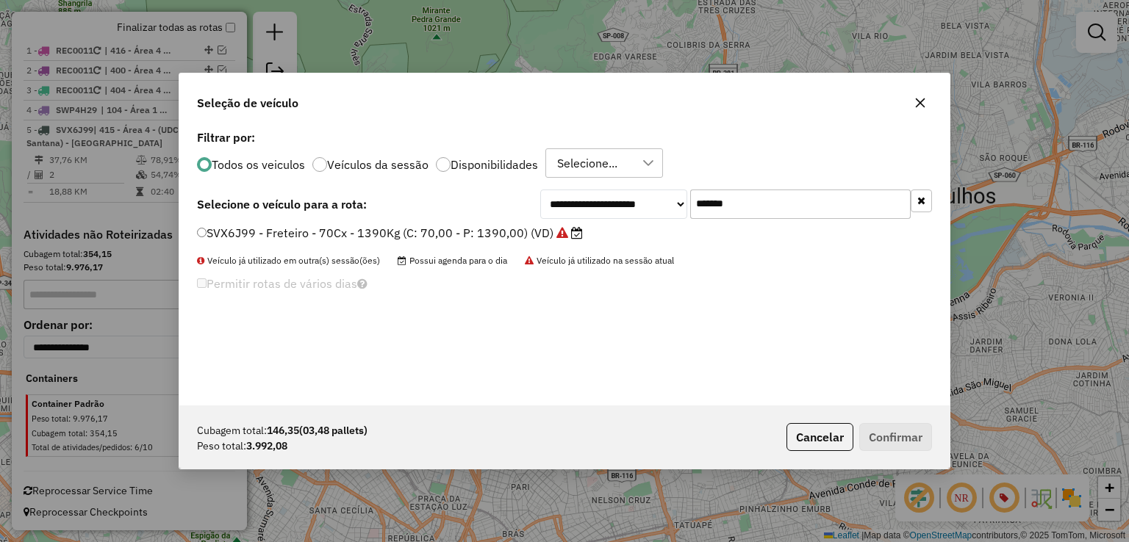
drag, startPoint x: 749, startPoint y: 205, endPoint x: 575, endPoint y: 236, distance: 176.9
click at [575, 236] on div "**********" at bounding box center [564, 265] width 770 height 279
paste input "text"
type input "*******"
click at [440, 236] on label "STA6E72 - Freteiro - 70Cx - 1390Kg (C: 70,00 - P: 1390,00) (VD)" at bounding box center [382, 233] width 370 height 18
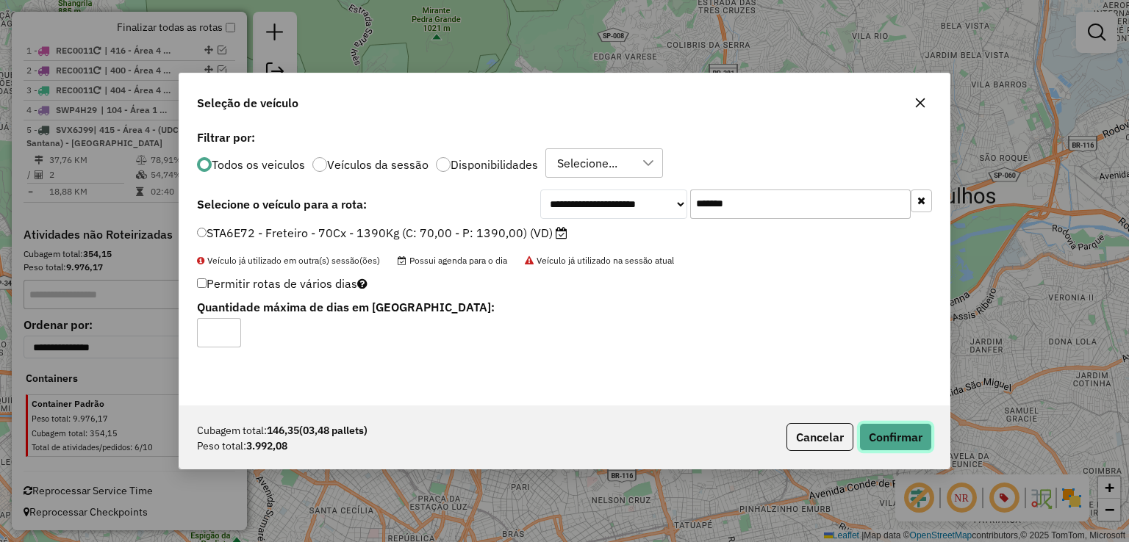
click at [898, 427] on button "Confirmar" at bounding box center [895, 437] width 73 height 28
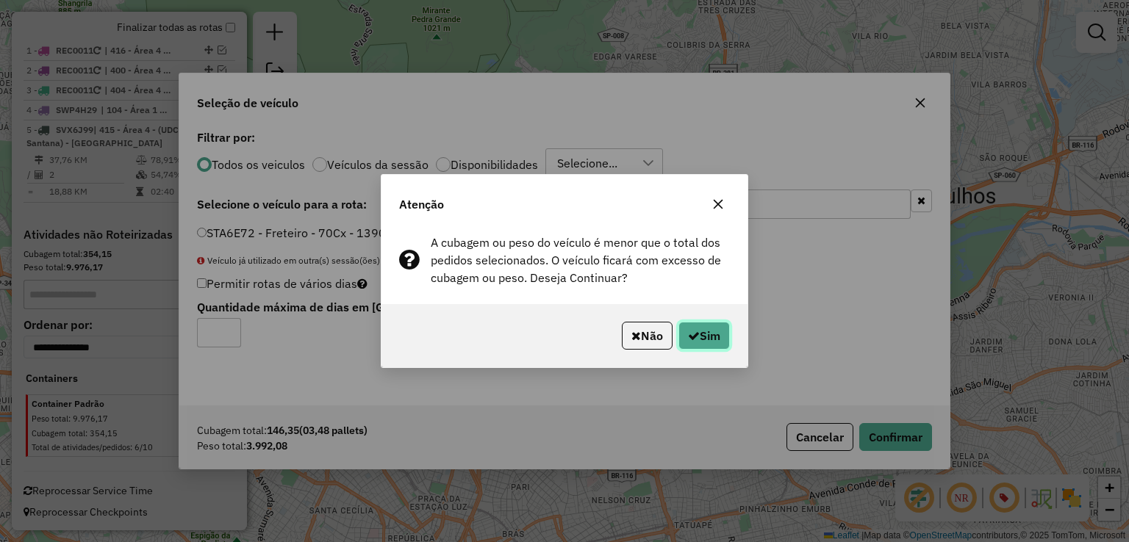
click at [706, 341] on button "Sim" at bounding box center [703, 336] width 51 height 28
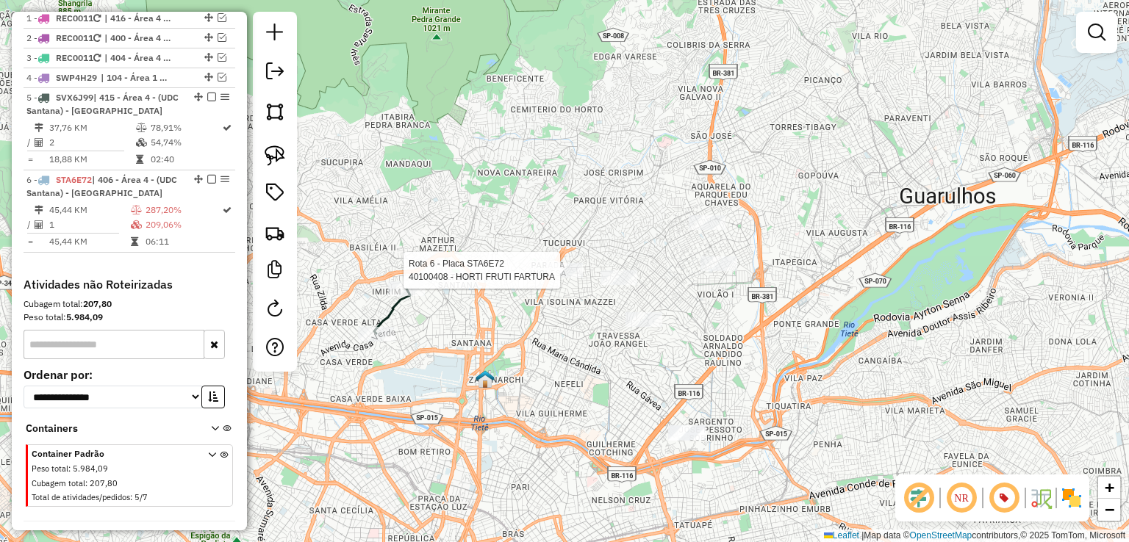
scroll to position [659, 0]
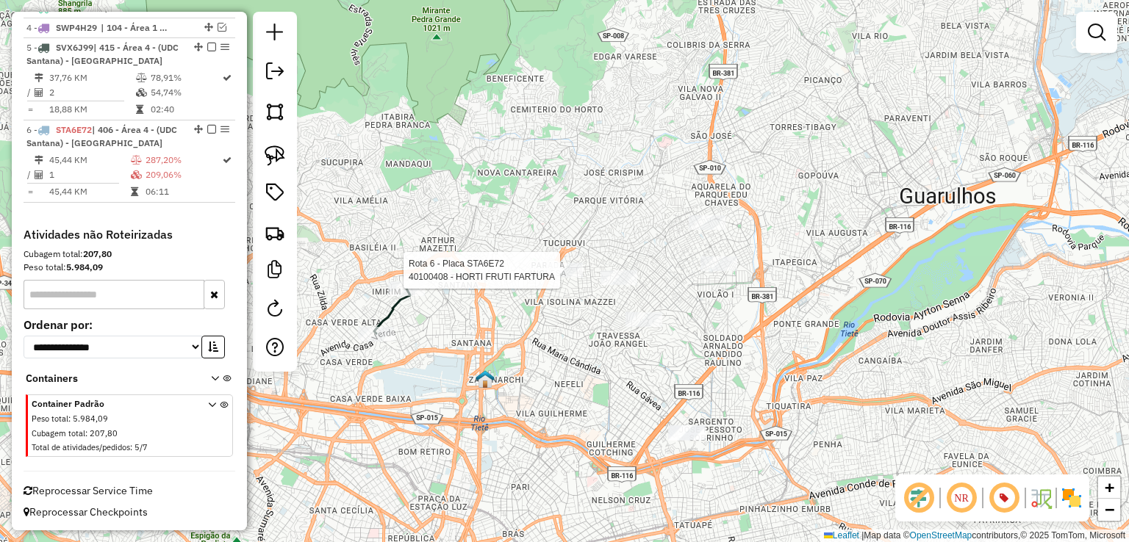
select select "**********"
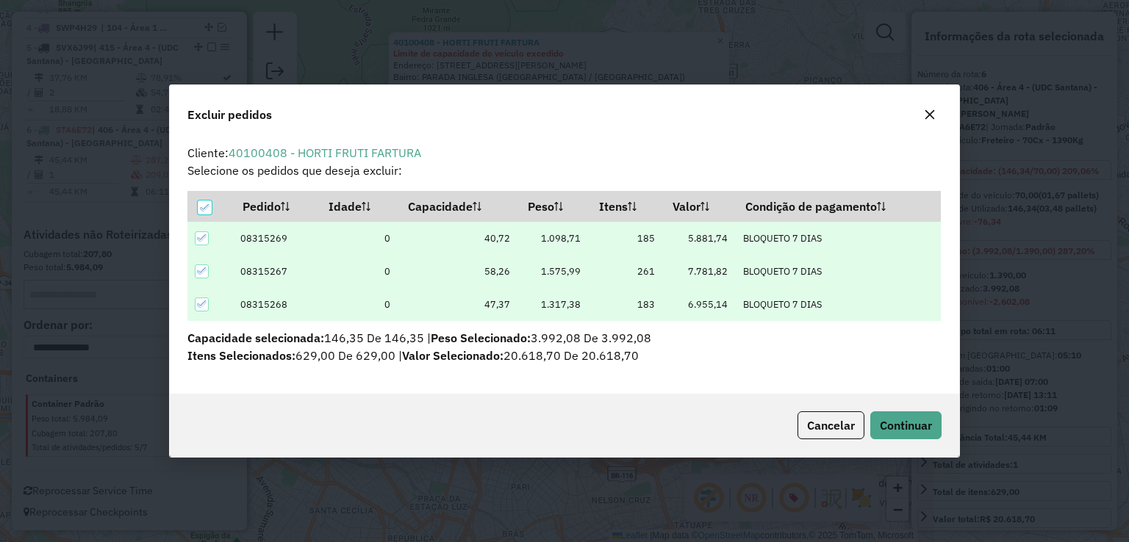
scroll to position [0, 0]
click at [207, 208] on icon at bounding box center [205, 208] width 10 height 10
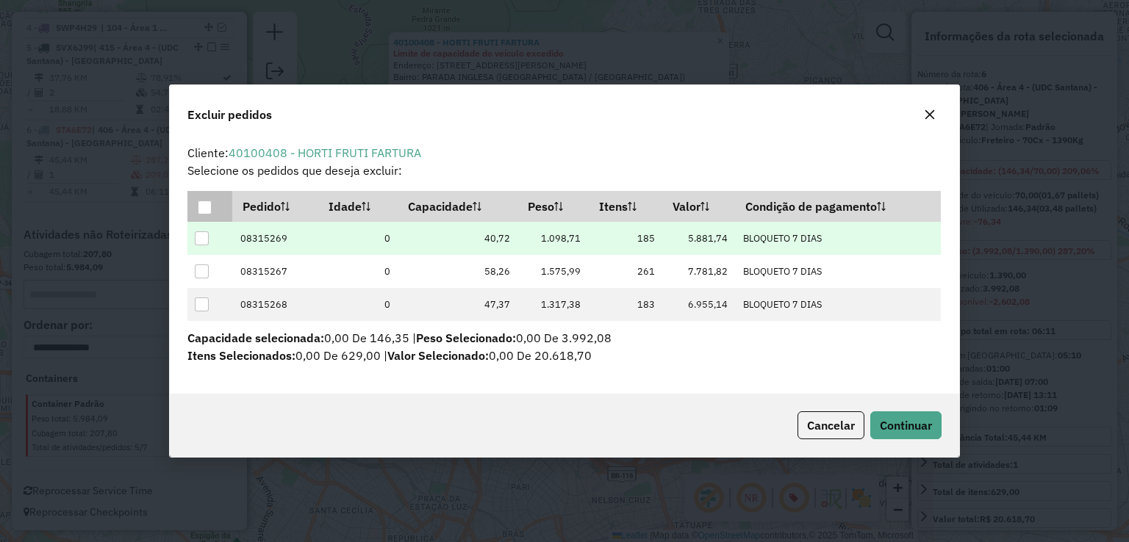
click at [206, 236] on div at bounding box center [202, 239] width 14 height 14
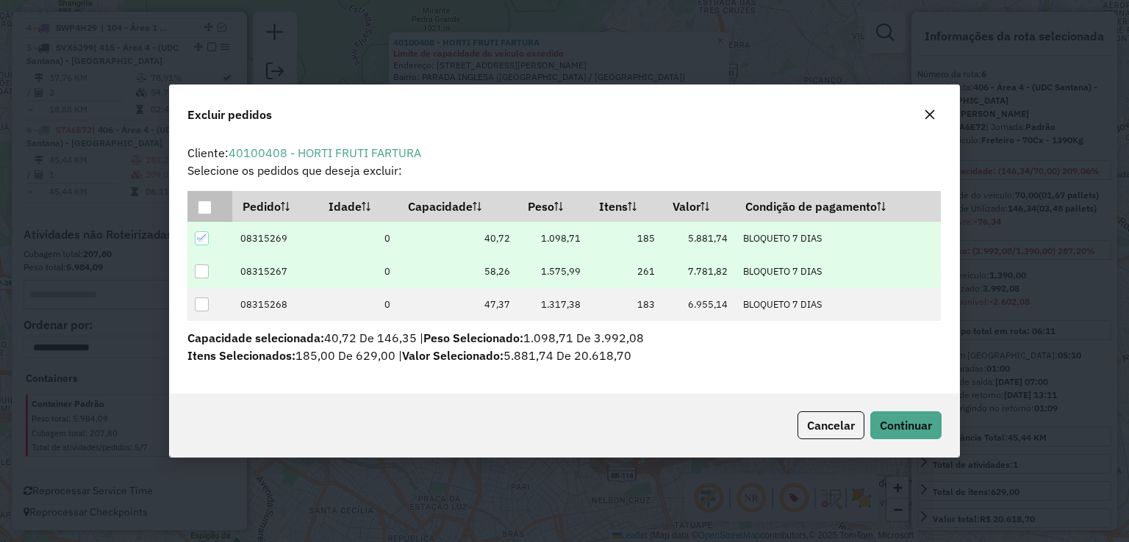
click at [207, 270] on div at bounding box center [202, 272] width 14 height 14
click at [893, 423] on span "Continuar" at bounding box center [906, 425] width 52 height 15
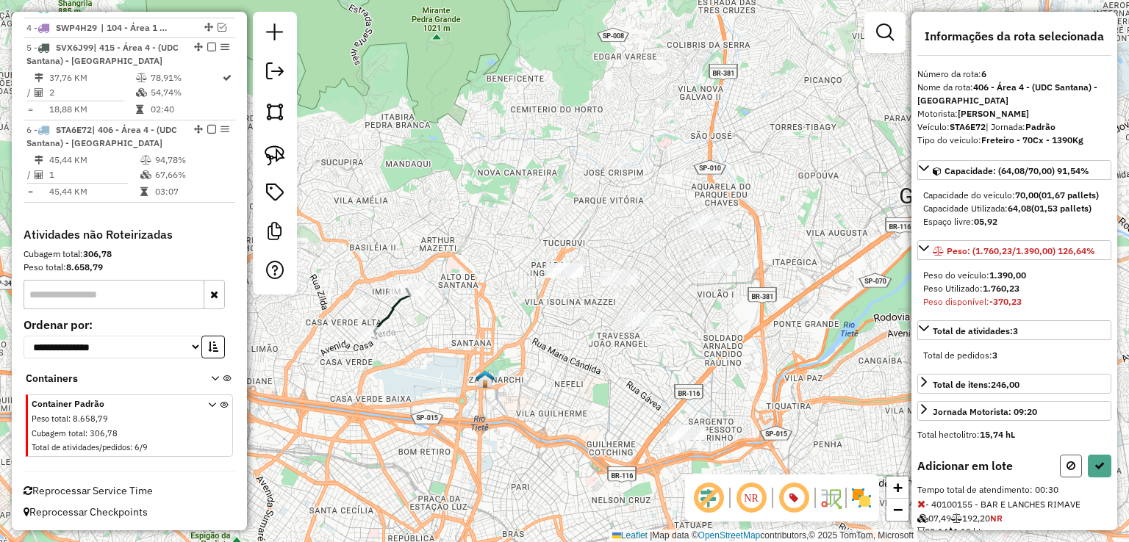
click at [1067, 471] on icon at bounding box center [1070, 466] width 9 height 10
select select "**********"
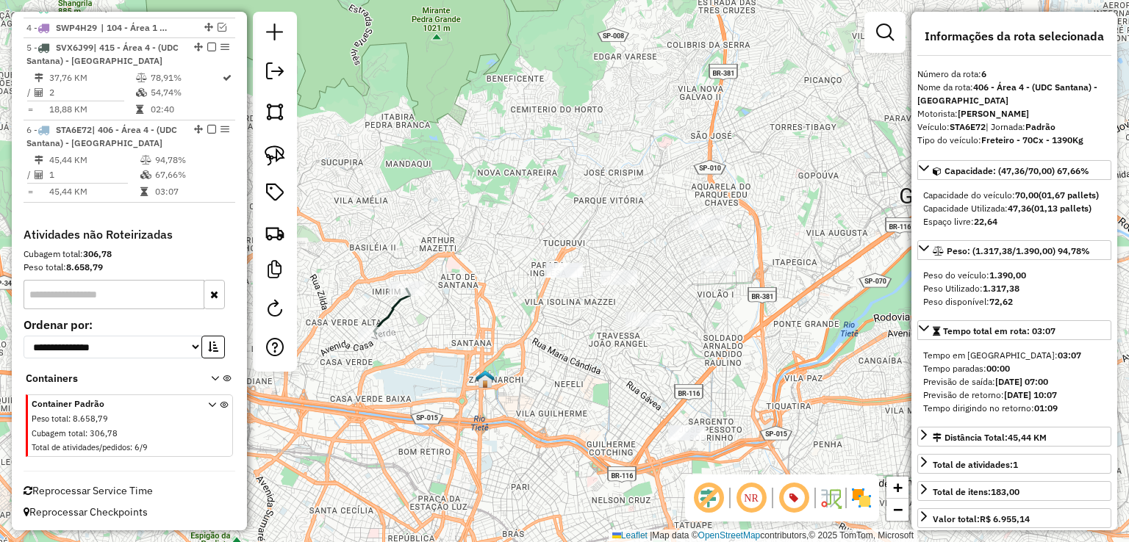
click at [732, 304] on div "Janela de atendimento Grade de atendimento Capacidade Transportadoras Veículos …" at bounding box center [564, 271] width 1129 height 542
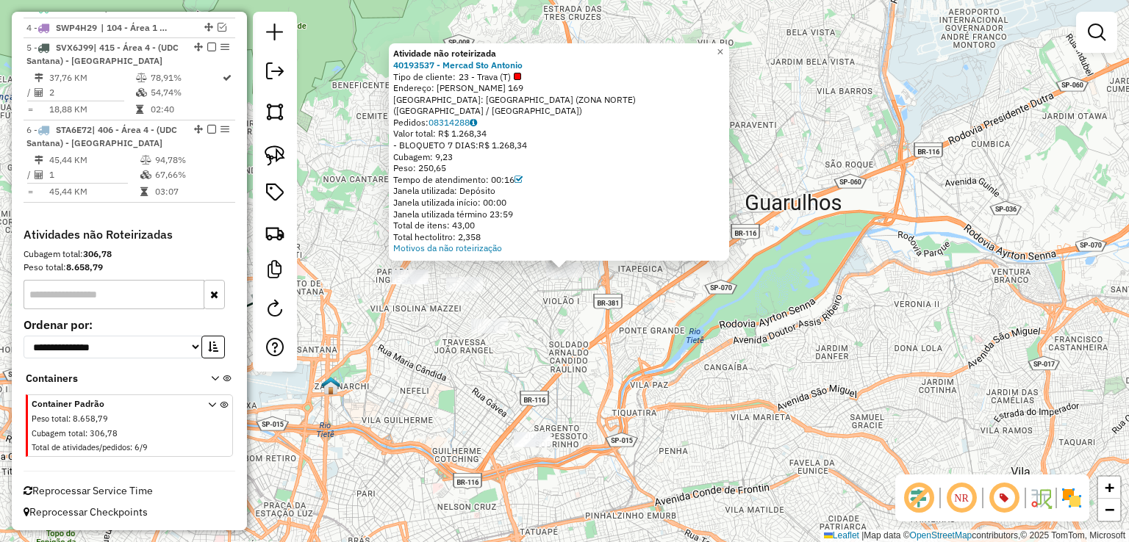
click at [709, 315] on div "Atividade não roteirizada 40193537 - Mercad Sto Antonio Tipo de cliente: 23 - T…" at bounding box center [564, 271] width 1129 height 542
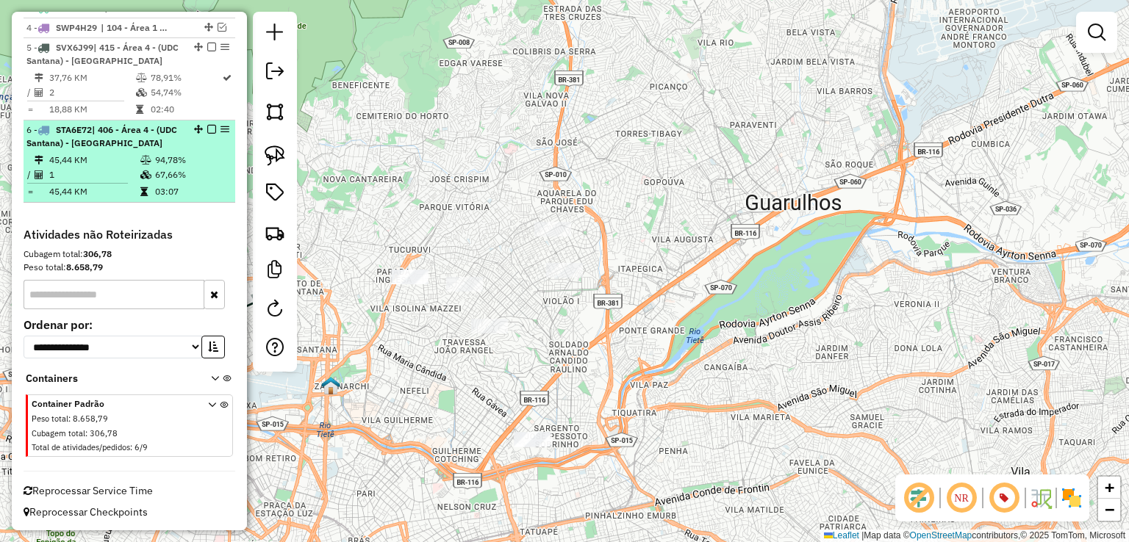
click at [207, 128] on em at bounding box center [211, 129] width 9 height 9
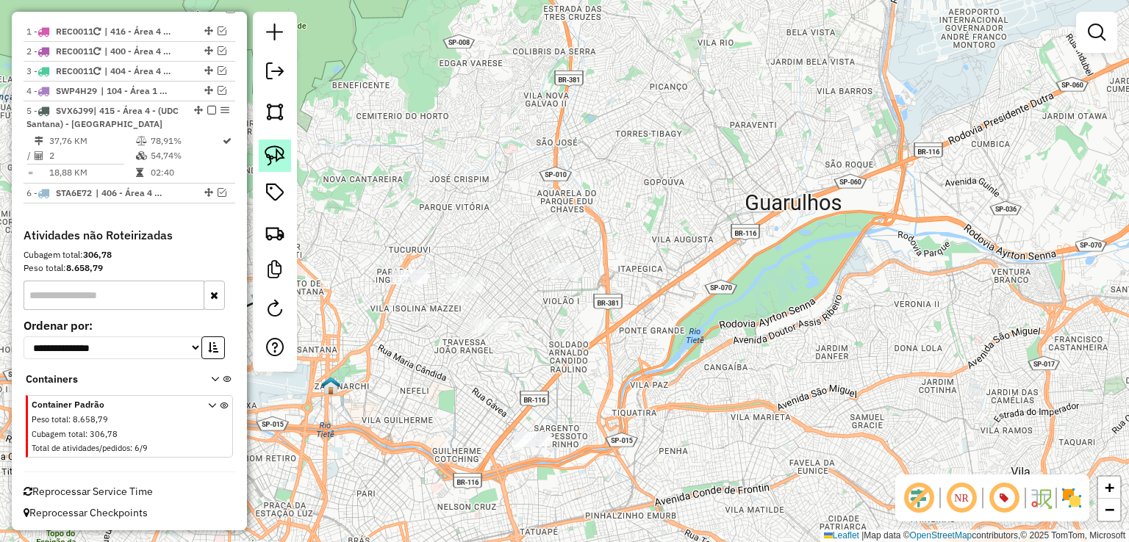
click at [282, 146] on img at bounding box center [275, 156] width 21 height 21
drag, startPoint x: 489, startPoint y: 433, endPoint x: 577, endPoint y: 410, distance: 91.1
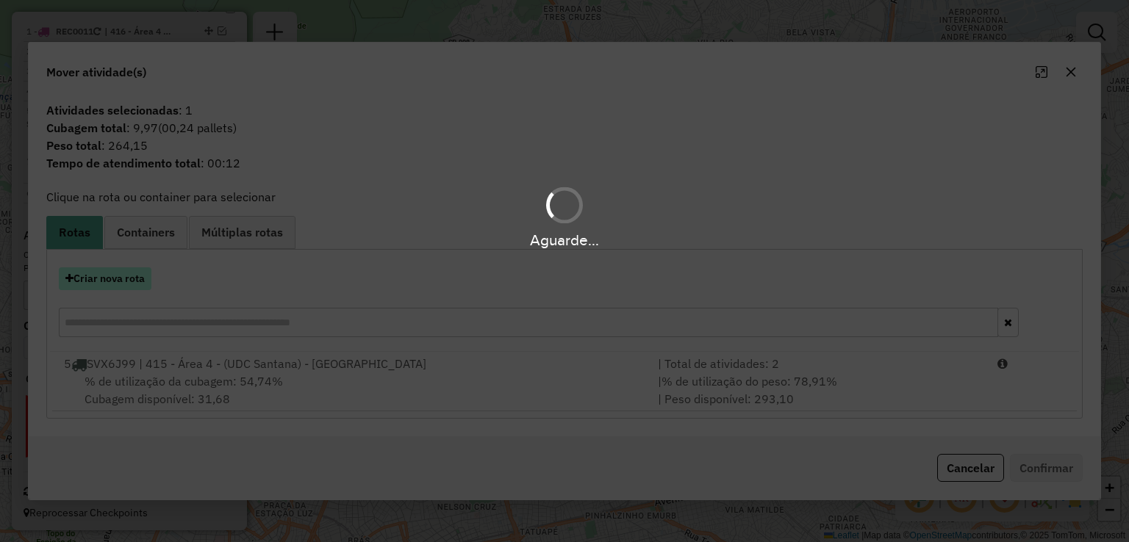
click at [132, 270] on button "Criar nova rota" at bounding box center [105, 279] width 93 height 23
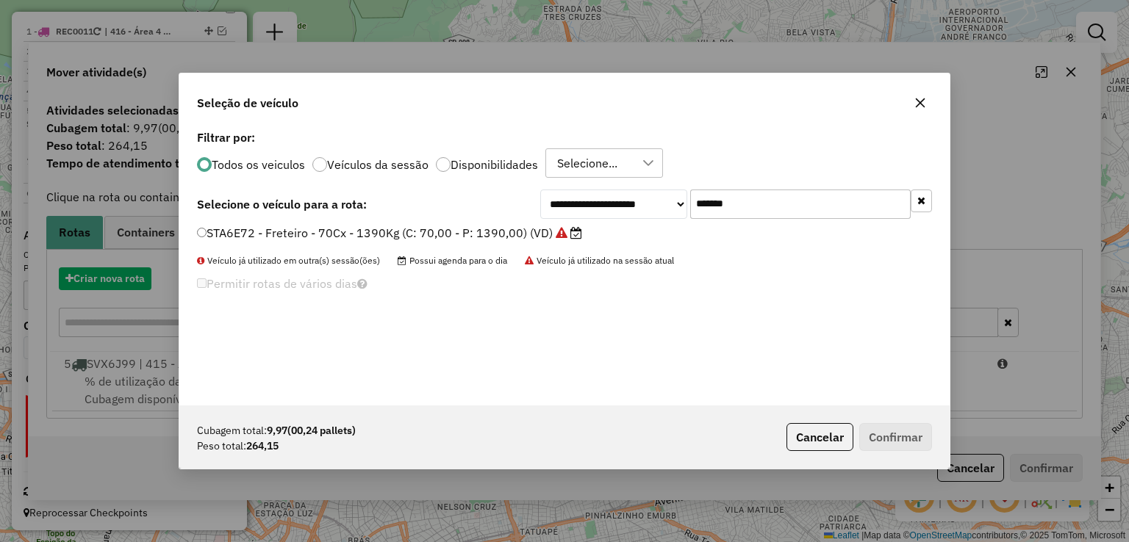
click at [119, 279] on div "**********" at bounding box center [564, 271] width 1129 height 542
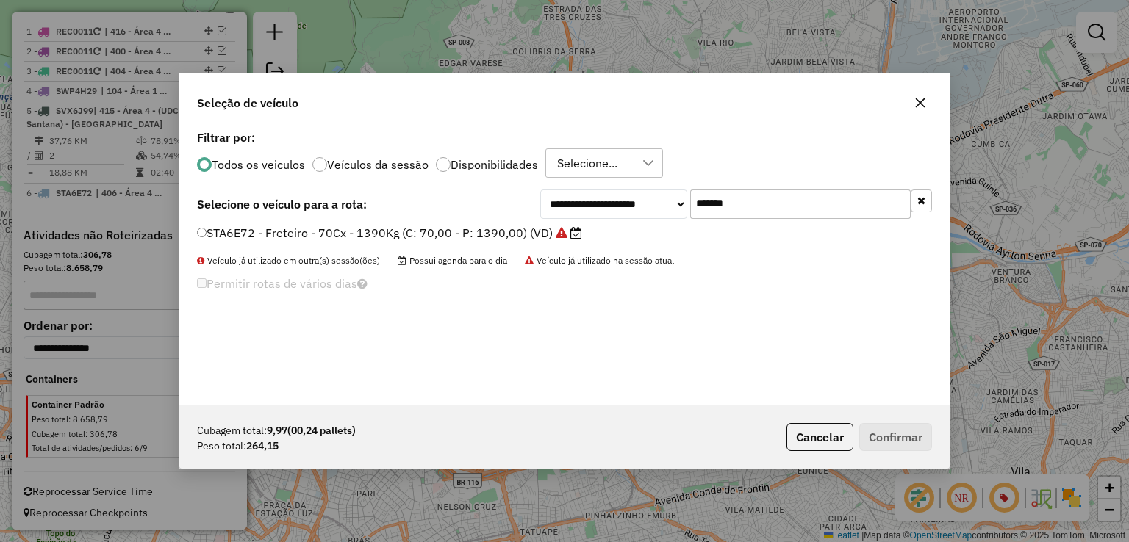
scroll to position [7, 4]
drag, startPoint x: 754, startPoint y: 196, endPoint x: 583, endPoint y: 198, distance: 171.3
click at [583, 198] on div "**********" at bounding box center [736, 204] width 392 height 29
paste input "text"
type input "*******"
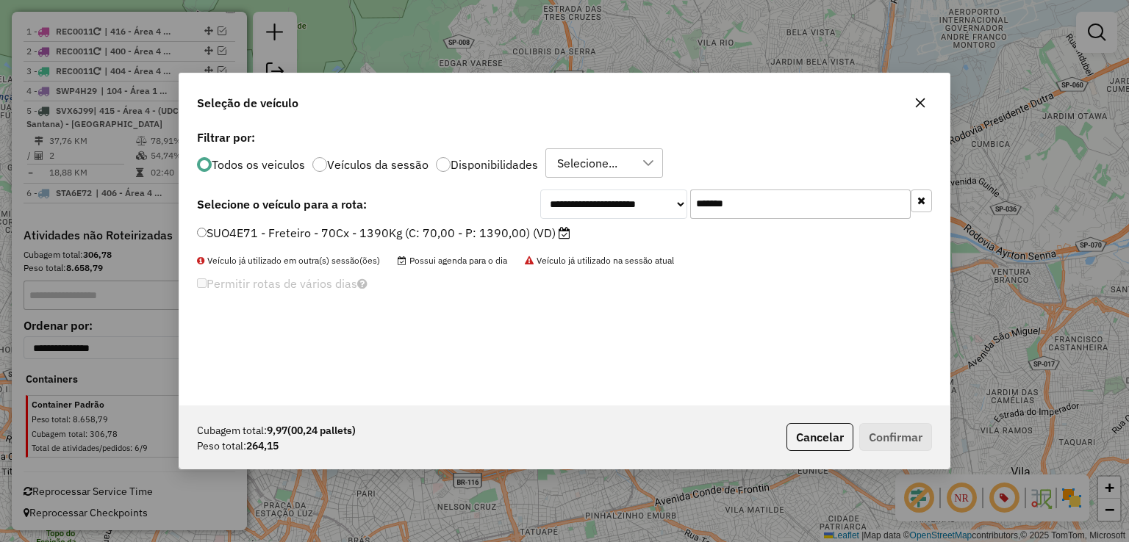
click at [359, 241] on li "SUO4E71 - Freteiro - 70Cx - 1390Kg (C: 70,00 - P: 1390,00) (VD)" at bounding box center [564, 234] width 735 height 18
click at [359, 242] on li "SUO4E71 - Freteiro - 70Cx - 1390Kg (C: 70,00 - P: 1390,00) (VD)" at bounding box center [564, 234] width 735 height 18
click at [315, 237] on label "SUO4E71 - Freteiro - 70Cx - 1390Kg (C: 70,00 - P: 1390,00) (VD)" at bounding box center [383, 233] width 373 height 18
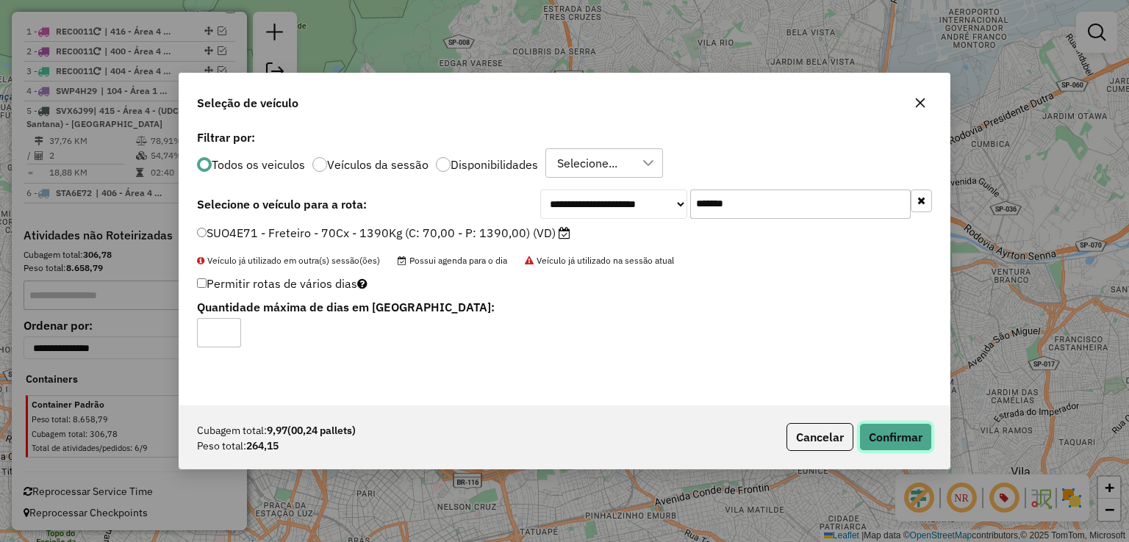
click at [878, 436] on button "Confirmar" at bounding box center [895, 437] width 73 height 28
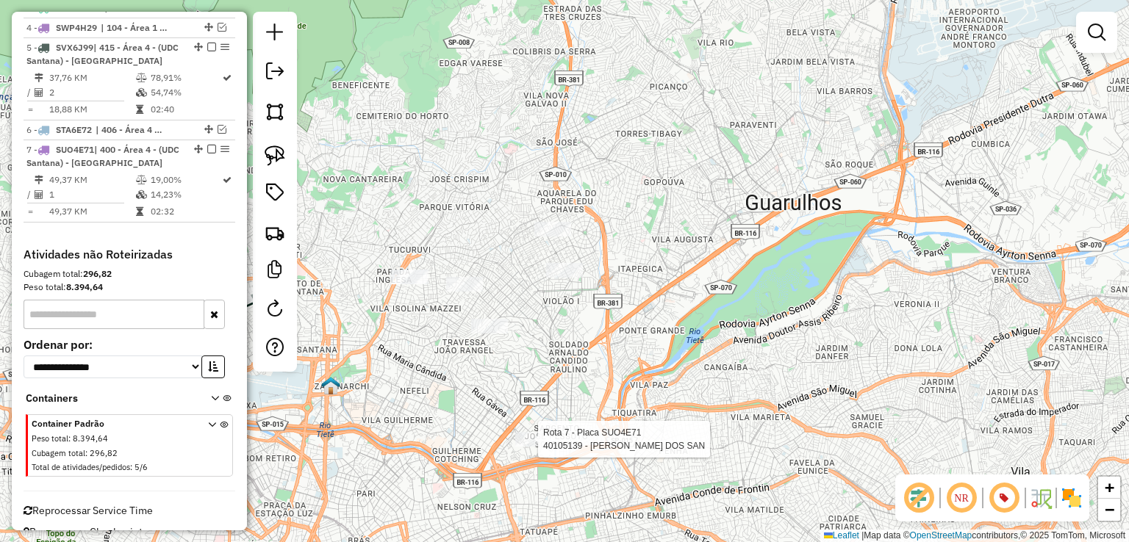
scroll to position [678, 0]
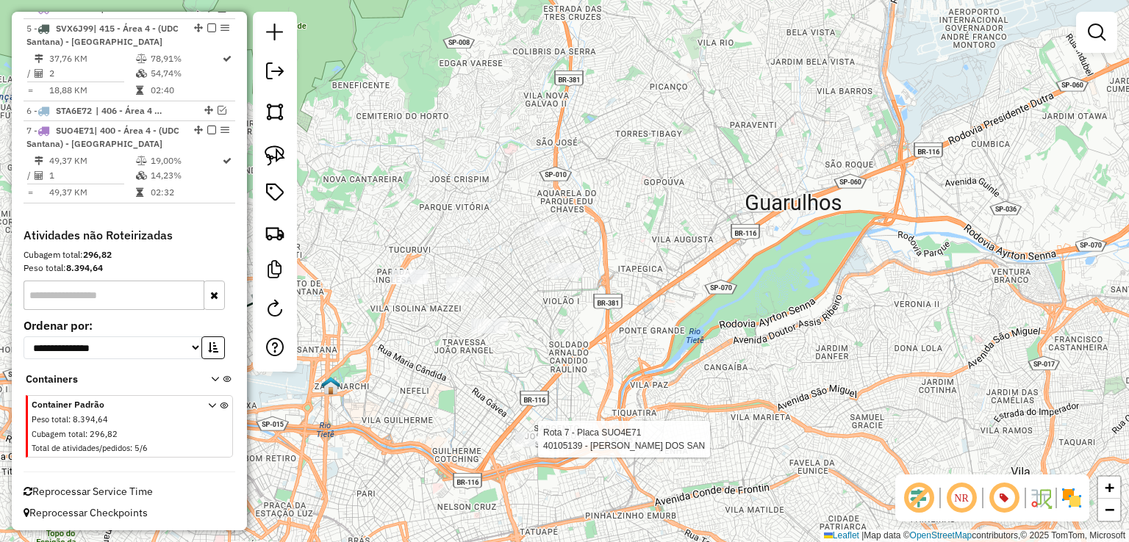
select select "**********"
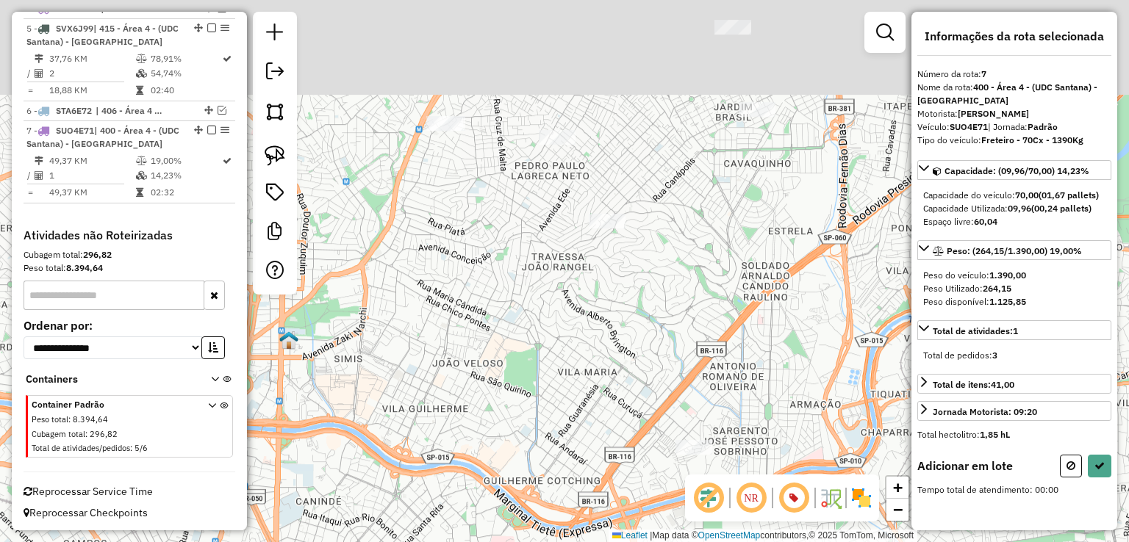
drag, startPoint x: 437, startPoint y: 182, endPoint x: 476, endPoint y: 404, distance: 224.8
click at [476, 404] on div "Janela de atendimento Grade de atendimento Capacidade Transportadoras Veículos …" at bounding box center [564, 271] width 1129 height 542
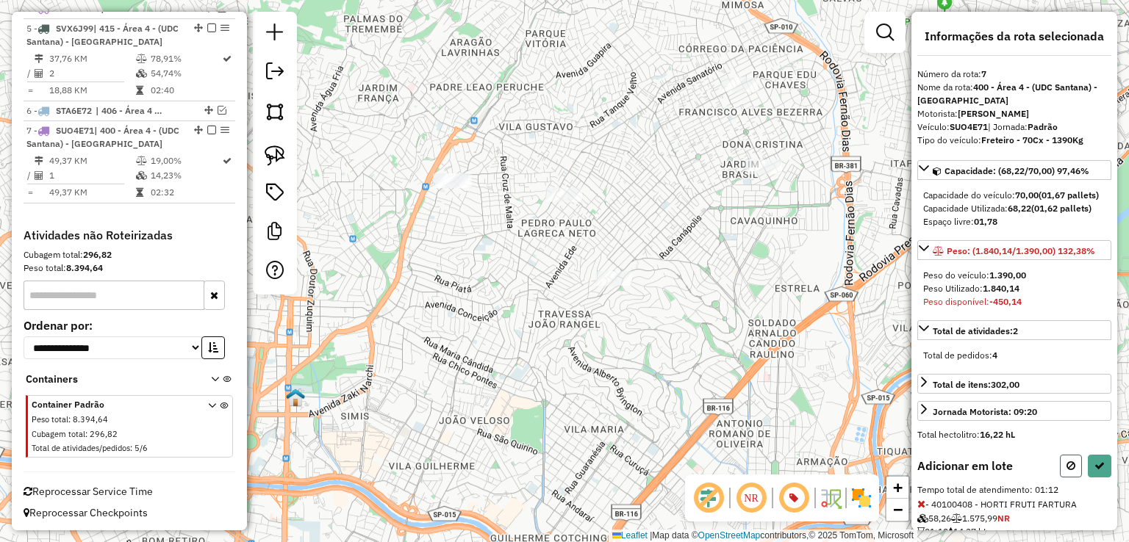
click at [1066, 471] on icon at bounding box center [1070, 466] width 9 height 10
select select "**********"
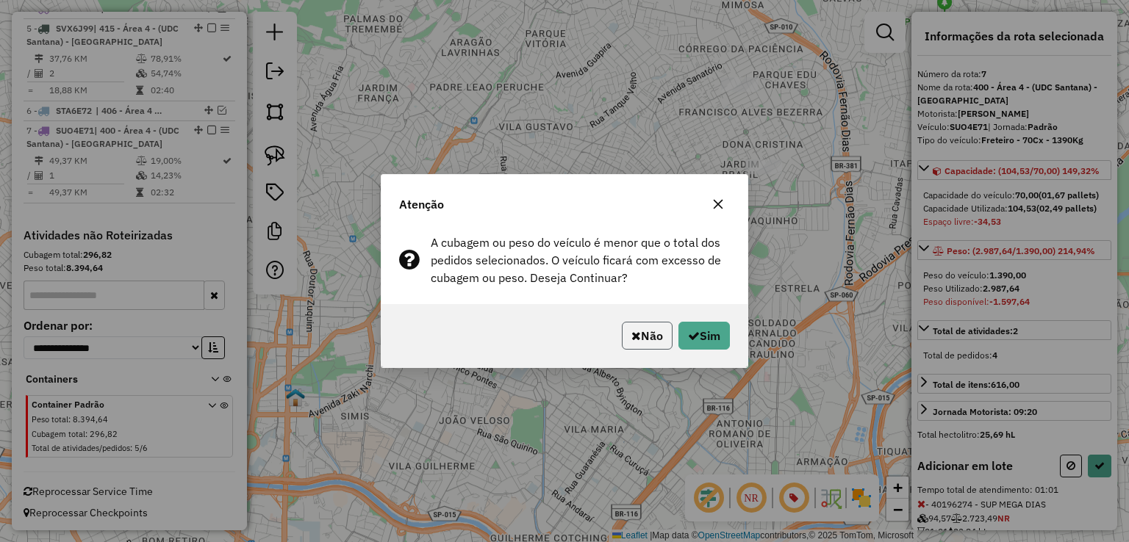
click at [661, 334] on button "Não" at bounding box center [647, 336] width 51 height 28
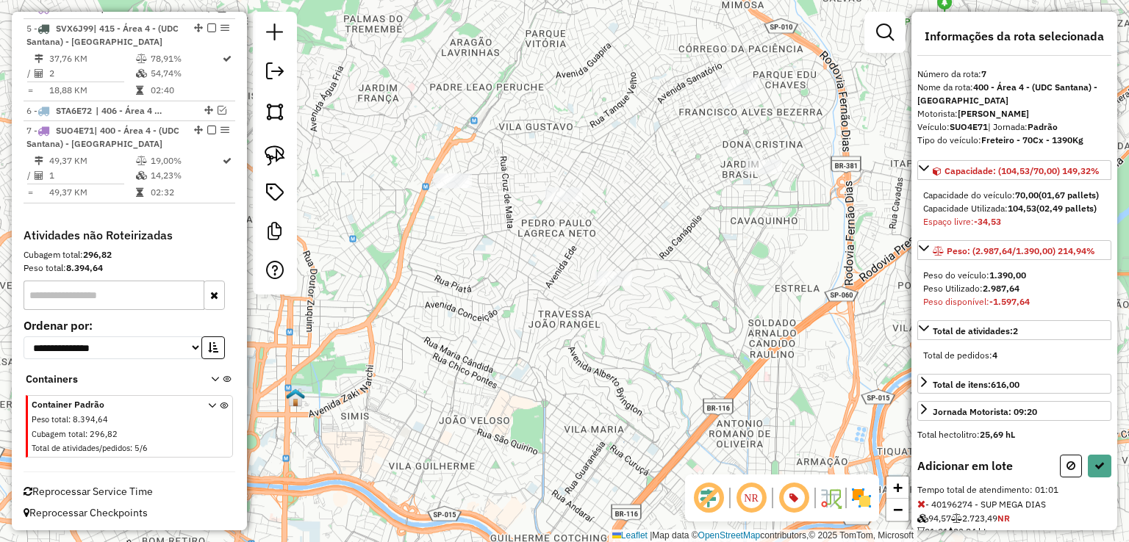
select select "**********"
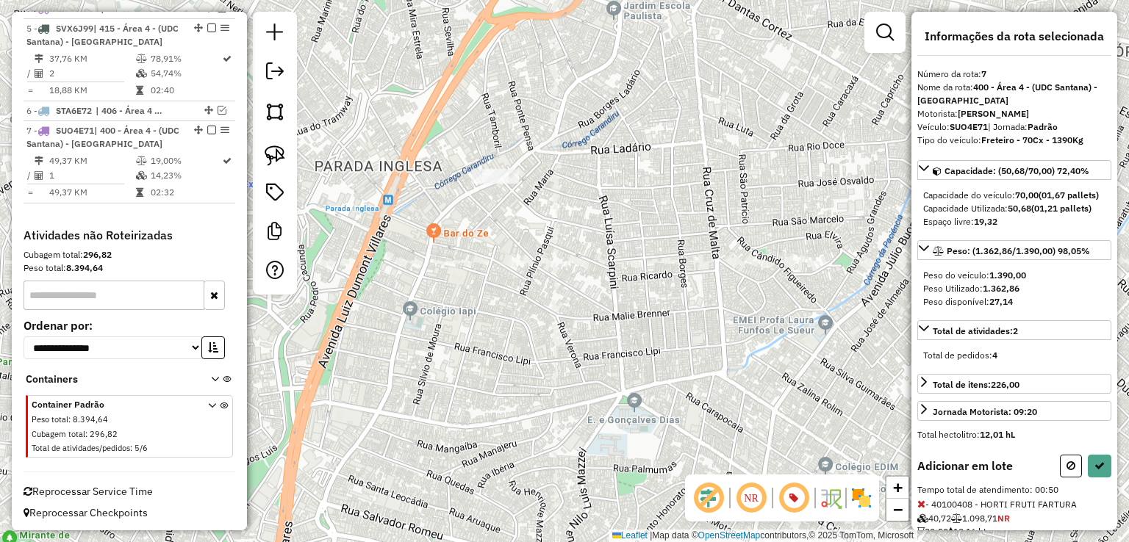
select select "**********"
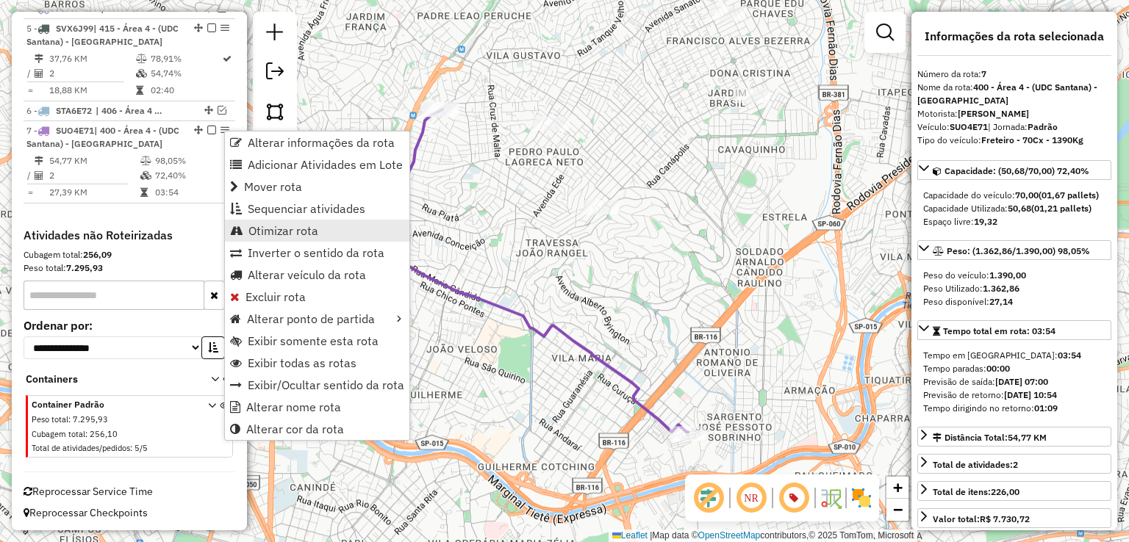
click at [274, 232] on span "Otimizar rota" at bounding box center [283, 231] width 70 height 12
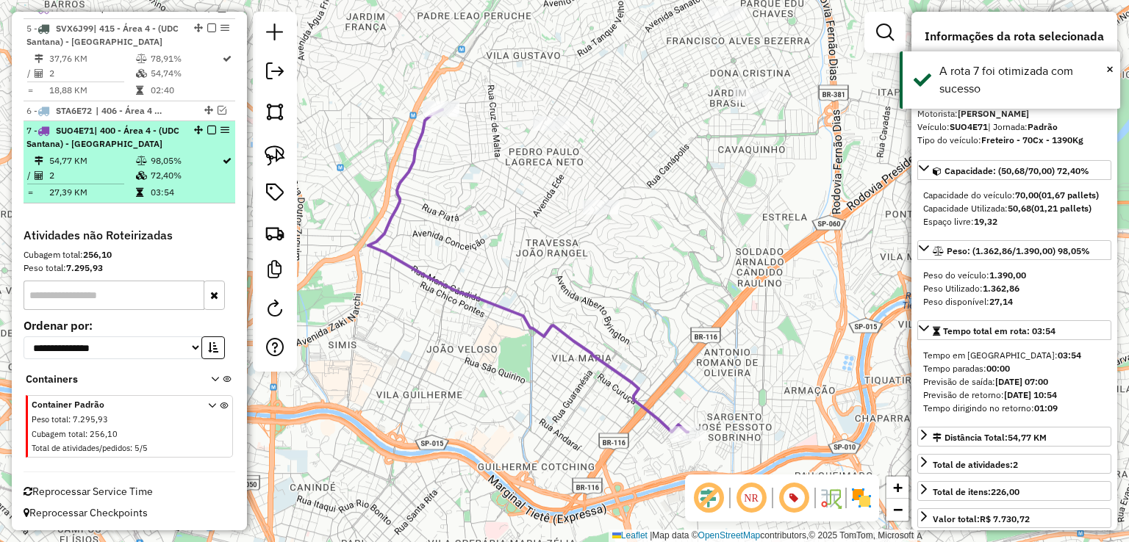
click at [209, 127] on em at bounding box center [211, 130] width 9 height 9
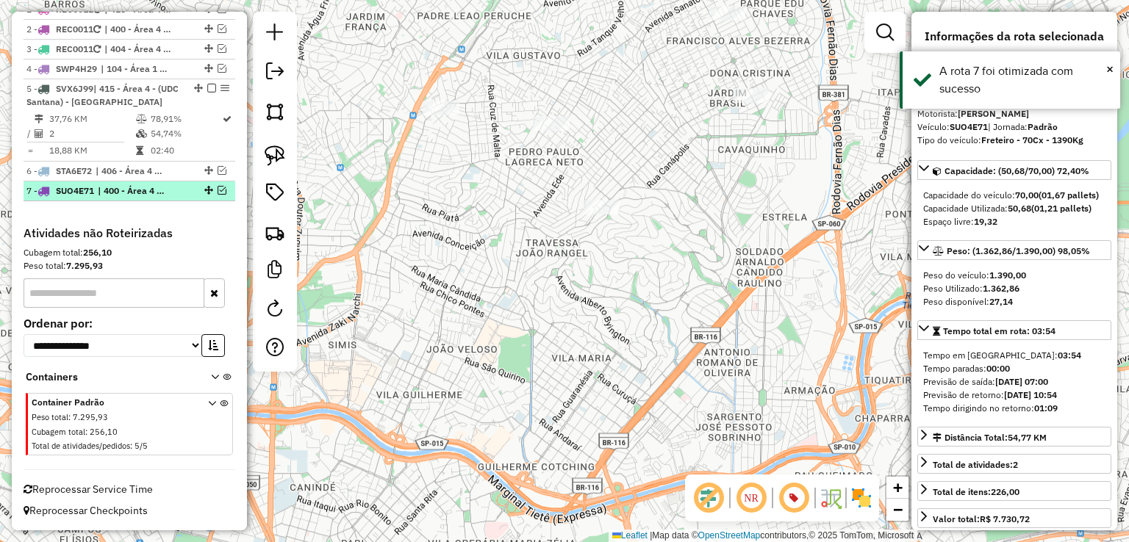
scroll to position [615, 0]
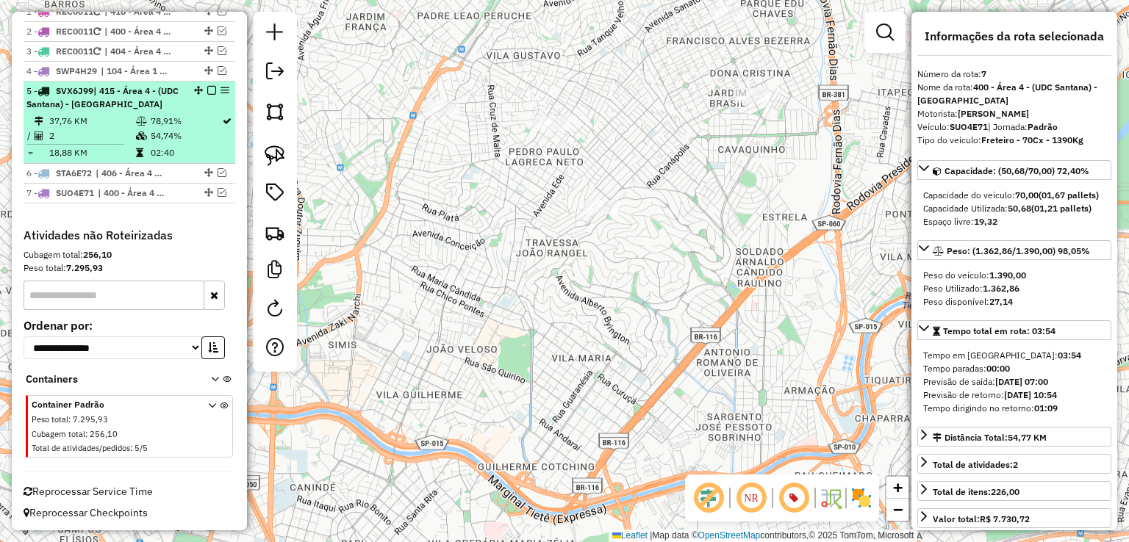
click at [209, 91] on em at bounding box center [211, 90] width 9 height 9
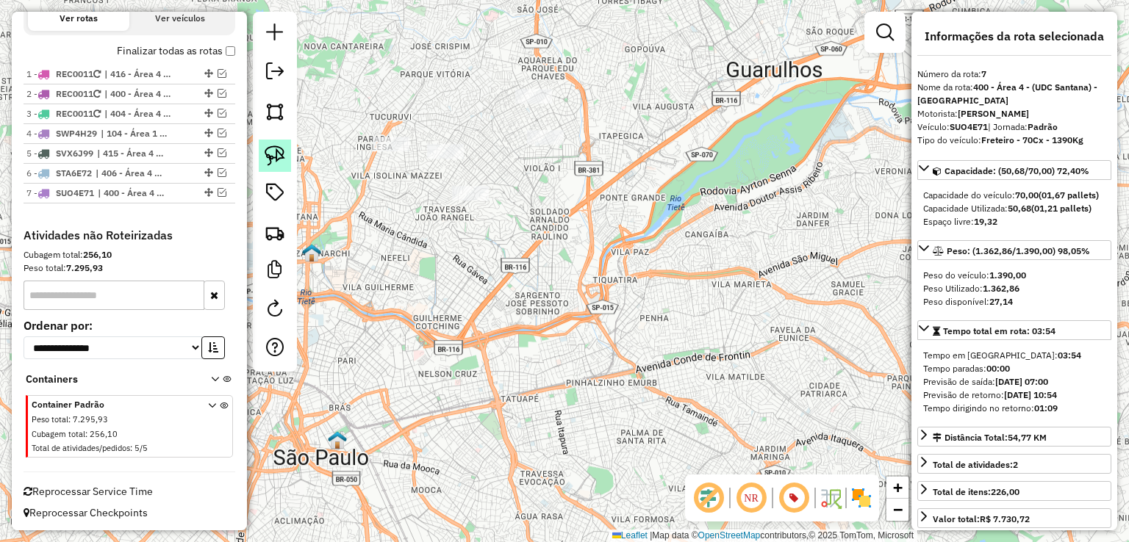
click at [275, 157] on img at bounding box center [275, 156] width 21 height 21
drag, startPoint x: 367, startPoint y: 115, endPoint x: 427, endPoint y: 121, distance: 59.9
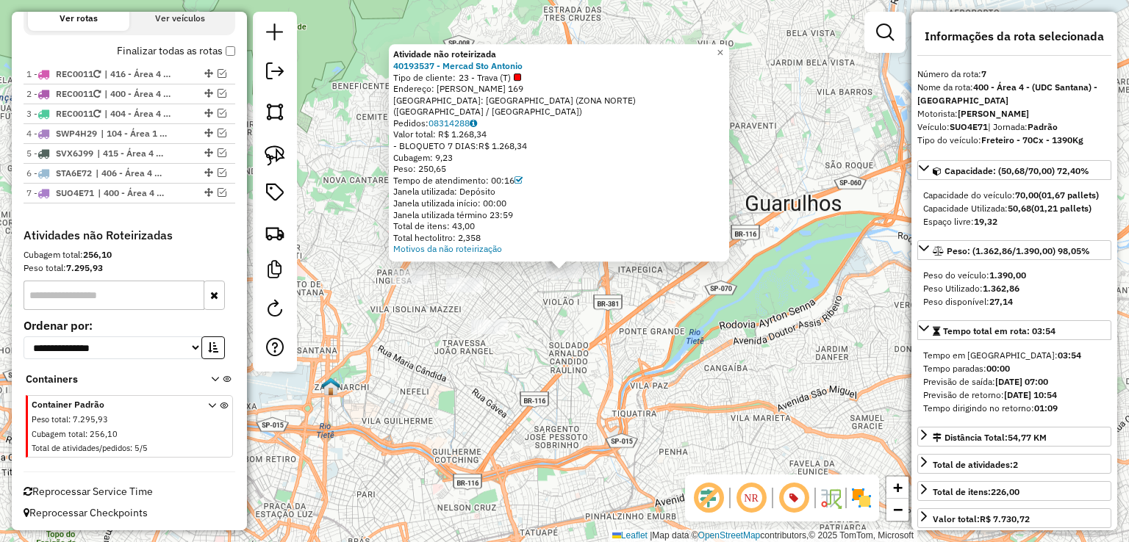
click at [492, 334] on div at bounding box center [489, 327] width 37 height 15
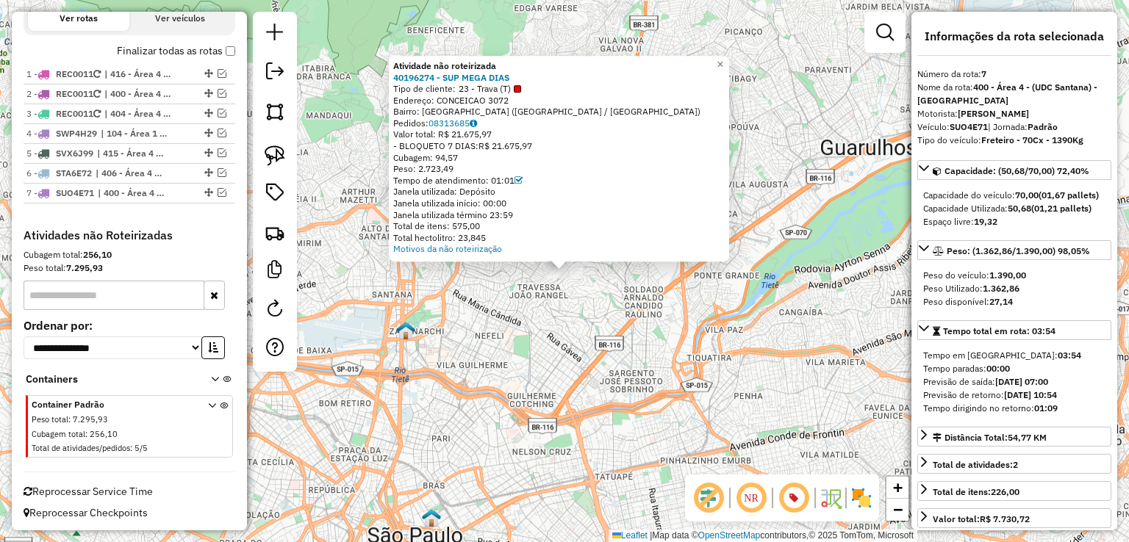
click at [492, 336] on div "Atividade não roteirizada 40196274 - SUP MEGA DIAS Tipo de cliente: 23 - Trava …" at bounding box center [564, 271] width 1129 height 542
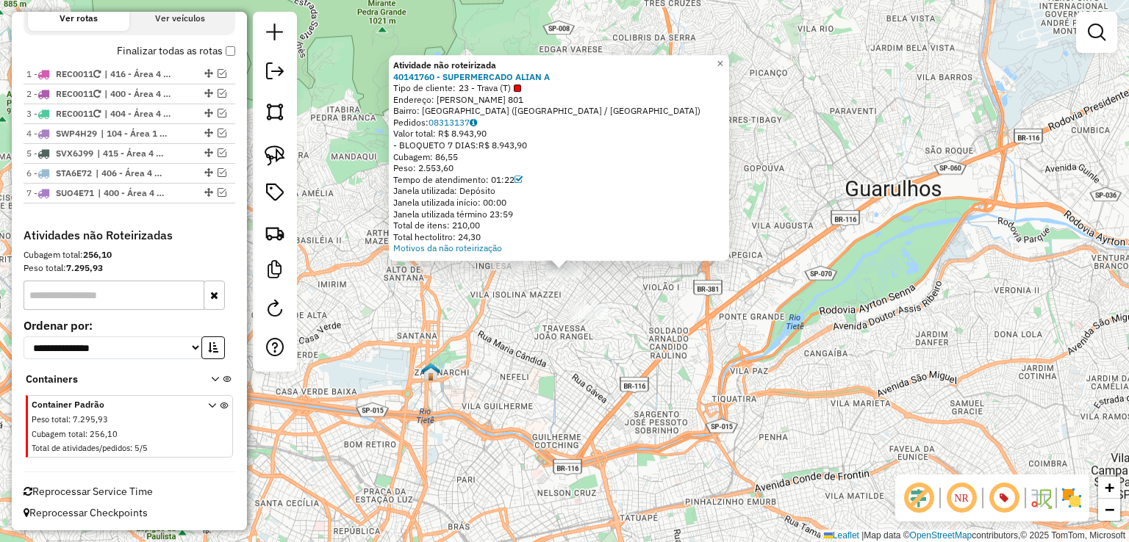
click at [471, 279] on div "Atividade não roteirizada 40141760 - SUPERMERCADO ALIAN A Tipo de cliente: 23 -…" at bounding box center [564, 271] width 1129 height 542
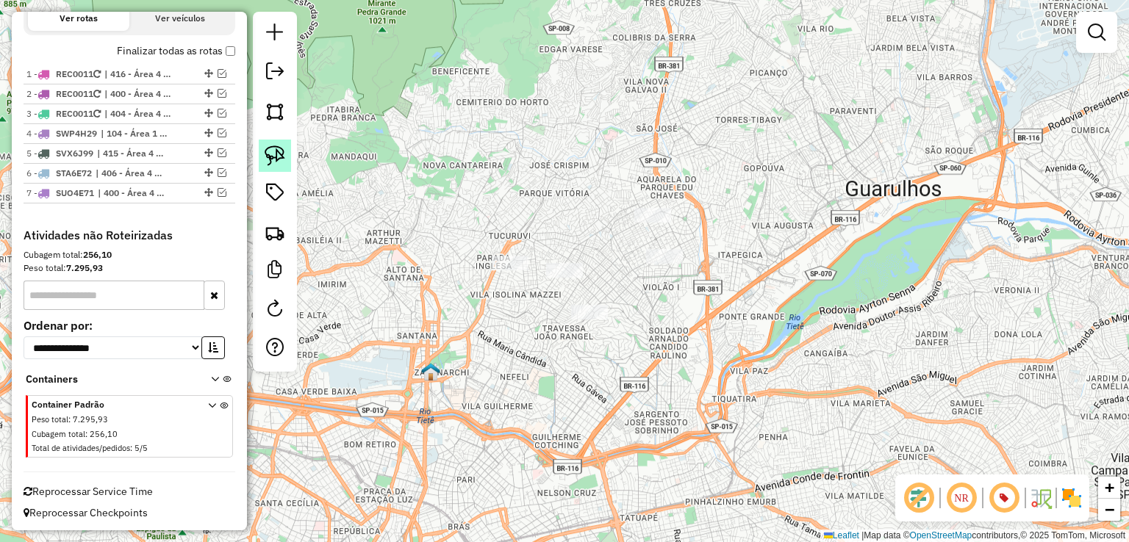
click at [276, 160] on img at bounding box center [275, 156] width 21 height 21
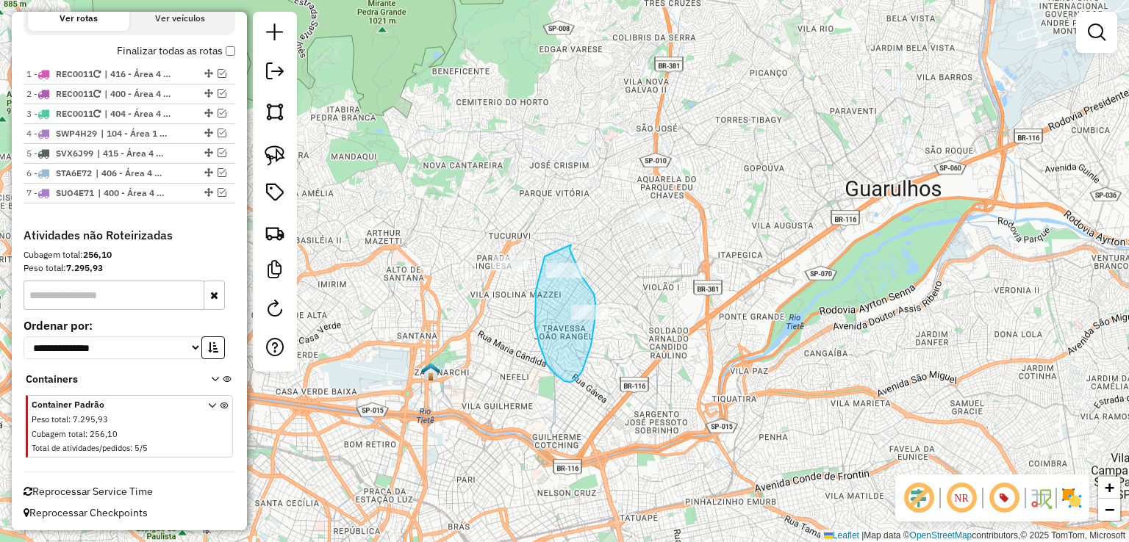
drag, startPoint x: 545, startPoint y: 257, endPoint x: 571, endPoint y: 245, distance: 29.0
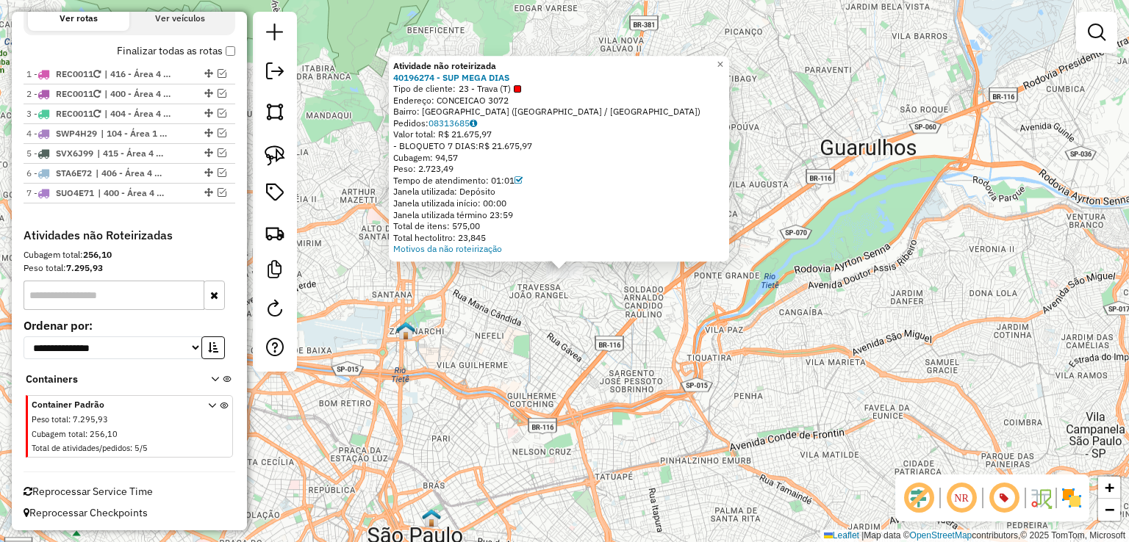
click at [589, 347] on div "Atividade não roteirizada 40196274 - SUP MEGA DIAS Tipo de cliente: 23 - Trava …" at bounding box center [564, 271] width 1129 height 542
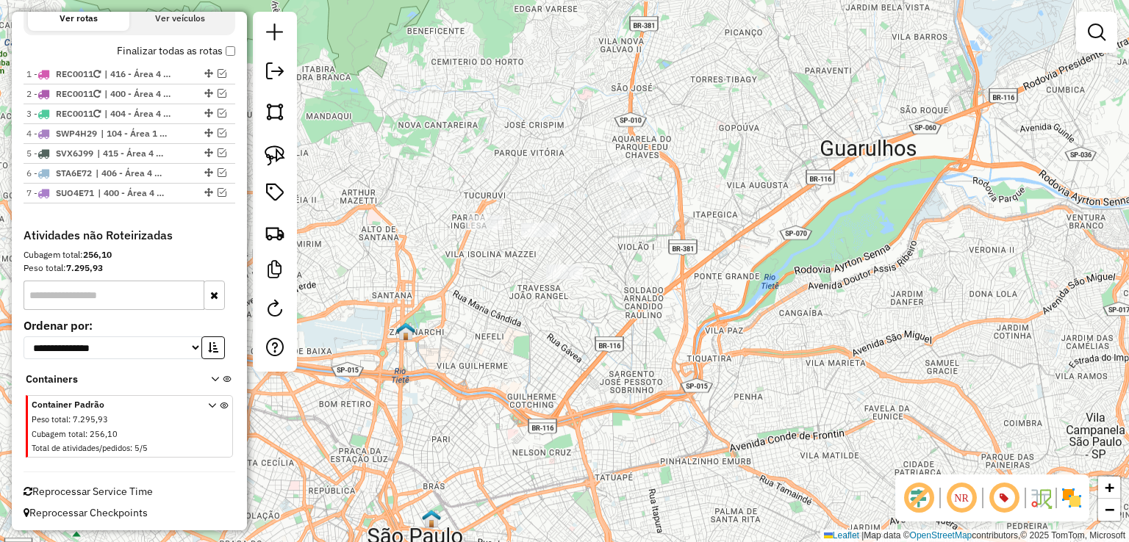
drag, startPoint x: 499, startPoint y: 142, endPoint x: 559, endPoint y: 161, distance: 62.5
click at [559, 161] on div "Janela de atendimento Grade de atendimento Capacidade Transportadoras Veículos …" at bounding box center [564, 271] width 1129 height 542
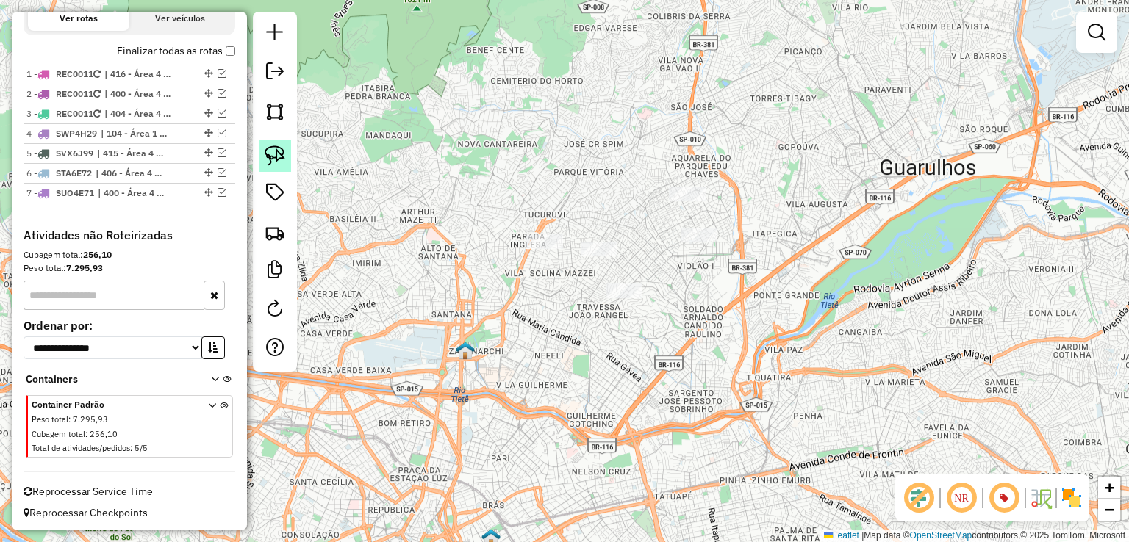
click at [276, 148] on img at bounding box center [275, 156] width 21 height 21
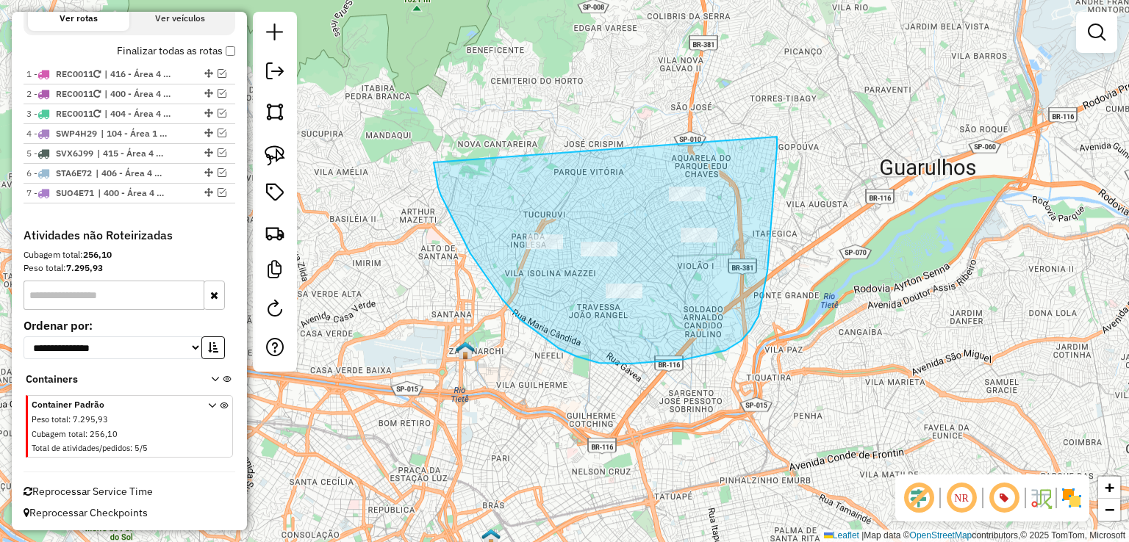
drag, startPoint x: 434, startPoint y: 162, endPoint x: 777, endPoint y: 137, distance: 344.2
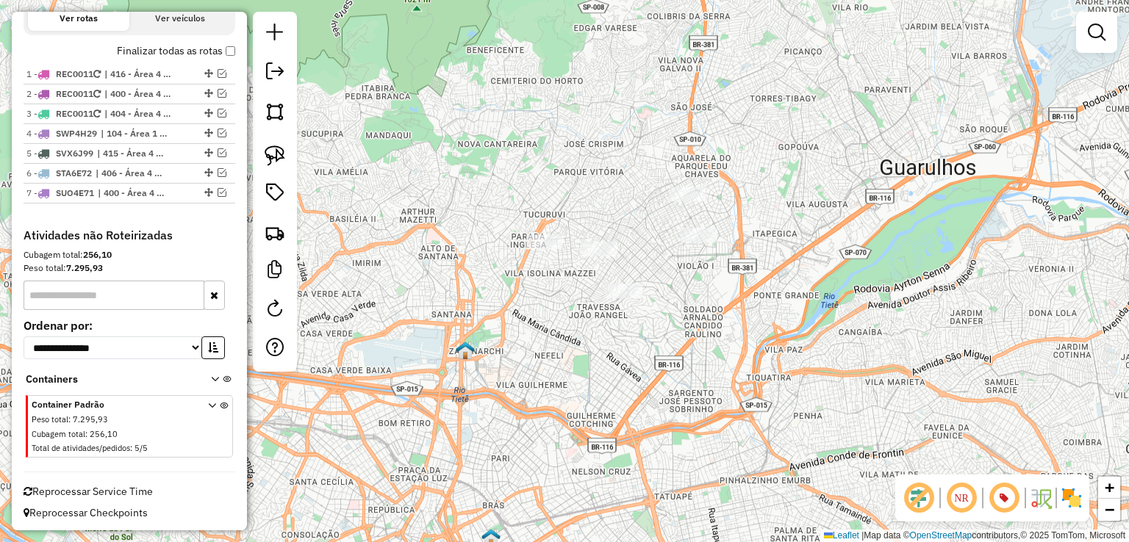
click at [548, 173] on div "Janela de atendimento Grade de atendimento Capacidade Transportadoras Veículos …" at bounding box center [564, 271] width 1129 height 542
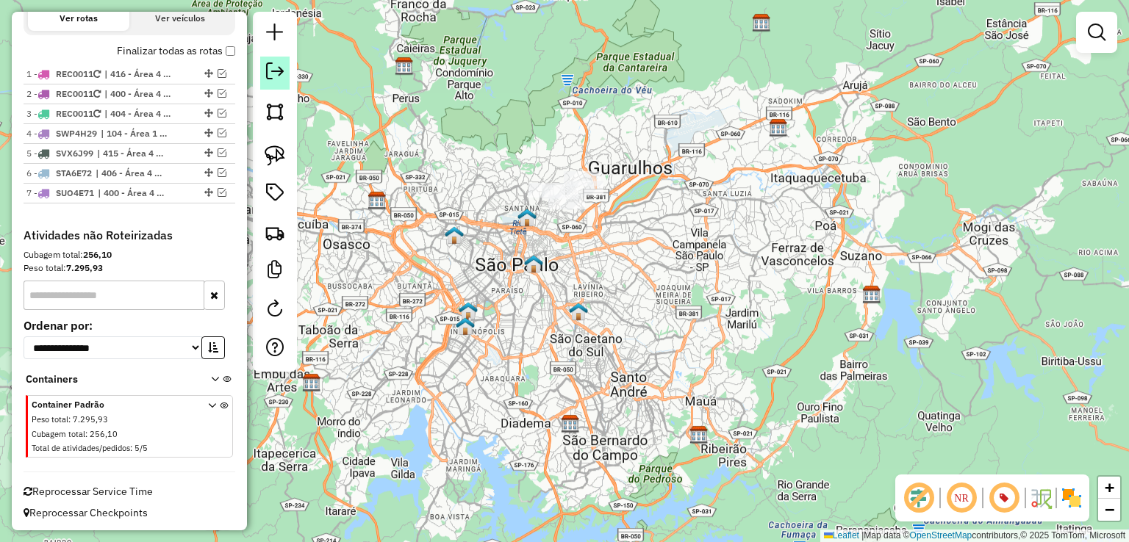
click at [282, 74] on em at bounding box center [275, 71] width 18 height 18
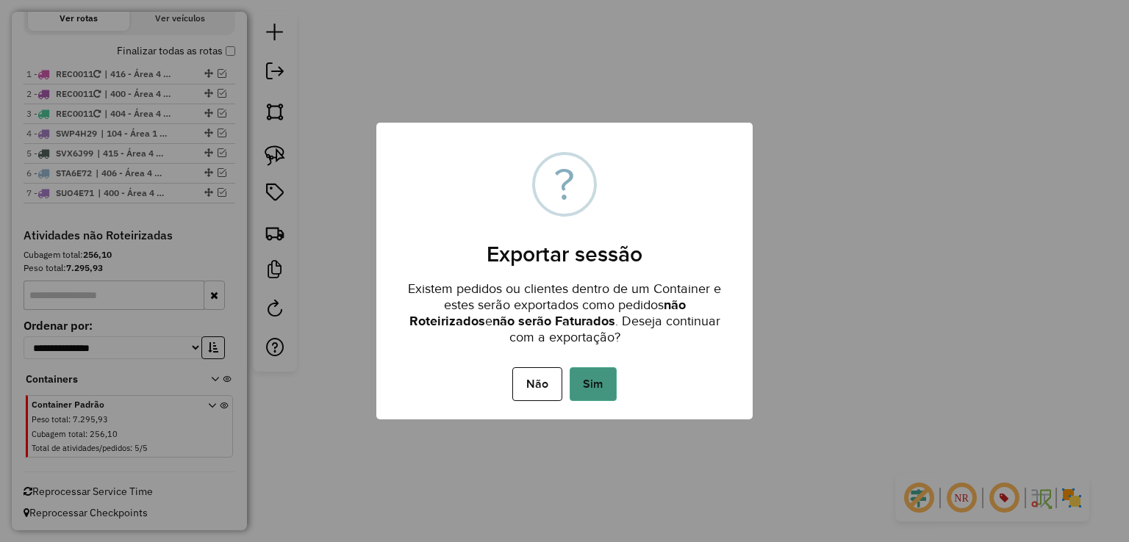
click at [585, 396] on button "Sim" at bounding box center [593, 384] width 47 height 34
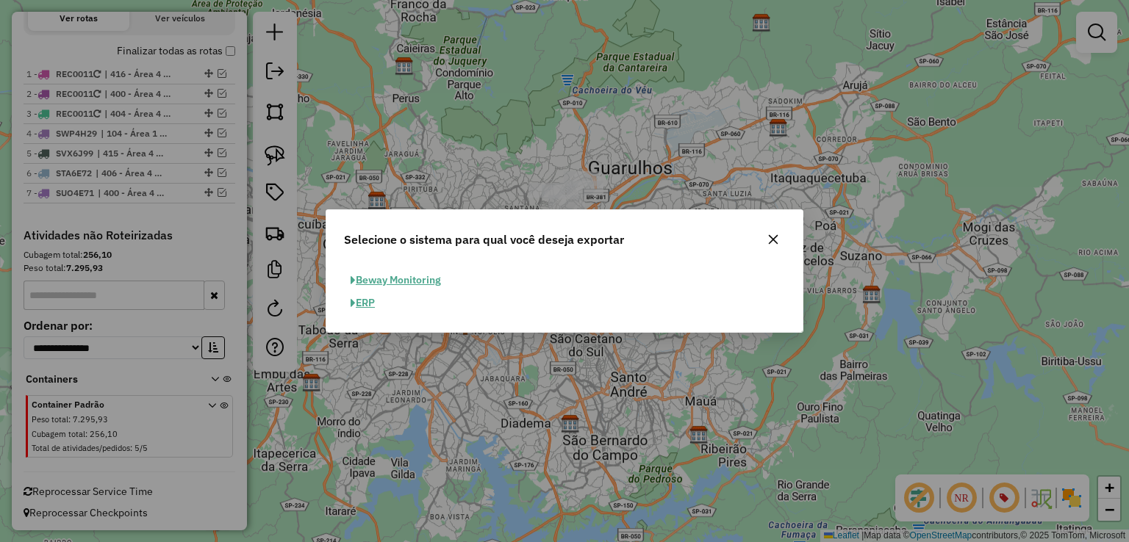
click at [366, 308] on button "ERP" at bounding box center [362, 303] width 37 height 23
select select "**"
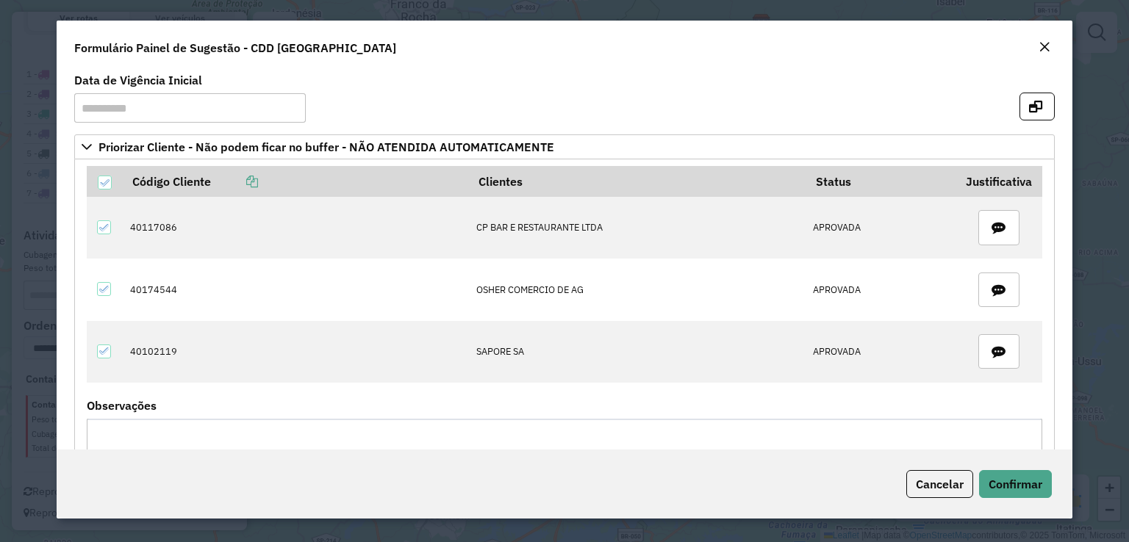
click at [1050, 40] on div "Close" at bounding box center [1045, 48] width 12 height 18
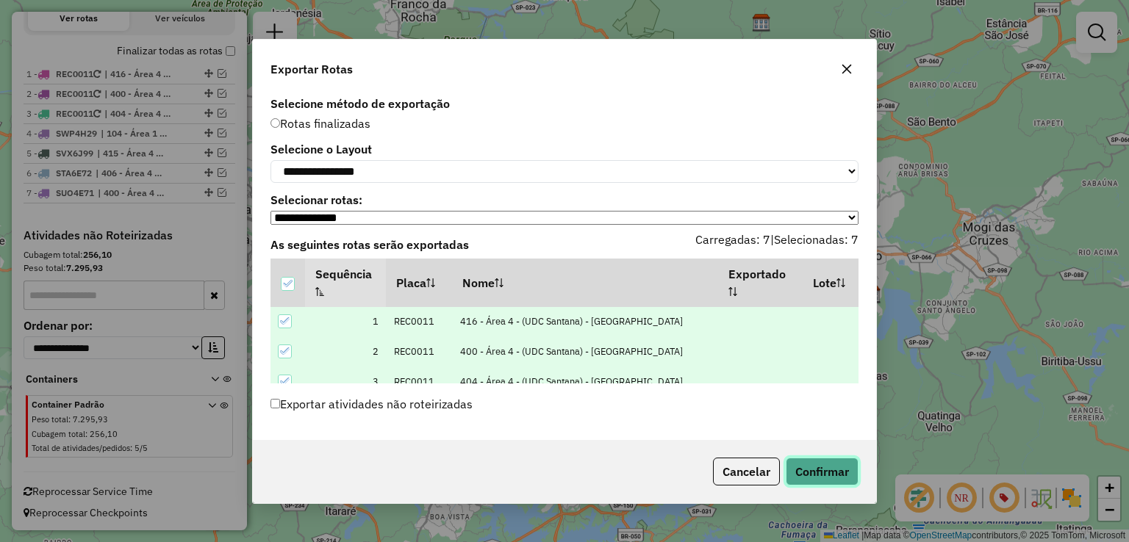
click at [812, 473] on button "Confirmar" at bounding box center [822, 472] width 73 height 28
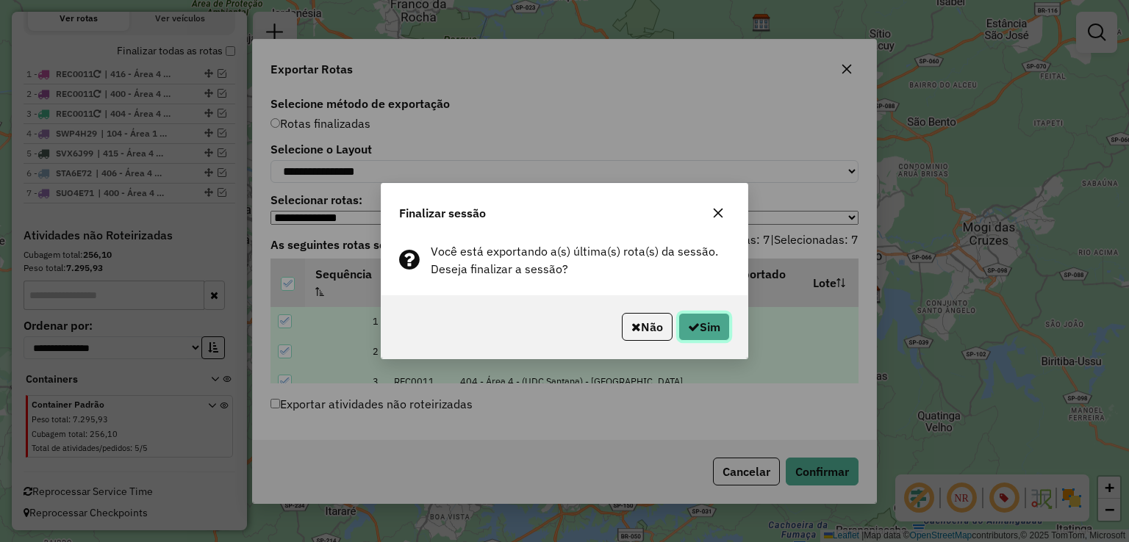
click at [717, 329] on button "Sim" at bounding box center [703, 327] width 51 height 28
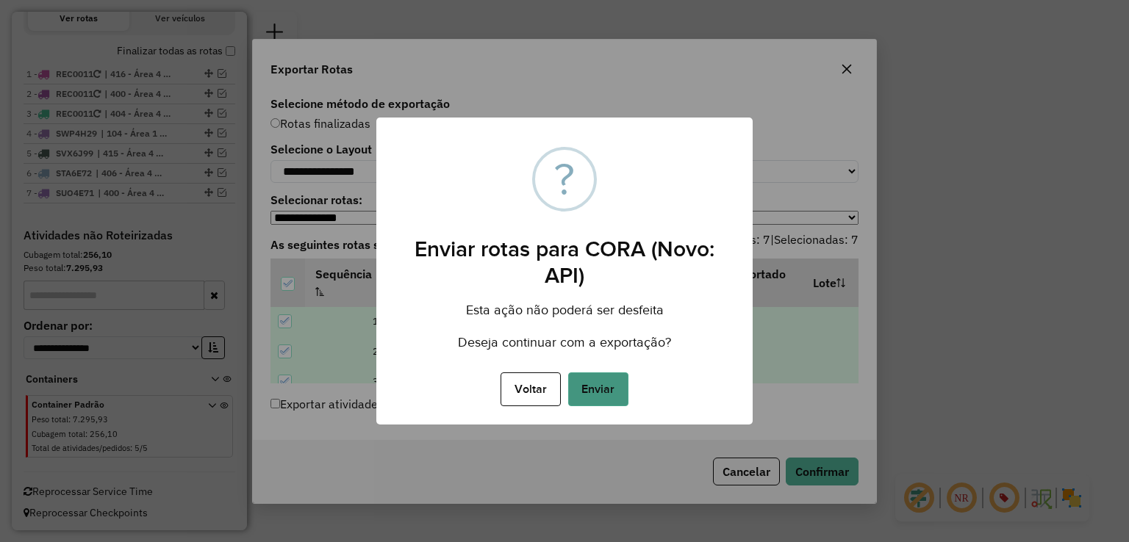
click at [596, 384] on button "Enviar" at bounding box center [598, 390] width 60 height 34
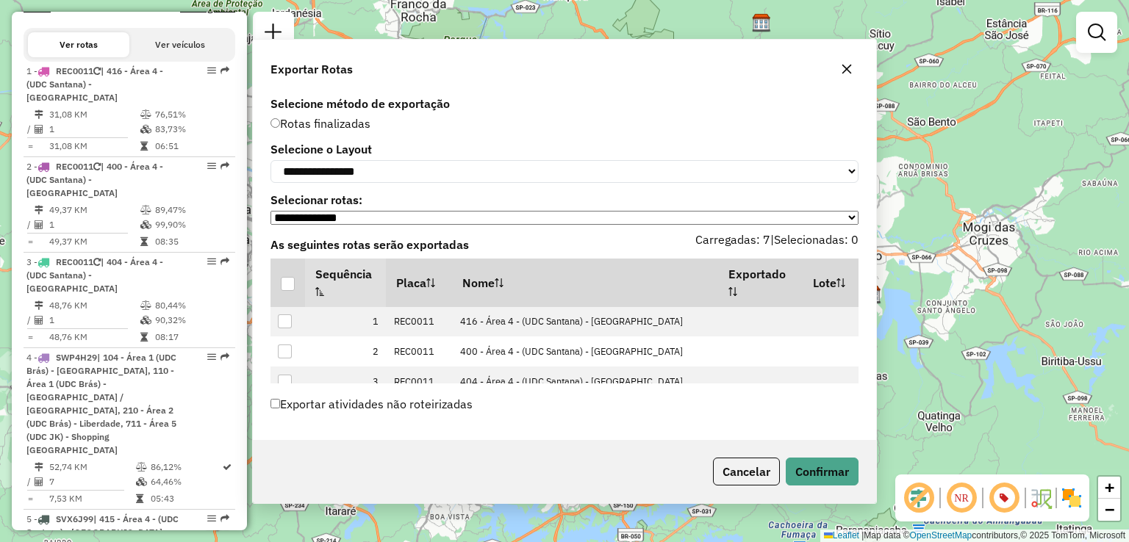
scroll to position [688, 0]
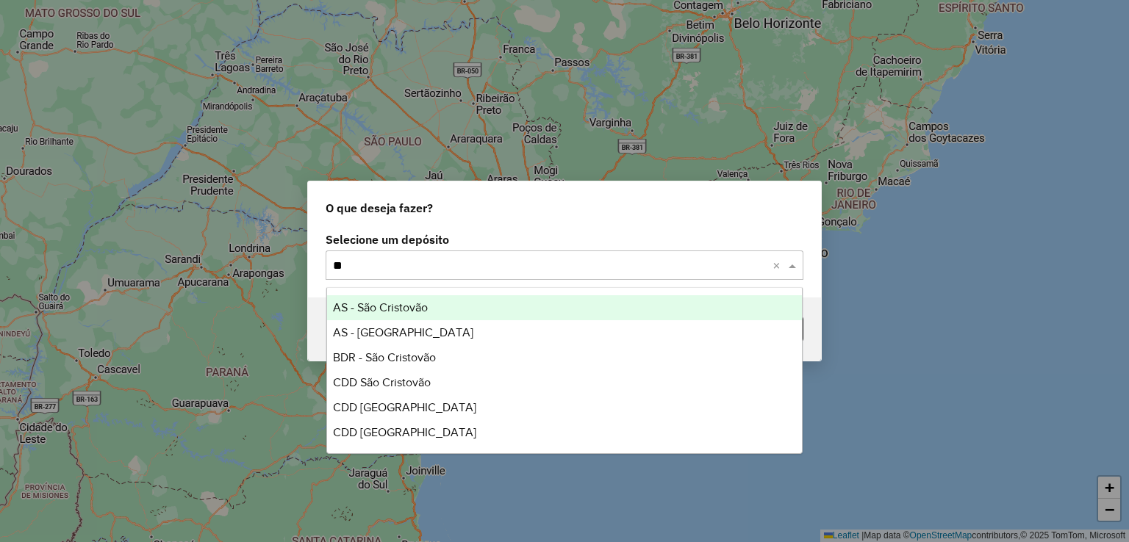
type input "***"
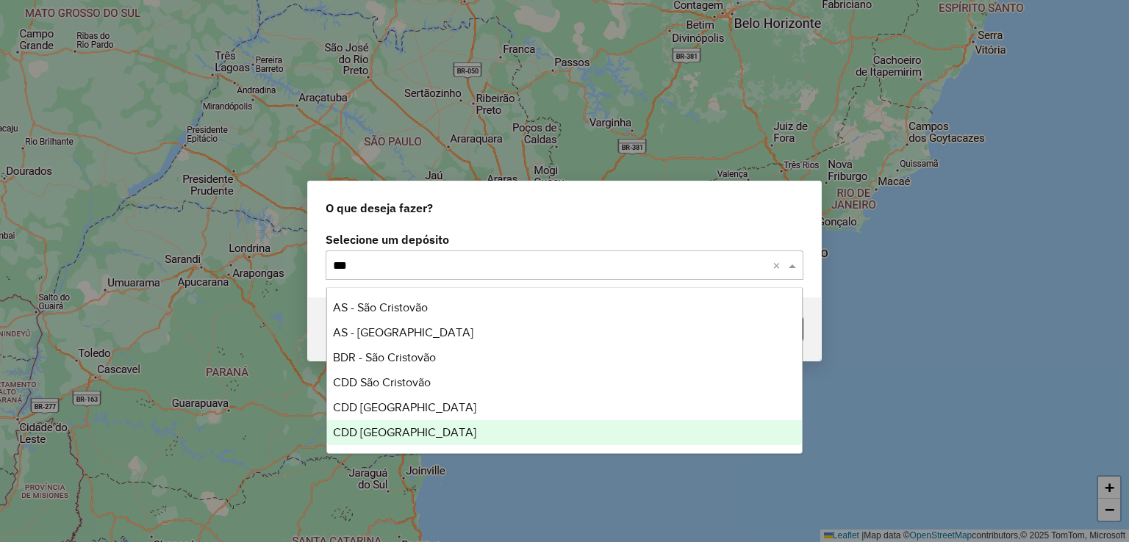
click at [409, 429] on span "CDD [GEOGRAPHIC_DATA]" at bounding box center [404, 432] width 143 height 12
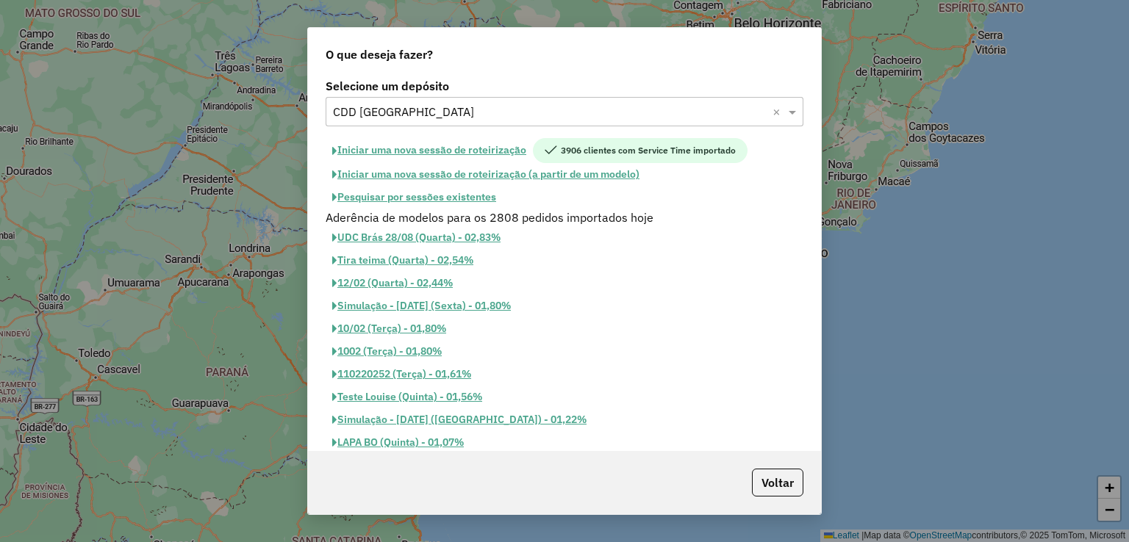
click at [470, 154] on button "Iniciar uma nova sessão de roteirização" at bounding box center [429, 150] width 207 height 25
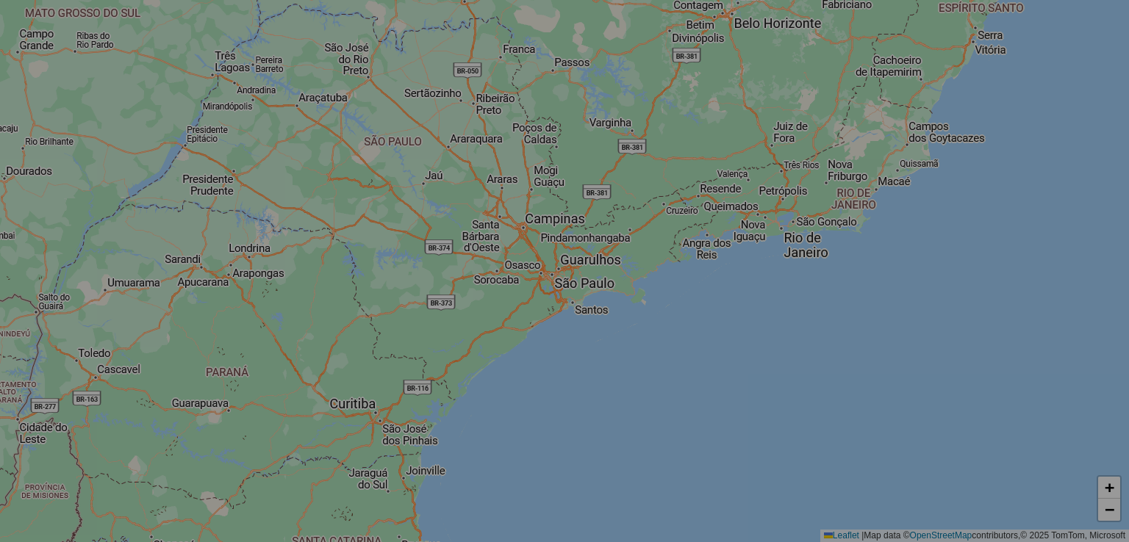
select select "*"
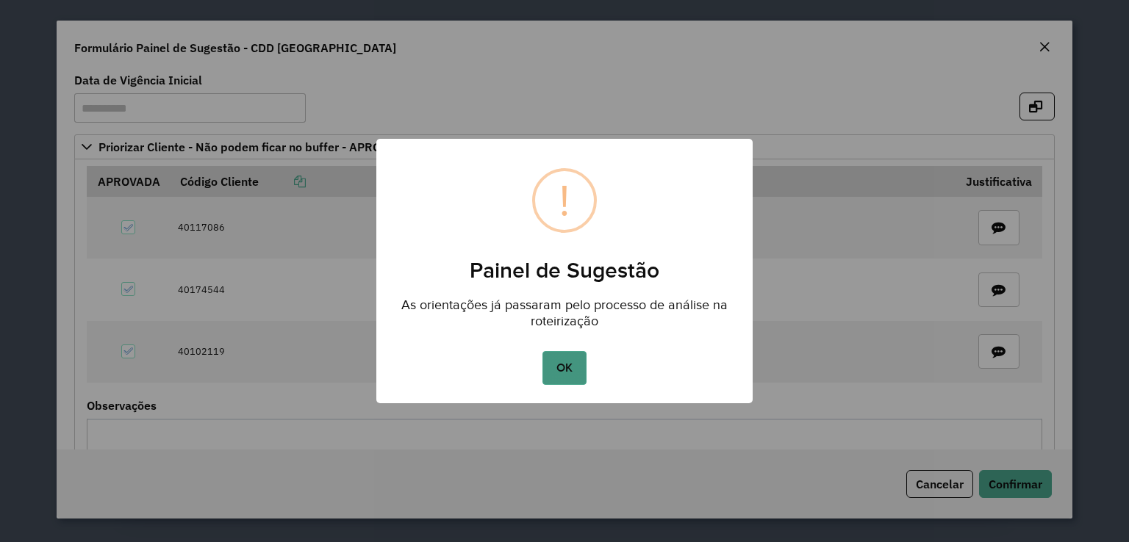
click at [573, 375] on button "OK" at bounding box center [563, 368] width 43 height 34
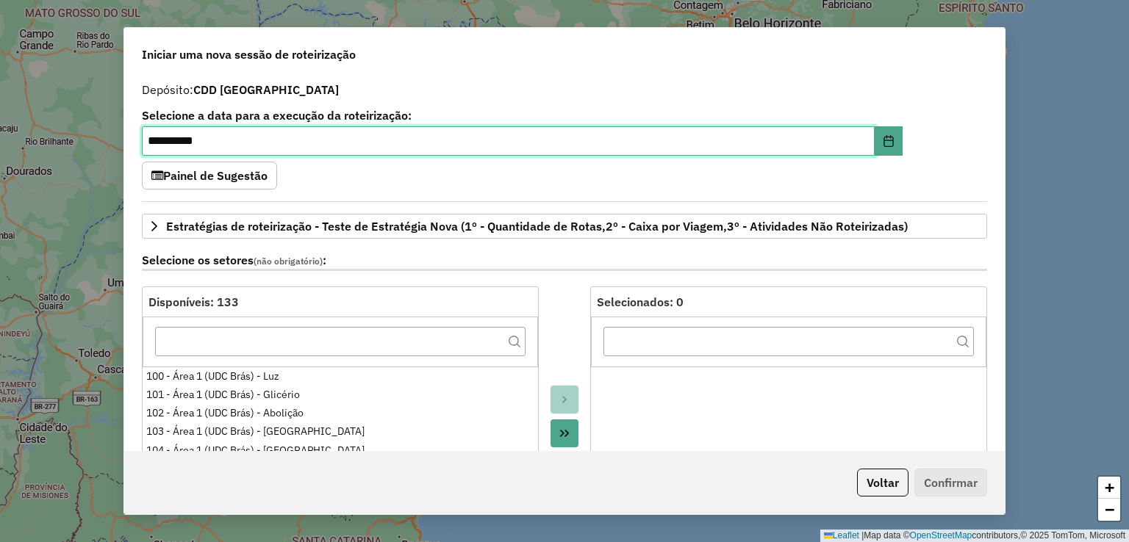
scroll to position [1607, 0]
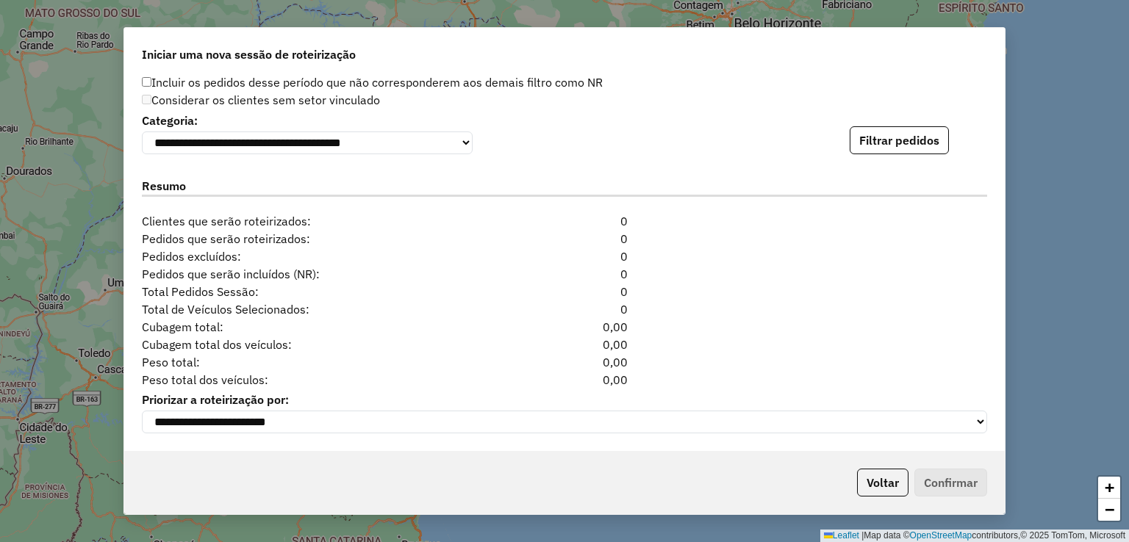
click at [867, 121] on div "**********" at bounding box center [564, 132] width 845 height 45
click at [869, 132] on button "Filtrar pedidos" at bounding box center [899, 140] width 99 height 28
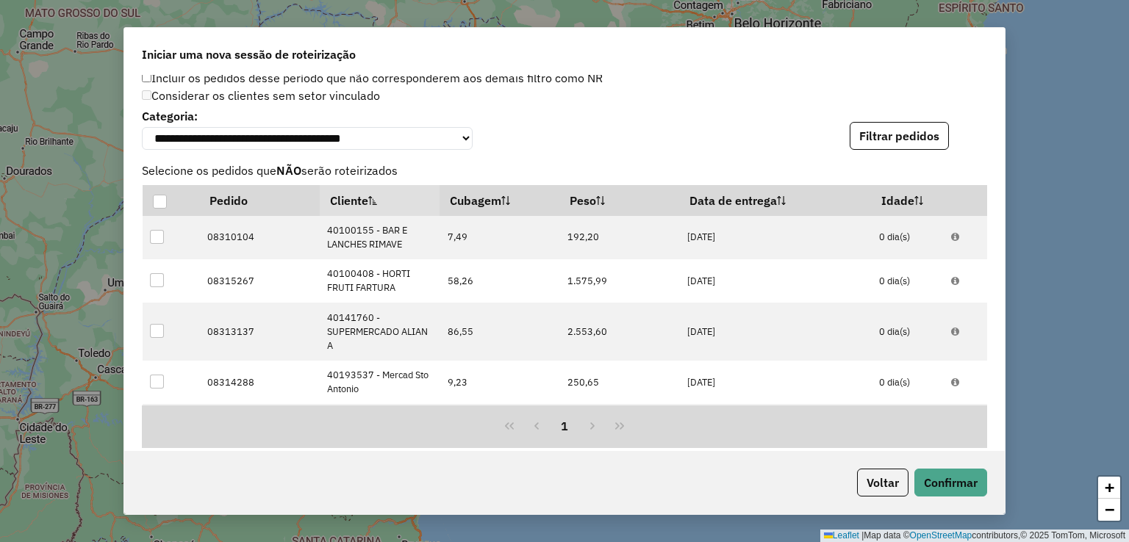
scroll to position [1928, 0]
